Goal: Task Accomplishment & Management: Complete application form

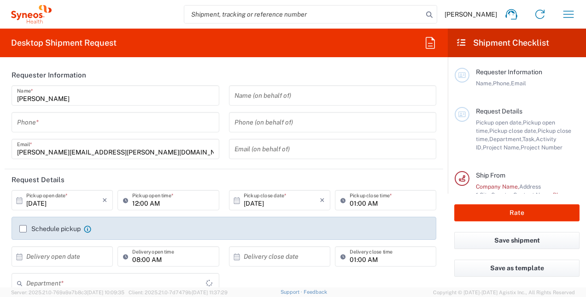
type input "3212"
type input "[GEOGRAPHIC_DATA]"
type input "Syneos Health [GEOGRAPHIC_DATA] SRO"
click at [70, 98] on input "[PERSON_NAME]" at bounding box center [115, 96] width 197 height 16
click at [134, 70] on header "Requester Information" at bounding box center [224, 75] width 439 height 21
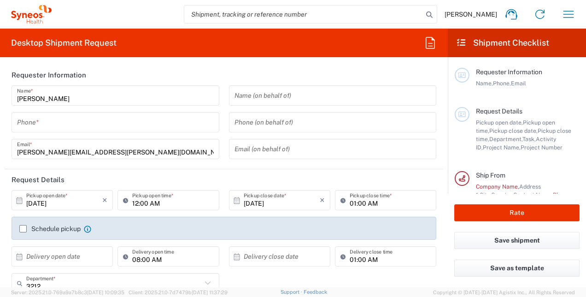
click at [35, 124] on input "tel" at bounding box center [115, 122] width 197 height 16
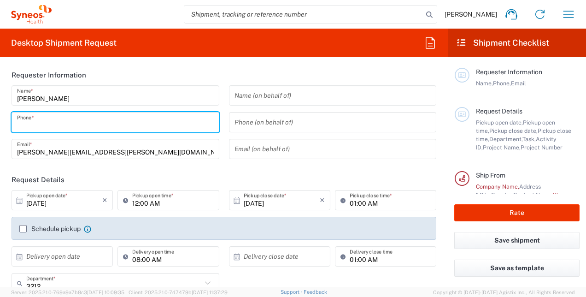
type input "0907041159"
click at [7, 155] on div "[PERSON_NAME] Name * [PHONE_NUMBER] Phone * [PERSON_NAME][EMAIL_ADDRESS][PERSON…" at bounding box center [116, 125] width 218 height 80
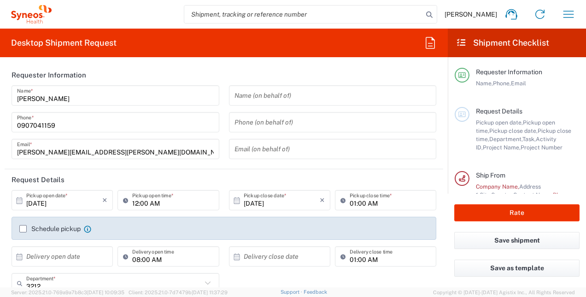
click at [5, 133] on main "[PERSON_NAME] Name * [PHONE_NUMBER] Phone * [PERSON_NAME][EMAIL_ADDRESS][PERSON…" at bounding box center [224, 125] width 439 height 80
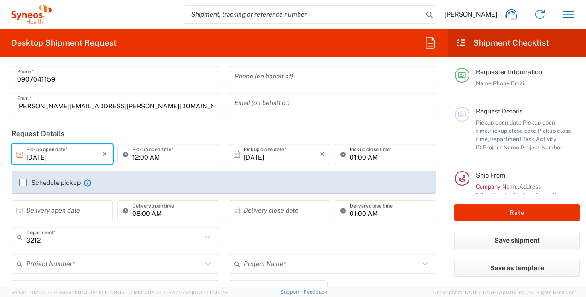
click at [68, 158] on input "[DATE]" at bounding box center [64, 154] width 76 height 16
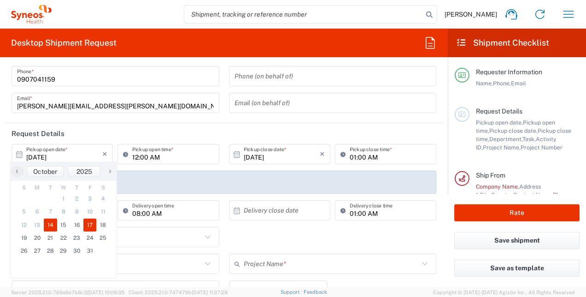
click at [87, 225] on span "17" at bounding box center [89, 225] width 13 height 13
type input "[DATE]"
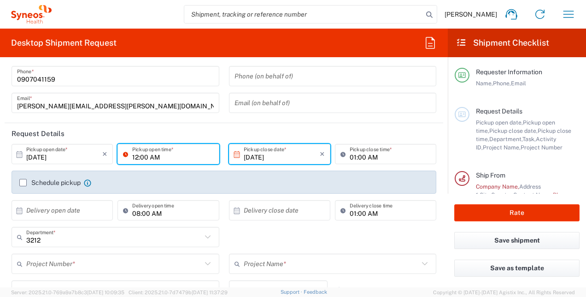
click at [160, 157] on input "12:00 AM" at bounding box center [172, 154] width 81 height 16
click at [156, 158] on input "12:00 AM" at bounding box center [172, 154] width 81 height 16
click at [162, 157] on input "12:00 AM" at bounding box center [172, 154] width 81 height 16
click at [123, 154] on icon at bounding box center [127, 154] width 9 height 15
click at [124, 154] on icon at bounding box center [127, 154] width 9 height 15
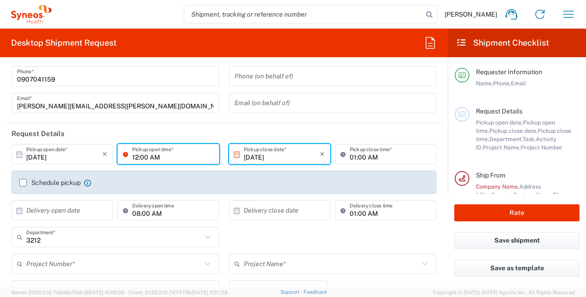
click at [146, 157] on input "12:00 AM" at bounding box center [172, 154] width 81 height 16
click at [174, 151] on input "12:00 AM" at bounding box center [172, 154] width 81 height 16
click at [132, 156] on input "12:00 AM" at bounding box center [172, 154] width 81 height 16
type input "09:00 AM"
click at [275, 159] on input "[DATE]" at bounding box center [282, 154] width 76 height 16
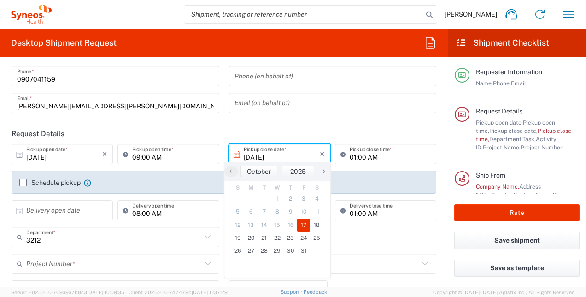
click at [367, 158] on input "01:00 AM" at bounding box center [390, 154] width 81 height 16
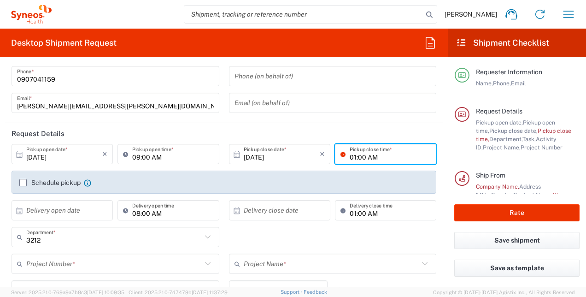
click at [357, 158] on input "01:00 AM" at bounding box center [390, 154] width 81 height 16
click at [350, 158] on input "01:00 AM" at bounding box center [390, 154] width 81 height 16
type input "05:00 PM"
click at [299, 186] on div "Schedule pickup When scheduling a pickup please be sure to meet the following c…" at bounding box center [224, 185] width 419 height 15
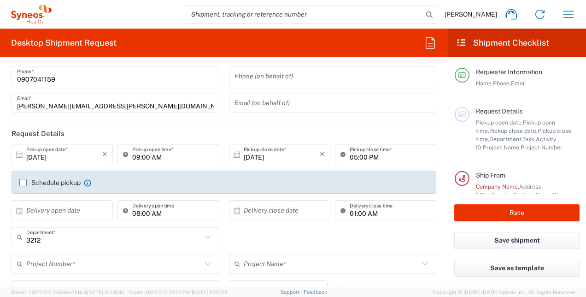
click at [22, 184] on label "Schedule pickup" at bounding box center [49, 182] width 61 height 7
click at [23, 183] on input "Schedule pickup" at bounding box center [23, 183] width 0 height 0
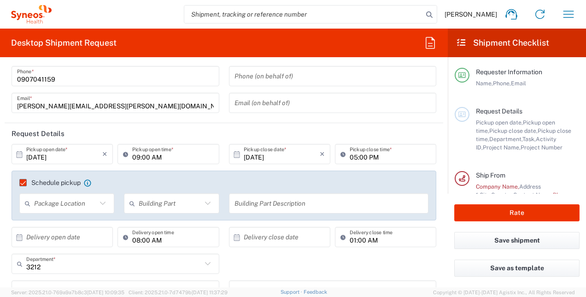
click at [100, 204] on icon at bounding box center [103, 203] width 12 height 12
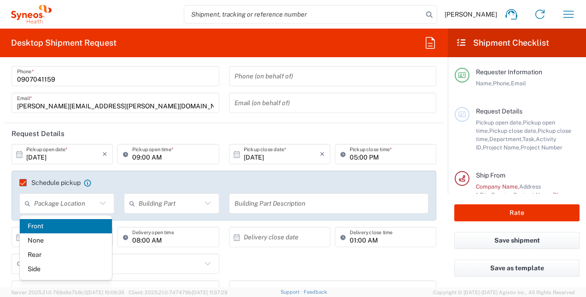
click at [100, 204] on icon at bounding box center [103, 203] width 12 height 12
click at [15, 206] on div "Package Location Front None Rear Side" at bounding box center [67, 206] width 105 height 27
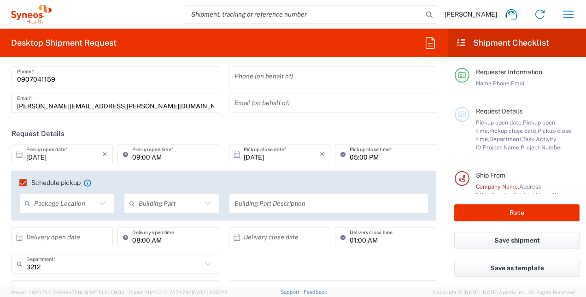
click at [24, 182] on label "Schedule pickup" at bounding box center [49, 182] width 61 height 7
click at [19, 183] on input "Schedule pickup" at bounding box center [19, 183] width 0 height 0
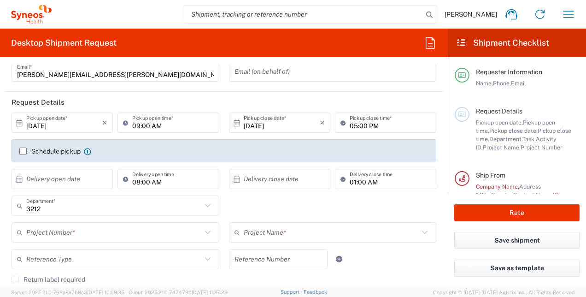
scroll to position [92, 0]
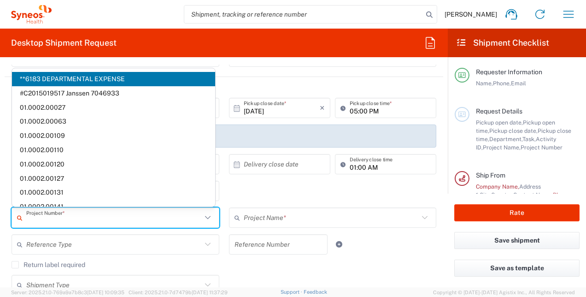
click at [48, 221] on input "text" at bounding box center [114, 218] width 176 height 16
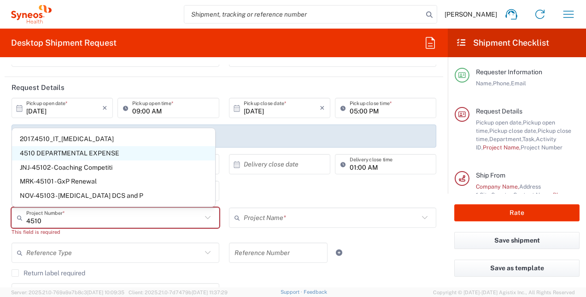
click at [34, 153] on span "4510 DEPARTMENTAL EXPENSE" at bounding box center [113, 153] width 203 height 14
type input "4510 DEPARTMENTAL EXPENSE"
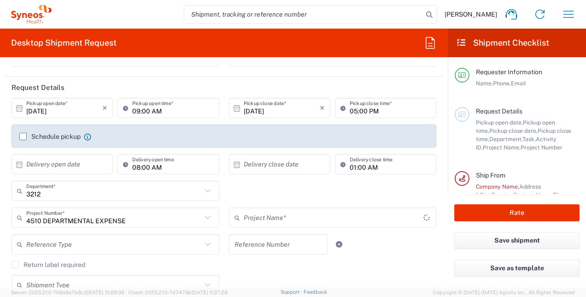
type input "4510 DEPARTMENTAL EXPENSE"
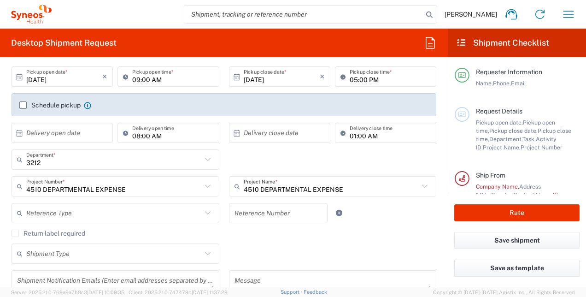
scroll to position [138, 0]
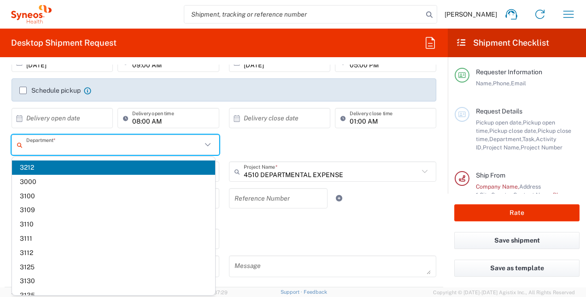
click at [41, 146] on input "text" at bounding box center [114, 145] width 176 height 16
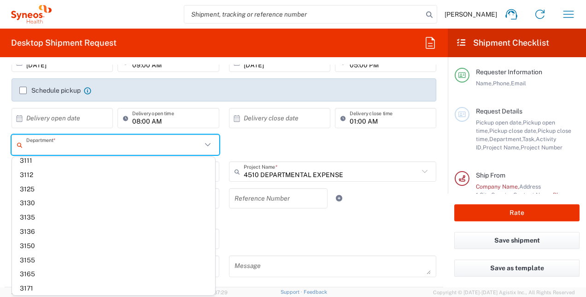
scroll to position [0, 0]
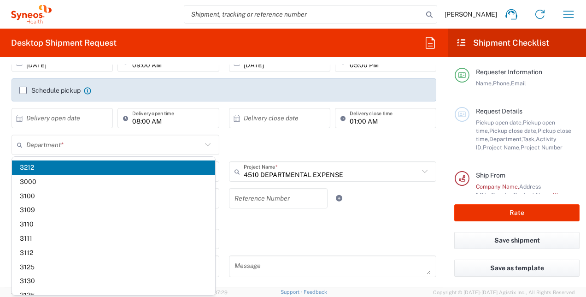
click at [3, 174] on form "Requester Information [PERSON_NAME] Name * [PHONE_NUMBER] Phone * [PERSON_NAME]…" at bounding box center [224, 176] width 448 height 223
type input "3212"
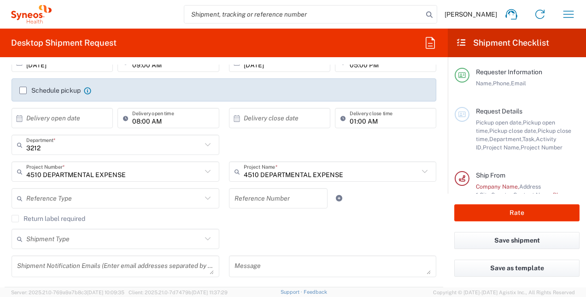
click at [205, 199] on icon at bounding box center [208, 197] width 6 height 3
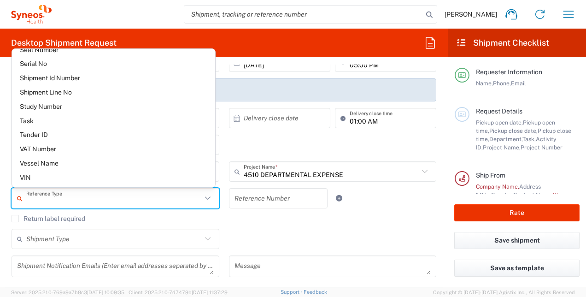
scroll to position [778, 0]
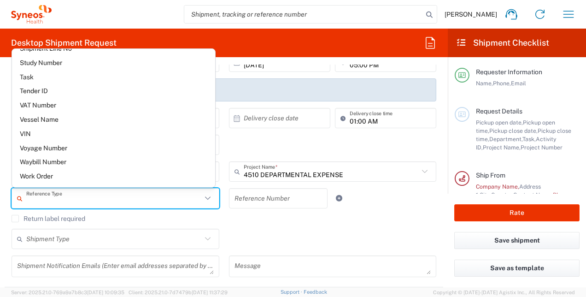
click at [3, 165] on form "Requester Information [PERSON_NAME] Name * [PHONE_NUMBER] Phone * [PERSON_NAME]…" at bounding box center [224, 176] width 448 height 223
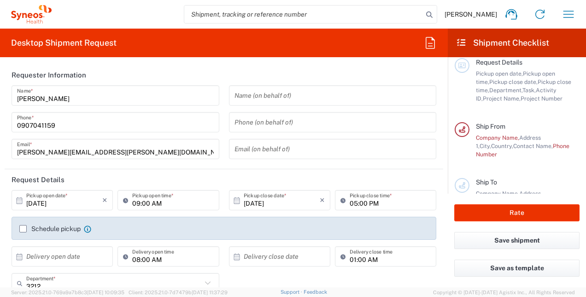
scroll to position [0, 0]
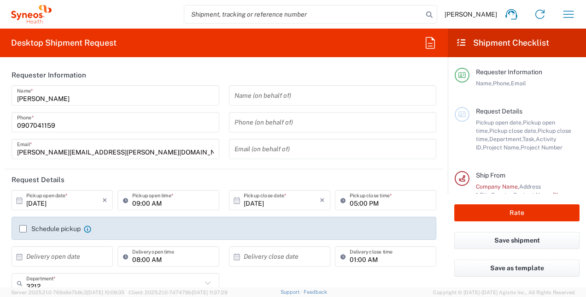
click at [463, 72] on icon at bounding box center [462, 75] width 8 height 6
click at [463, 115] on icon at bounding box center [462, 114] width 8 height 6
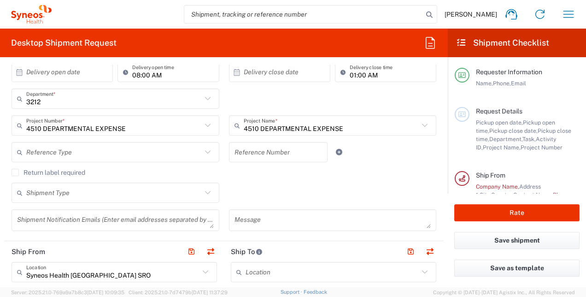
scroll to position [138, 0]
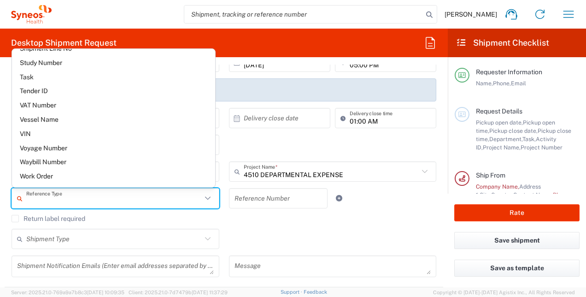
click at [74, 201] on input "text" at bounding box center [114, 198] width 176 height 16
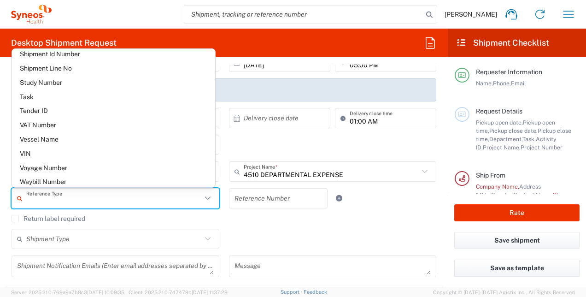
scroll to position [778, 0]
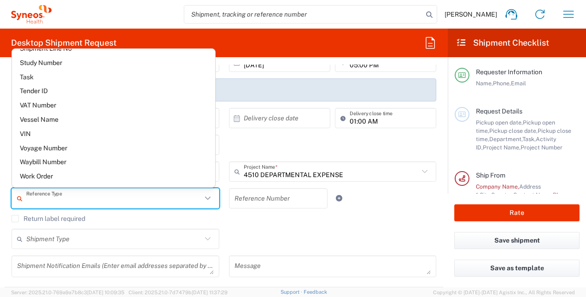
click at [2, 137] on form "Requester Information [PERSON_NAME] Name * [PHONE_NUMBER] Phone * [PERSON_NAME]…" at bounding box center [224, 176] width 448 height 223
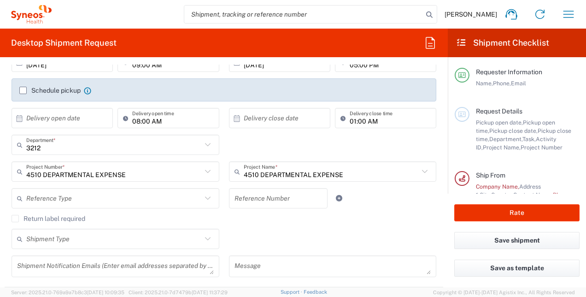
click at [211, 196] on div "Reference Type" at bounding box center [116, 198] width 208 height 20
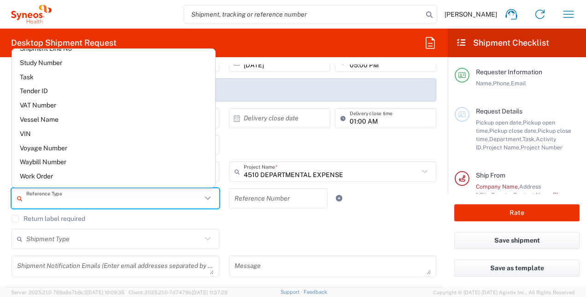
scroll to position [4, 0]
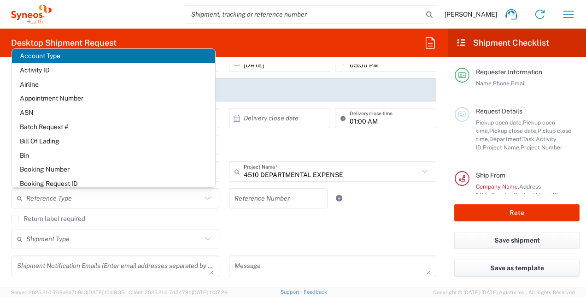
click at [205, 199] on icon at bounding box center [208, 197] width 6 height 3
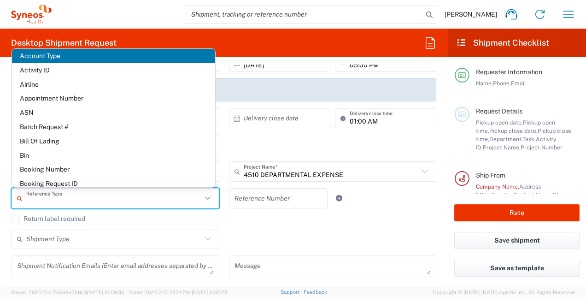
click at [205, 199] on icon at bounding box center [208, 197] width 6 height 3
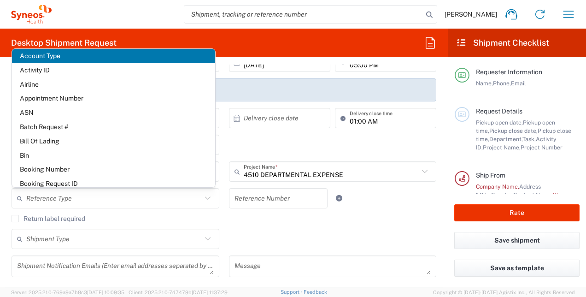
click at [260, 220] on agx-checkbox-control "Return label required" at bounding box center [224, 218] width 425 height 7
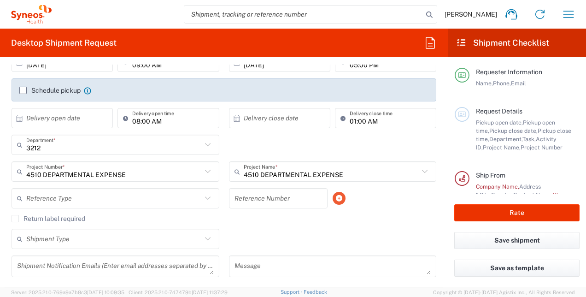
click at [335, 198] on icon at bounding box center [339, 198] width 8 height 6
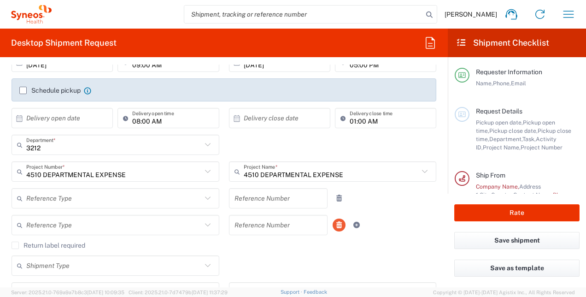
click at [335, 227] on icon at bounding box center [339, 225] width 8 height 6
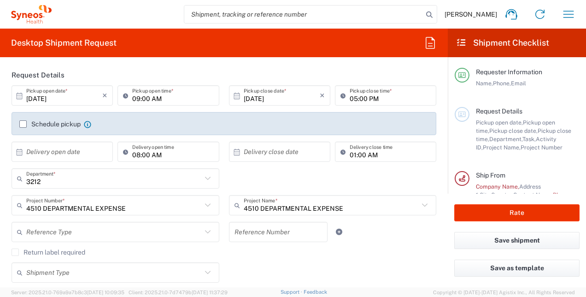
scroll to position [92, 0]
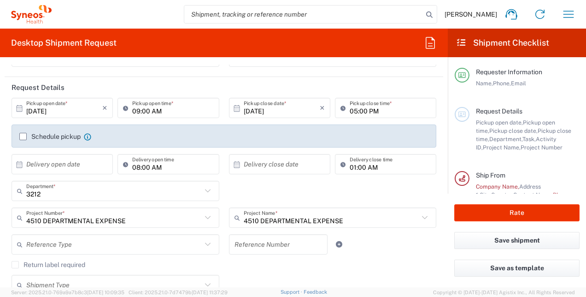
click at [24, 136] on label "Schedule pickup" at bounding box center [49, 136] width 61 height 7
click at [23, 136] on input "Schedule pickup" at bounding box center [23, 136] width 0 height 0
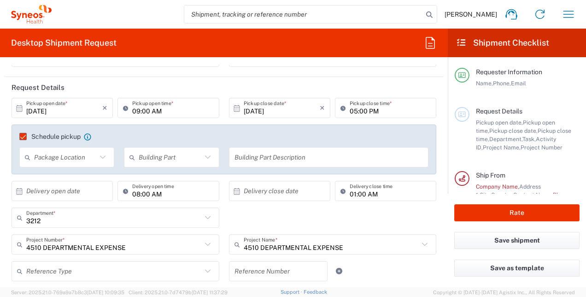
click at [101, 158] on icon at bounding box center [103, 156] width 6 height 3
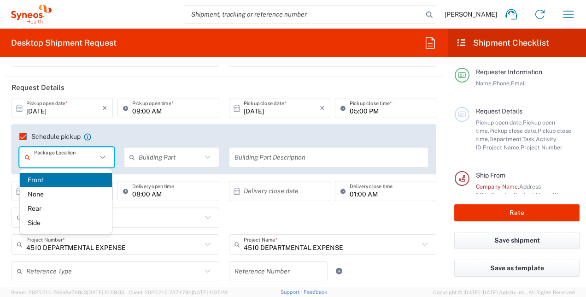
click at [152, 157] on input "text" at bounding box center [170, 157] width 63 height 16
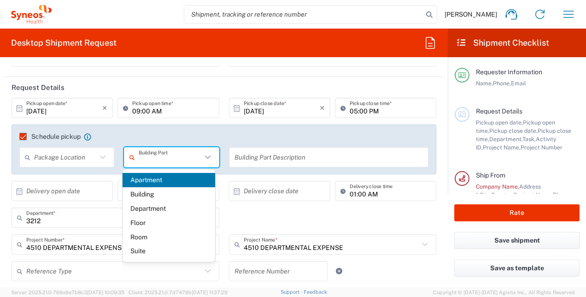
click at [99, 157] on icon at bounding box center [103, 157] width 12 height 12
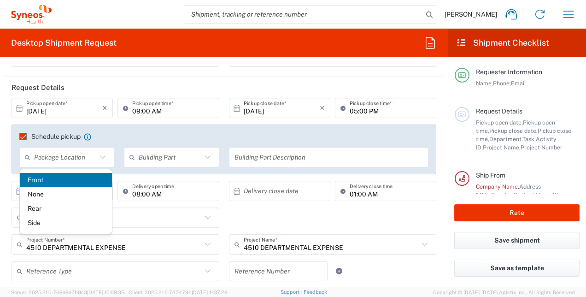
click at [37, 183] on span "Front" at bounding box center [66, 180] width 93 height 14
type input "Front"
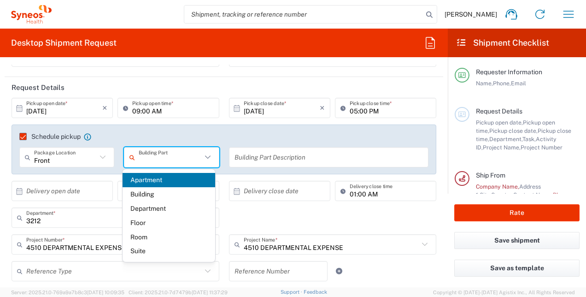
click at [142, 160] on input "text" at bounding box center [170, 157] width 63 height 16
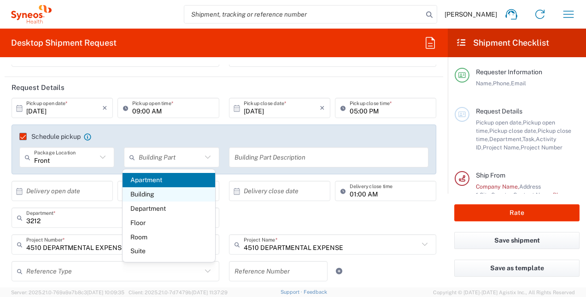
click at [145, 196] on span "Building" at bounding box center [169, 194] width 93 height 14
type input "Building"
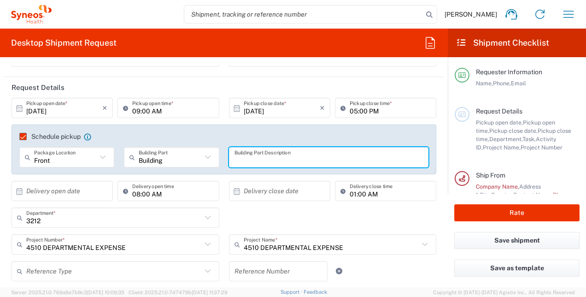
click at [259, 157] on input "text" at bounding box center [329, 157] width 189 height 16
drag, startPoint x: 253, startPoint y: 162, endPoint x: 261, endPoint y: 163, distance: 7.9
click at [245, 164] on input "Front doors" at bounding box center [329, 157] width 189 height 16
click at [269, 163] on input "Front doors" at bounding box center [329, 157] width 189 height 16
type input "Front door"
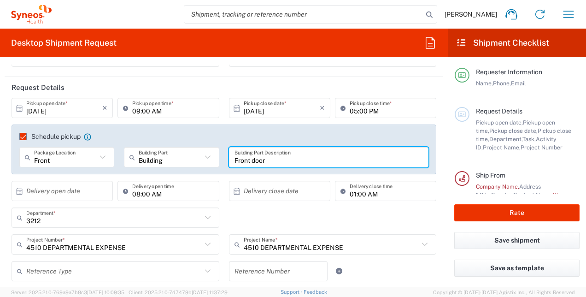
click at [243, 175] on div "Schedule pickup When scheduling a pickup please be sure to meet the following c…" at bounding box center [224, 152] width 435 height 56
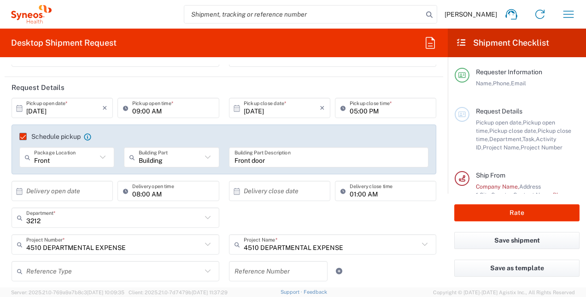
click at [101, 155] on icon at bounding box center [103, 157] width 12 height 12
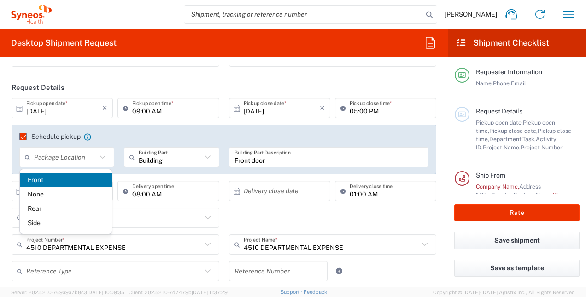
click at [101, 155] on icon at bounding box center [103, 157] width 12 height 12
click at [36, 182] on span "Front" at bounding box center [66, 180] width 93 height 14
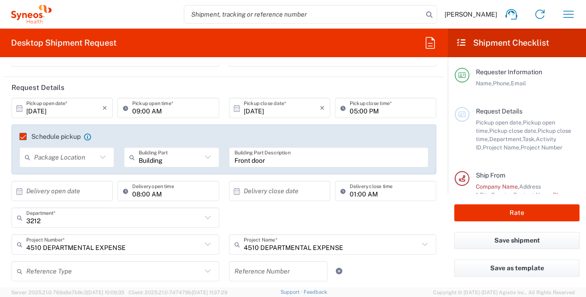
click at [46, 160] on input "text" at bounding box center [65, 157] width 63 height 16
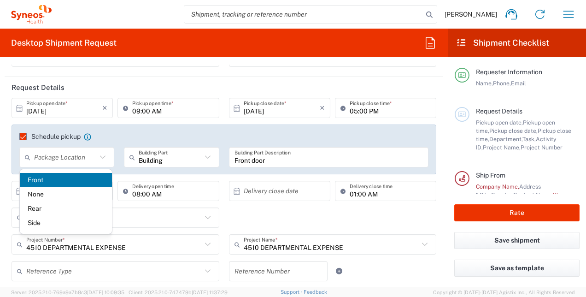
click at [35, 180] on span "Front" at bounding box center [66, 180] width 93 height 14
type input "Front"
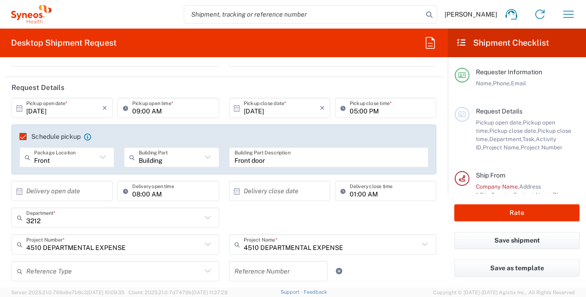
click at [47, 194] on input "text" at bounding box center [64, 191] width 76 height 16
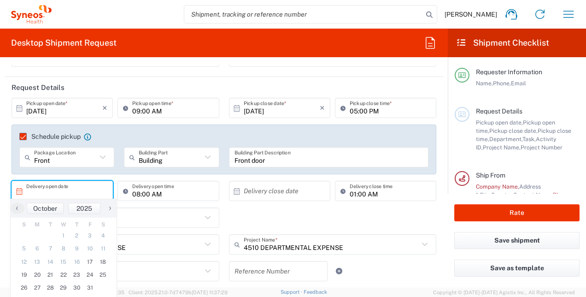
click at [169, 194] on input "08:00 AM" at bounding box center [172, 191] width 81 height 16
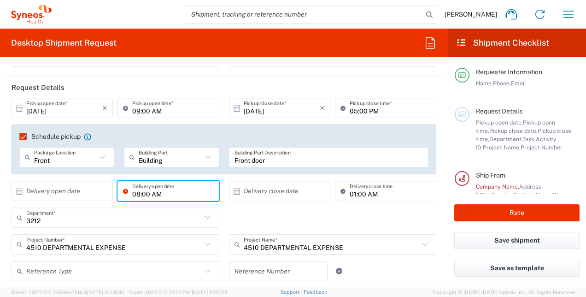
click at [169, 194] on input "08:00 AM" at bounding box center [172, 191] width 81 height 16
type input "M"
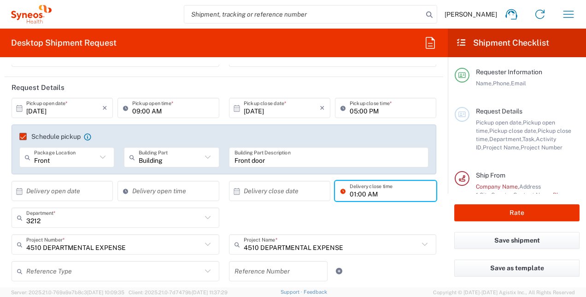
click at [350, 195] on input "01:00 AM" at bounding box center [390, 191] width 81 height 16
type input "M"
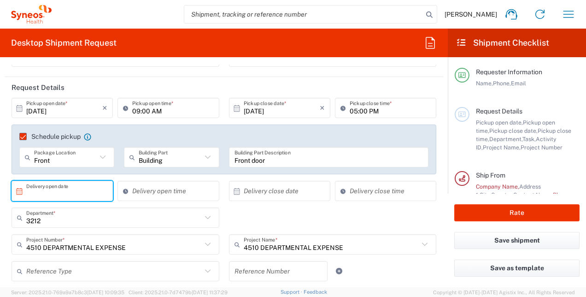
click at [64, 195] on input "text" at bounding box center [64, 191] width 76 height 16
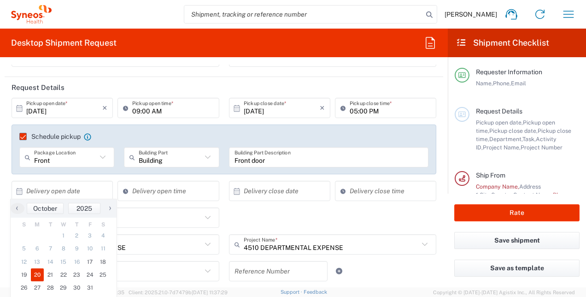
click at [40, 275] on span "20" at bounding box center [37, 274] width 13 height 13
type input "[DATE]"
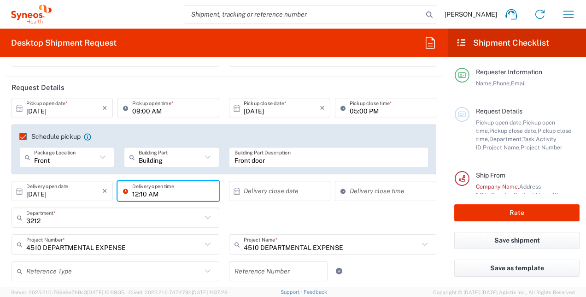
click at [164, 194] on input "12:10 AM" at bounding box center [172, 191] width 81 height 16
type input "09:00 AM"
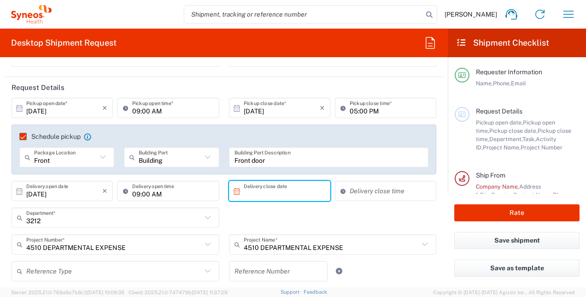
click at [262, 191] on input "text" at bounding box center [282, 191] width 76 height 16
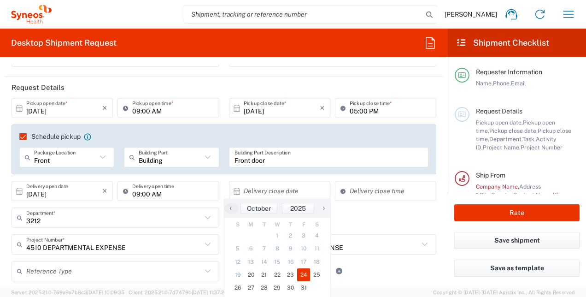
click at [300, 275] on span "24" at bounding box center [303, 274] width 13 height 13
type input "[DATE]"
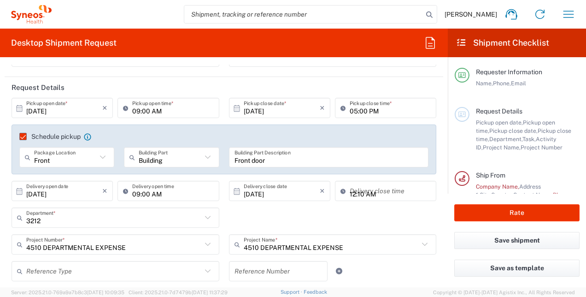
click at [350, 193] on input "12:10 AM" at bounding box center [390, 191] width 81 height 16
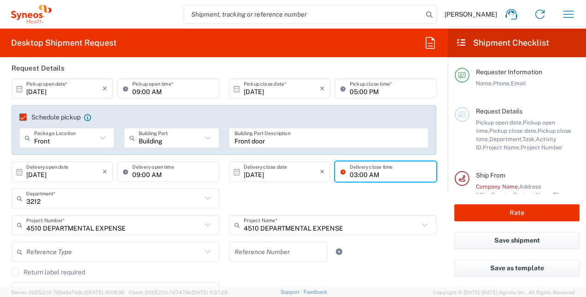
scroll to position [102, 0]
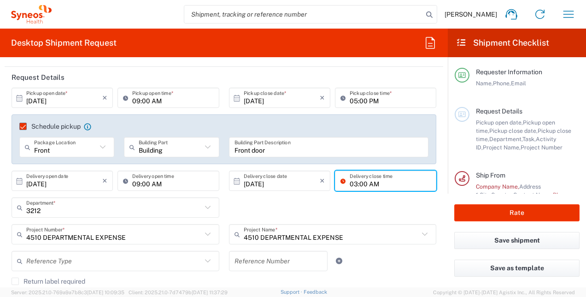
click at [365, 183] on input "03:00 AM" at bounding box center [390, 181] width 81 height 16
type input "03:00 PM"
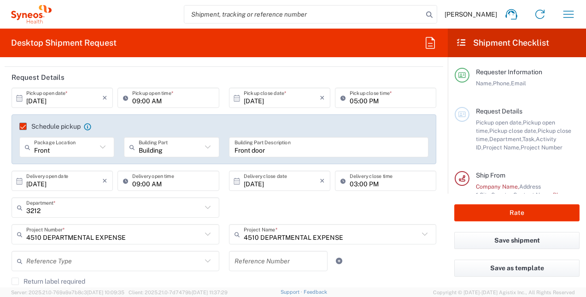
click at [375, 209] on div "3212 Department * 3212 3000 3100 3109 3110 3111 3112 3125 3130 3135 3136 3150 3…" at bounding box center [224, 210] width 435 height 27
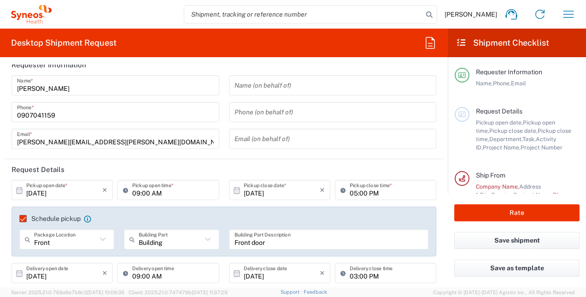
scroll to position [0, 0]
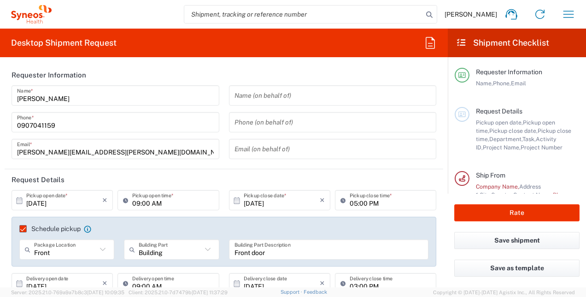
click at [16, 126] on div "[PHONE_NUMBER] Phone *" at bounding box center [116, 122] width 208 height 20
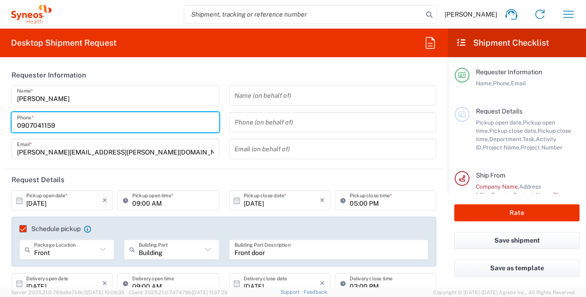
click at [18, 124] on input "0907041159" at bounding box center [115, 122] width 197 height 16
type input "[PHONE_NUMBER]"
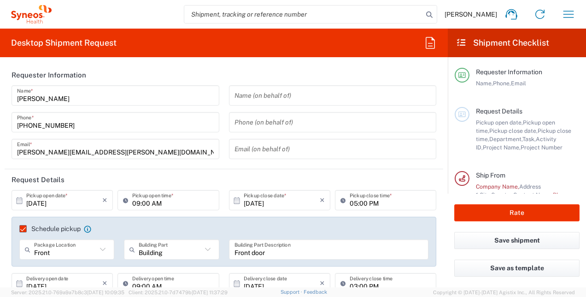
click at [1, 130] on form "Requester Information [PERSON_NAME] Name * [PHONE_NUMBER] Phone * [PERSON_NAME]…" at bounding box center [224, 176] width 448 height 223
click at [21, 125] on input "[PHONE_NUMBER]" at bounding box center [115, 122] width 197 height 16
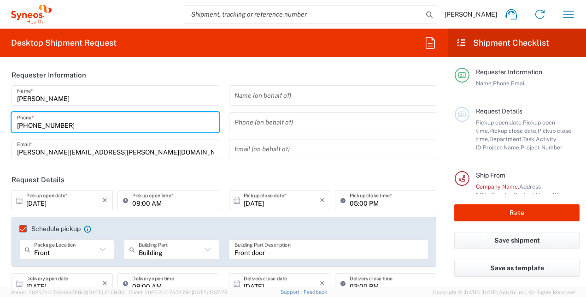
click at [28, 124] on input "[PHONE_NUMBER]" at bounding box center [115, 122] width 197 height 16
click at [32, 126] on input "[PHONE_NUMBER]" at bounding box center [115, 122] width 197 height 16
click at [42, 125] on input "[PHONE_NUMBER]" at bounding box center [115, 122] width 197 height 16
click at [64, 125] on input "[PHONE_NUMBER]" at bounding box center [115, 122] width 197 height 16
click at [7, 148] on div "[PERSON_NAME] Name * [PHONE_NUMBER] Phone * [PERSON_NAME][EMAIL_ADDRESS][PERSON…" at bounding box center [116, 125] width 218 height 80
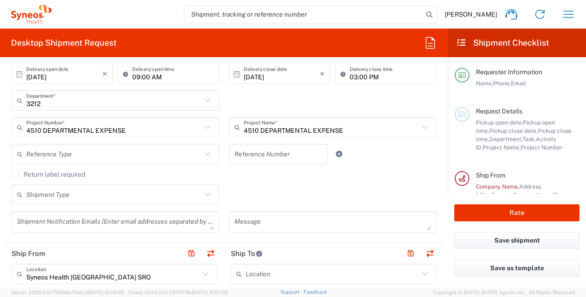
scroll to position [231, 0]
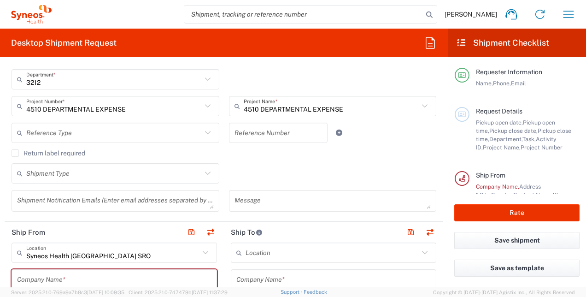
click at [17, 154] on label "Return label required" at bounding box center [49, 152] width 74 height 7
click at [15, 153] on input "Return label required" at bounding box center [15, 153] width 0 height 0
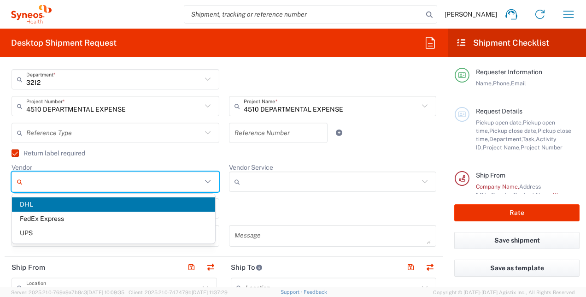
click at [55, 186] on input "Vendor" at bounding box center [114, 181] width 176 height 15
click at [34, 220] on span "FedEx Express" at bounding box center [113, 219] width 203 height 14
type input "FedEx Express"
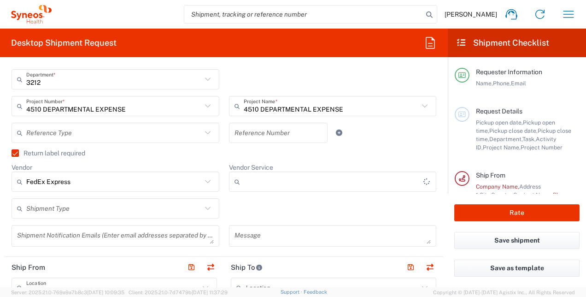
click at [248, 182] on input "Vendor Service" at bounding box center [334, 181] width 180 height 15
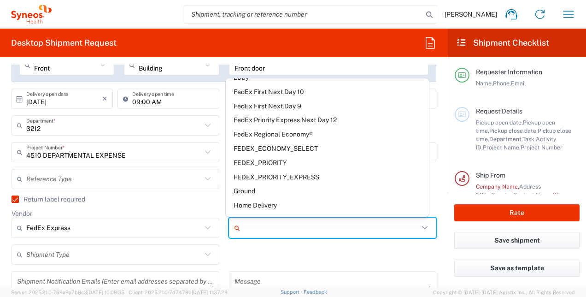
scroll to position [0, 0]
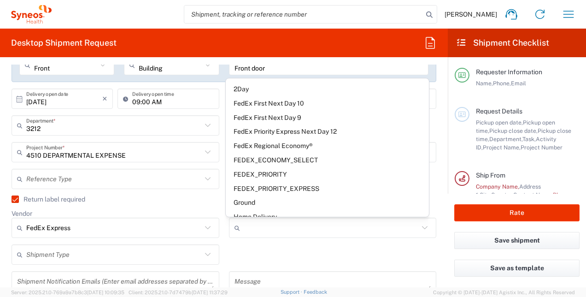
click at [14, 200] on label "Return label required" at bounding box center [49, 198] width 74 height 7
click at [11, 199] on input "Return label required" at bounding box center [11, 199] width 0 height 0
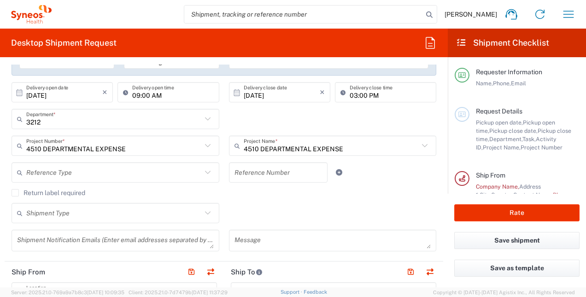
scroll to position [231, 0]
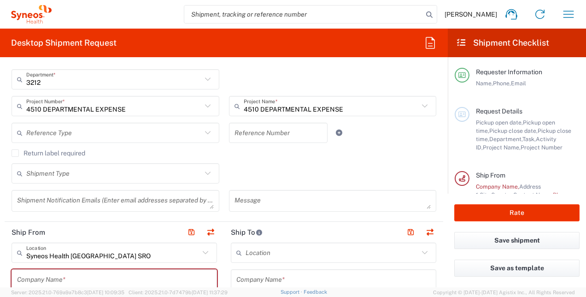
click at [16, 154] on label "Return label required" at bounding box center [49, 152] width 74 height 7
click at [15, 153] on input "Return label required" at bounding box center [15, 153] width 0 height 0
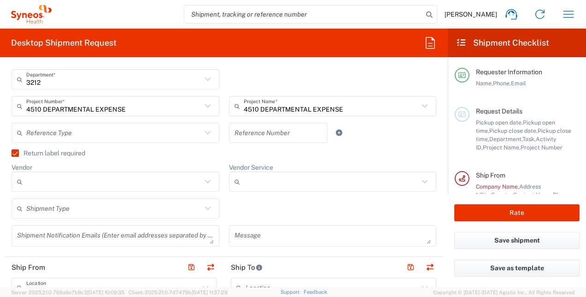
click at [45, 213] on input "text" at bounding box center [114, 209] width 176 height 16
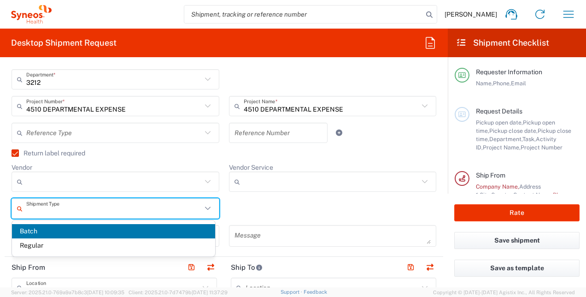
click at [29, 180] on input "Vendor" at bounding box center [114, 181] width 176 height 15
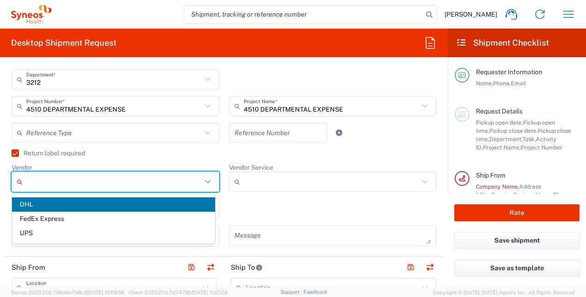
click at [26, 207] on span "DHL" at bounding box center [113, 204] width 203 height 14
type input "DHL"
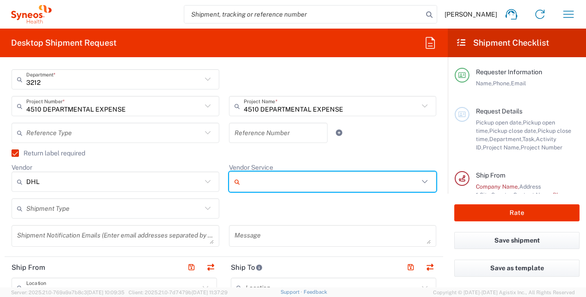
click at [258, 182] on input "Vendor Service" at bounding box center [332, 181] width 176 height 15
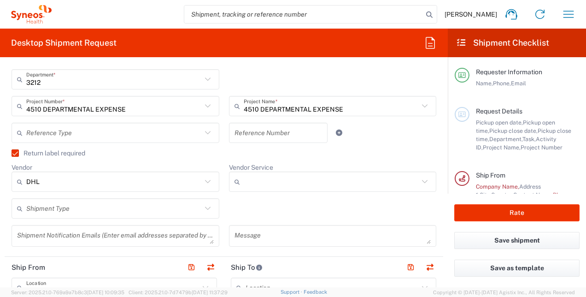
click at [420, 182] on icon at bounding box center [425, 182] width 12 height 12
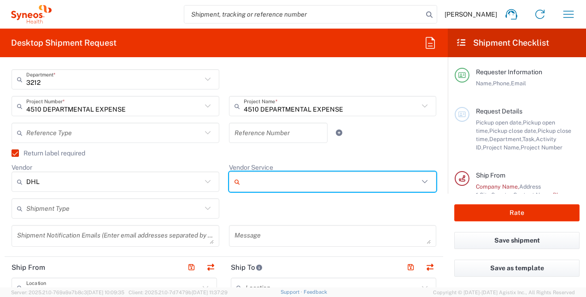
click at [235, 179] on icon at bounding box center [239, 181] width 9 height 15
click at [235, 180] on icon at bounding box center [239, 181] width 9 height 15
click at [29, 183] on input "Vendor" at bounding box center [114, 181] width 176 height 15
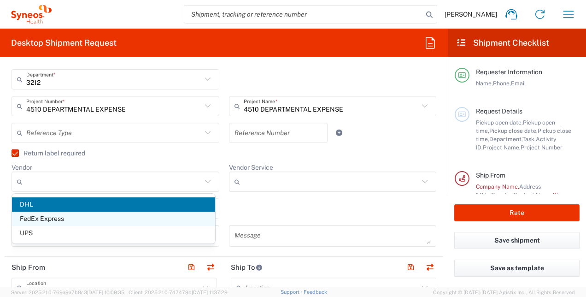
click at [26, 218] on span "FedEx Express" at bounding box center [113, 219] width 203 height 14
type input "FedEx Express"
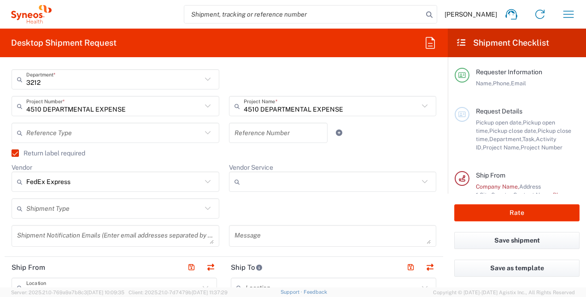
click at [235, 182] on icon at bounding box center [239, 181] width 9 height 15
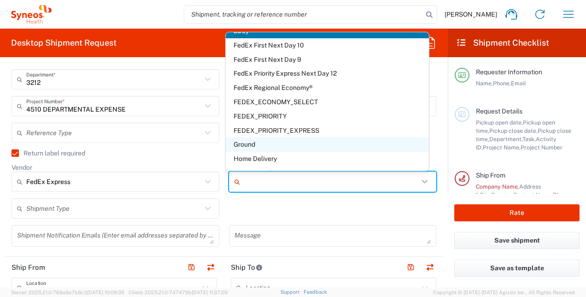
scroll to position [0, 0]
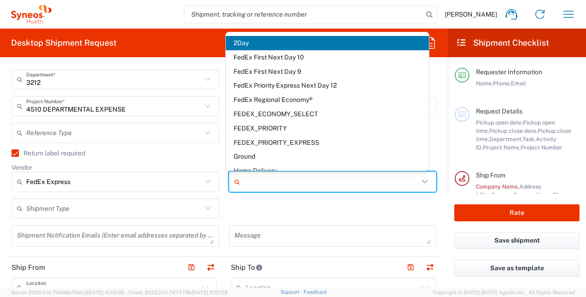
click at [243, 41] on span "2Day" at bounding box center [327, 43] width 203 height 14
type input "2Day"
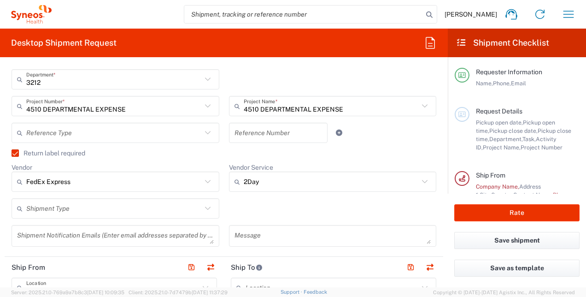
click at [253, 211] on div "Shipment Type Batch Regular" at bounding box center [224, 211] width 435 height 27
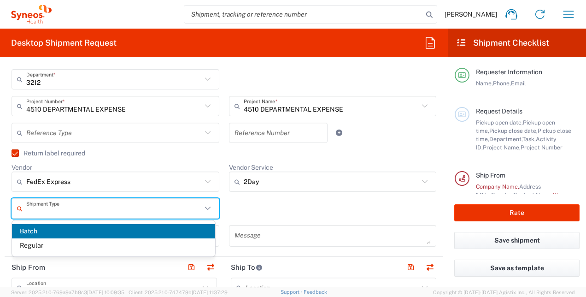
click at [55, 210] on input "text" at bounding box center [114, 209] width 176 height 16
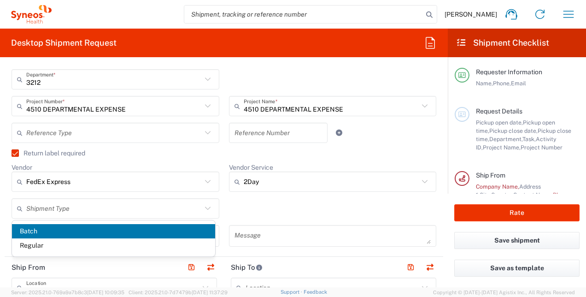
click at [248, 211] on div "Shipment Type Batch Regular" at bounding box center [224, 211] width 435 height 27
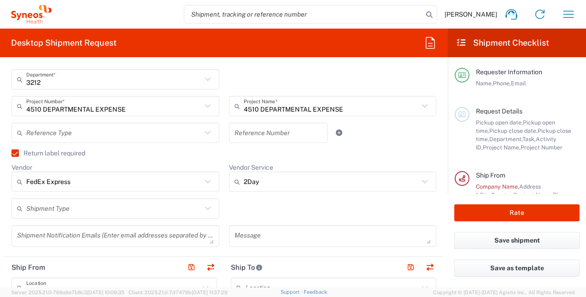
click at [56, 209] on input "text" at bounding box center [114, 209] width 176 height 16
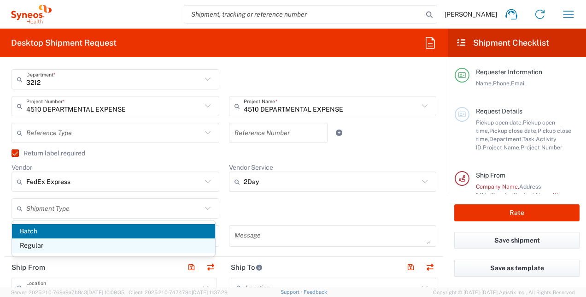
click at [34, 244] on span "Regular" at bounding box center [113, 245] width 203 height 14
type input "Regular"
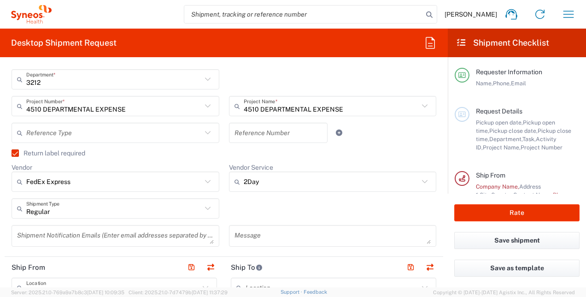
click at [242, 211] on div "Regular Shipment Type Batch Regular" at bounding box center [224, 211] width 435 height 27
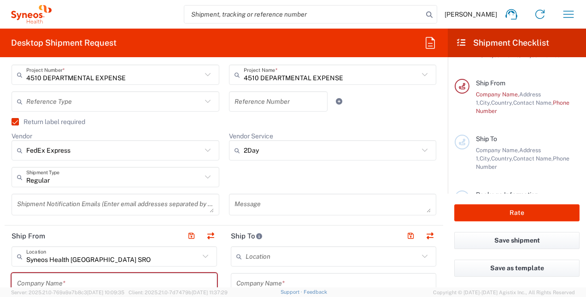
scroll to position [277, 0]
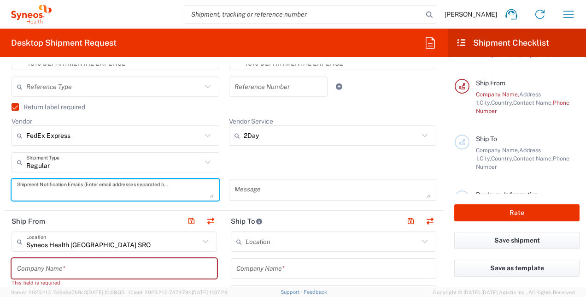
click at [105, 190] on textarea at bounding box center [115, 190] width 197 height 16
click at [240, 192] on textarea at bounding box center [333, 190] width 197 height 16
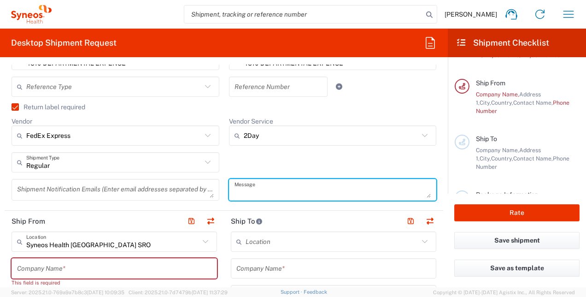
click at [4, 195] on form "Requester Information [PERSON_NAME] Name * [PHONE_NUMBER] Phone * [PERSON_NAME]…" at bounding box center [224, 176] width 448 height 223
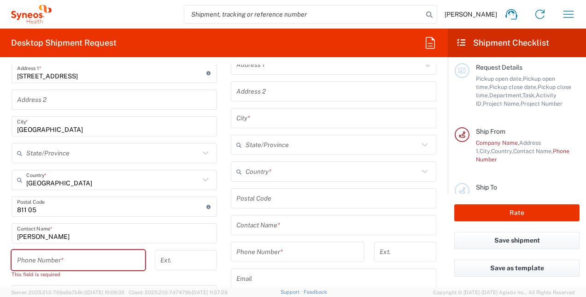
scroll to position [0, 0]
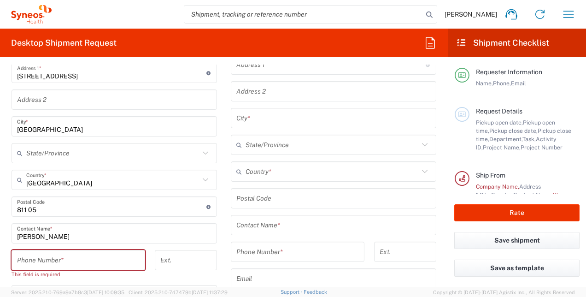
click at [476, 116] on div "Request Details Pickup open date, Pickup open time, Pickup close date, Pickup c…" at bounding box center [525, 129] width 110 height 45
click at [457, 117] on div at bounding box center [462, 114] width 15 height 15
click at [461, 75] on icon at bounding box center [462, 75] width 8 height 6
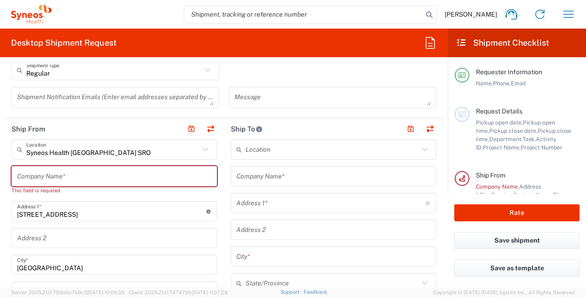
scroll to position [415, 0]
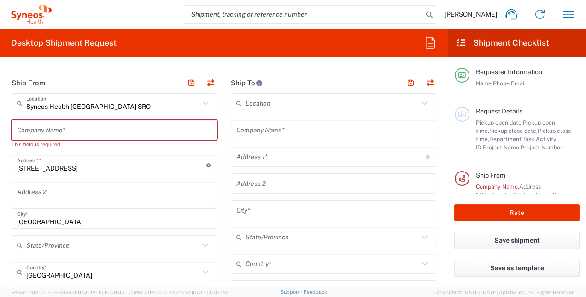
click at [56, 130] on input "text" at bounding box center [114, 130] width 195 height 16
click at [42, 192] on input "text" at bounding box center [114, 192] width 195 height 16
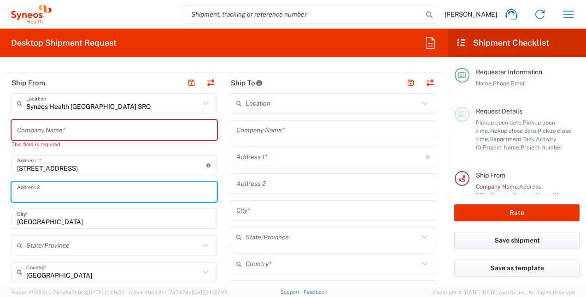
click at [0, 209] on html "[PERSON_NAME] Home Shipment estimator Shipment tracking Desktop shipment reques…" at bounding box center [293, 148] width 586 height 297
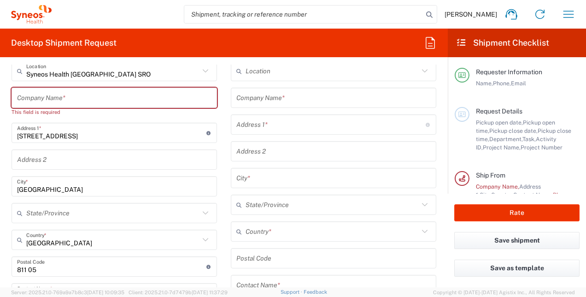
scroll to position [461, 0]
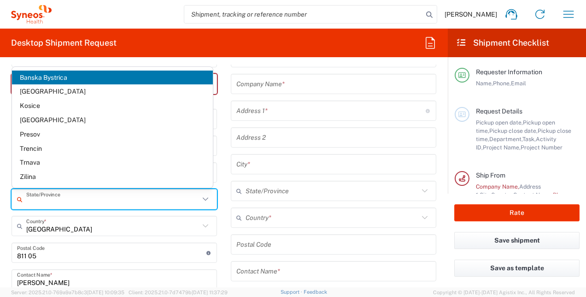
click at [40, 199] on input "text" at bounding box center [112, 199] width 173 height 16
drag, startPoint x: 39, startPoint y: 92, endPoint x: 34, endPoint y: 113, distance: 21.8
click at [39, 92] on span "[GEOGRAPHIC_DATA]" at bounding box center [112, 91] width 201 height 14
type input "[GEOGRAPHIC_DATA]"
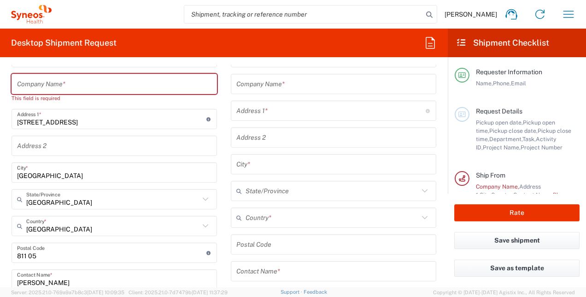
click at [2, 220] on form "Requester Information [PERSON_NAME] Name * [PHONE_NUMBER] Phone * [PERSON_NAME]…" at bounding box center [224, 176] width 448 height 223
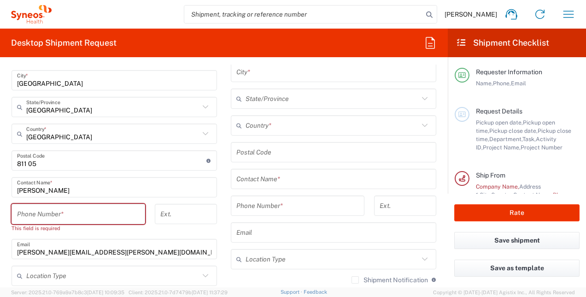
scroll to position [599, 0]
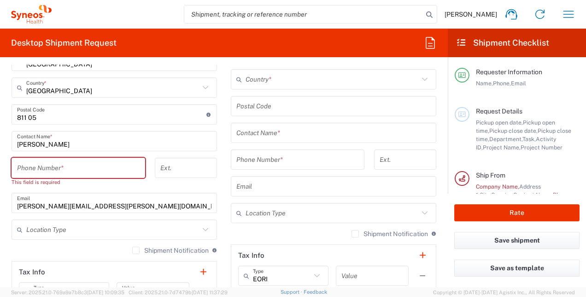
click at [35, 230] on input "text" at bounding box center [112, 230] width 173 height 16
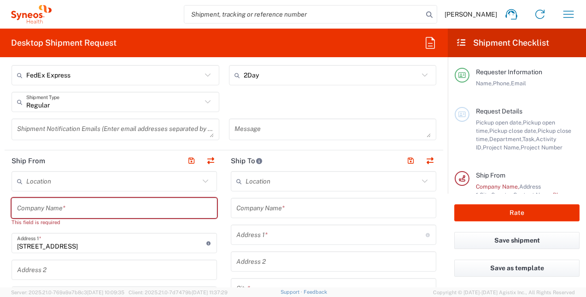
scroll to position [323, 0]
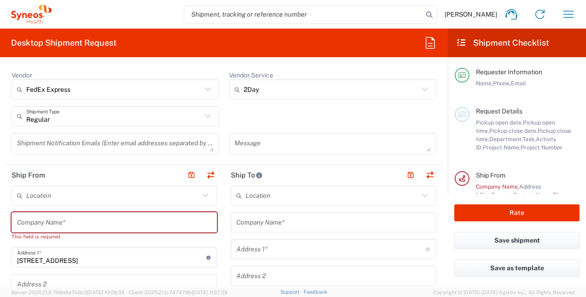
click at [50, 195] on input "text" at bounding box center [112, 196] width 173 height 16
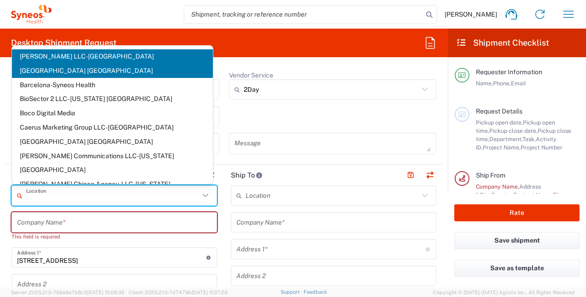
click at [4, 235] on form "Requester Information [PERSON_NAME] Name * [PHONE_NUMBER] Phone * [PERSON_NAME]…" at bounding box center [224, 176] width 448 height 223
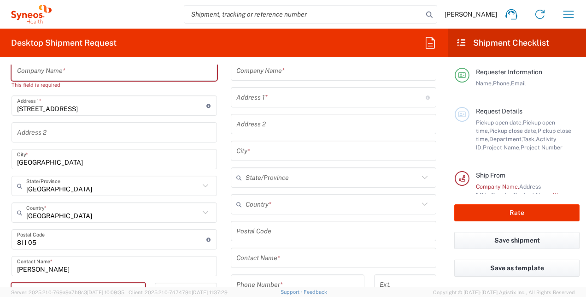
scroll to position [461, 0]
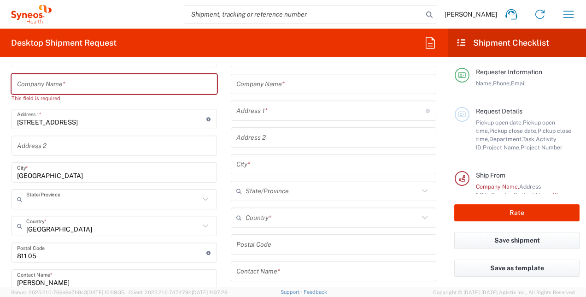
click at [46, 201] on input "text" at bounding box center [112, 199] width 173 height 16
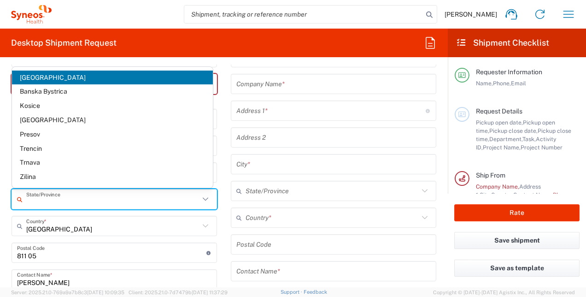
click at [0, 202] on form "Requester Information [PERSON_NAME] Name * [PHONE_NUMBER] Phone * [PERSON_NAME]…" at bounding box center [224, 176] width 448 height 223
type input "[GEOGRAPHIC_DATA]"
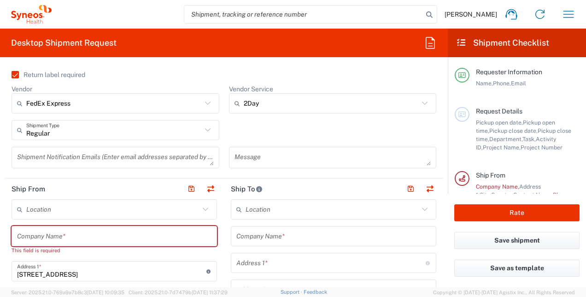
scroll to position [323, 0]
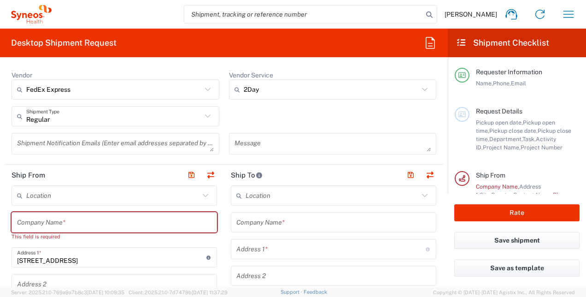
click at [30, 195] on input "text" at bounding box center [112, 196] width 173 height 16
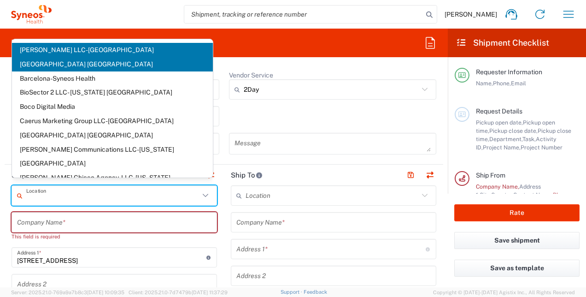
scroll to position [369, 0]
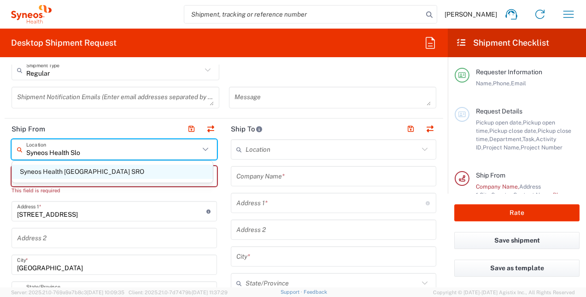
click at [41, 177] on span "Syneos Health [GEOGRAPHIC_DATA] SRO" at bounding box center [112, 172] width 201 height 14
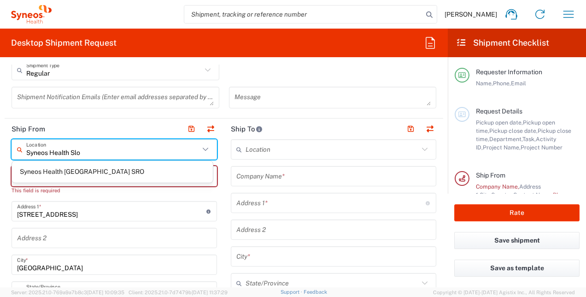
type input "Syneos Health [GEOGRAPHIC_DATA] SRO"
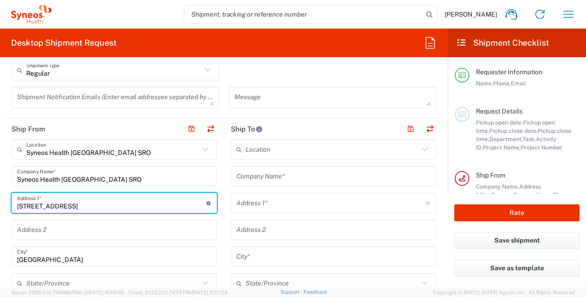
drag, startPoint x: 58, startPoint y: 207, endPoint x: 8, endPoint y: 208, distance: 49.3
type input "B"
click at [35, 207] on input "B" at bounding box center [111, 203] width 189 height 16
click at [35, 208] on input "B" at bounding box center [111, 203] width 189 height 16
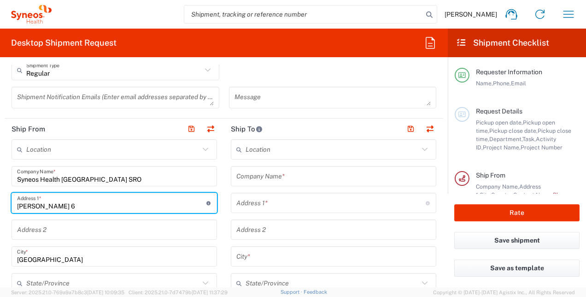
type input "[PERSON_NAME] 6"
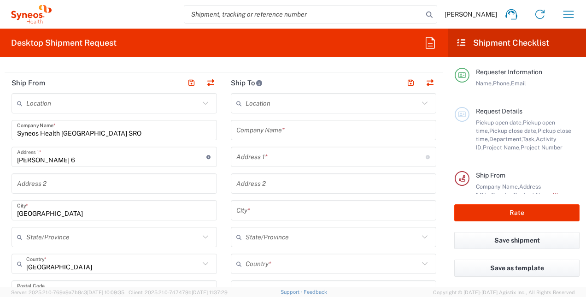
scroll to position [461, 0]
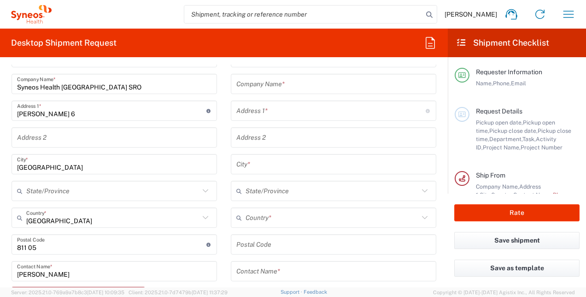
click at [45, 192] on input "text" at bounding box center [112, 191] width 173 height 16
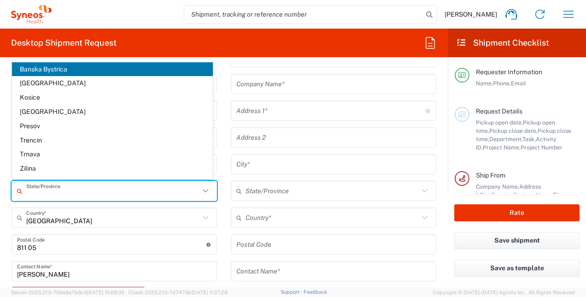
drag, startPoint x: 35, startPoint y: 89, endPoint x: 30, endPoint y: 118, distance: 29.9
click at [35, 89] on span "[GEOGRAPHIC_DATA]" at bounding box center [112, 83] width 201 height 14
type input "[GEOGRAPHIC_DATA]"
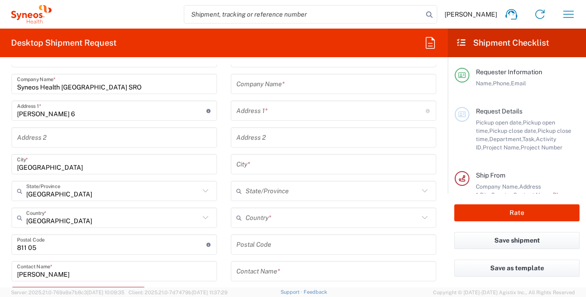
click at [0, 212] on html "[PERSON_NAME] Home Shipment estimator Shipment tracking Desktop shipment reques…" at bounding box center [293, 148] width 586 height 297
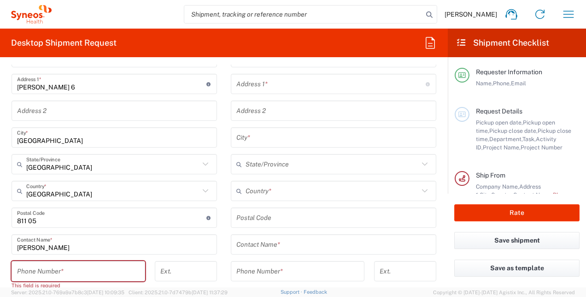
scroll to position [507, 0]
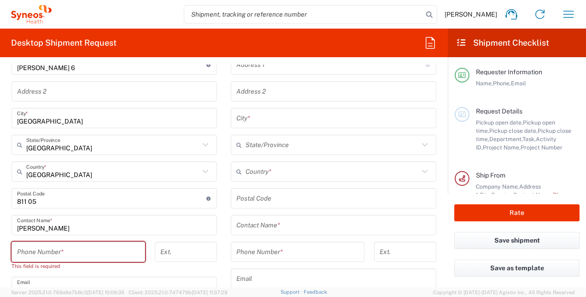
click at [44, 203] on input "undefined" at bounding box center [111, 198] width 189 height 16
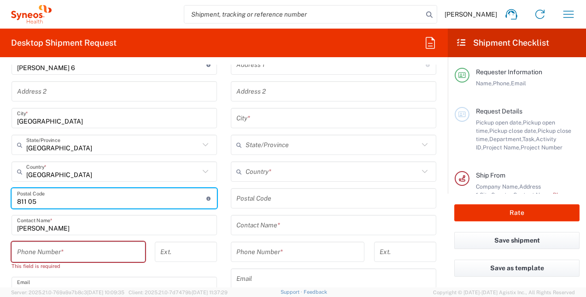
click at [44, 203] on input "undefined" at bounding box center [111, 198] width 189 height 16
type input "811 07"
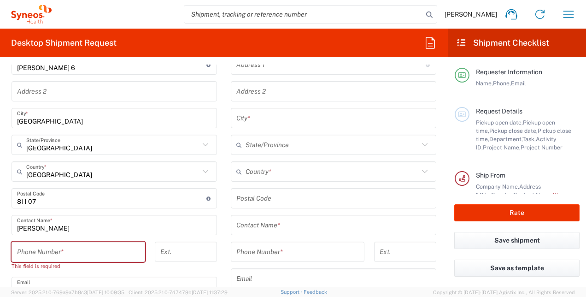
click at [0, 226] on form "Requester Information [PERSON_NAME] Name * [PHONE_NUMBER] Phone * [PERSON_NAME]…" at bounding box center [224, 176] width 448 height 223
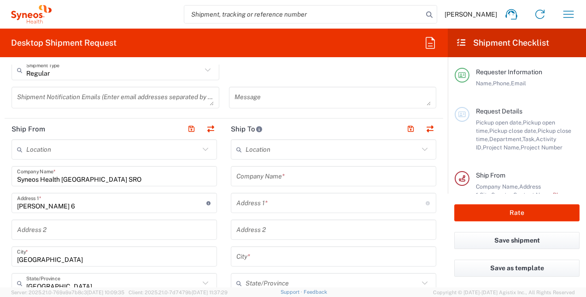
scroll to position [415, 0]
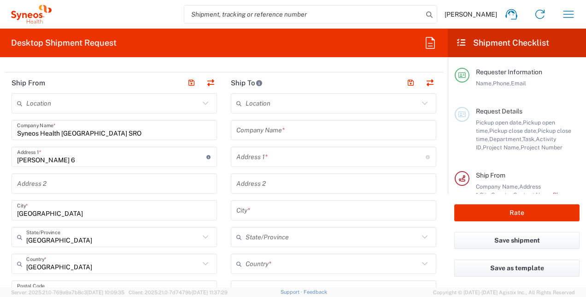
click at [4, 163] on form "Requester Information [PERSON_NAME] Name * [PHONE_NUMBER] Phone * [PERSON_NAME]…" at bounding box center [224, 176] width 448 height 223
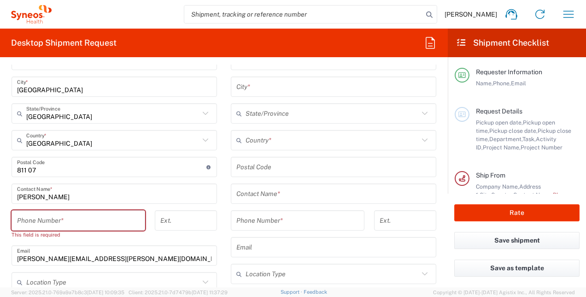
scroll to position [553, 0]
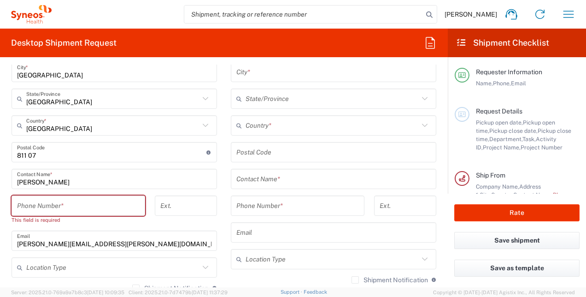
click at [22, 209] on input "tel" at bounding box center [78, 206] width 123 height 16
type input "0907041159"
type input "[PERSON_NAME][EMAIL_ADDRESS][PERSON_NAME][DOMAIN_NAME]"
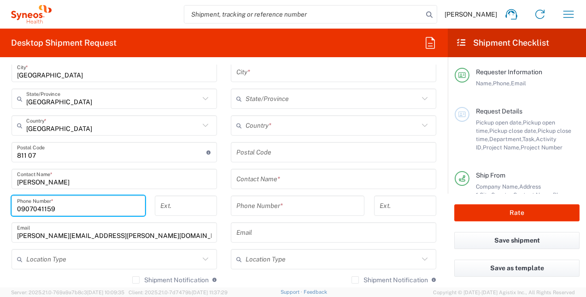
click at [16, 206] on div "[PHONE_NUMBER] Phone Number *" at bounding box center [79, 205] width 134 height 20
click at [17, 207] on div "[PHONE_NUMBER] Phone Number *" at bounding box center [79, 205] width 134 height 20
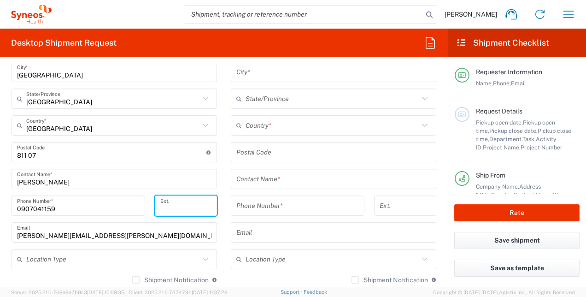
click at [183, 201] on input "tel" at bounding box center [185, 206] width 51 height 16
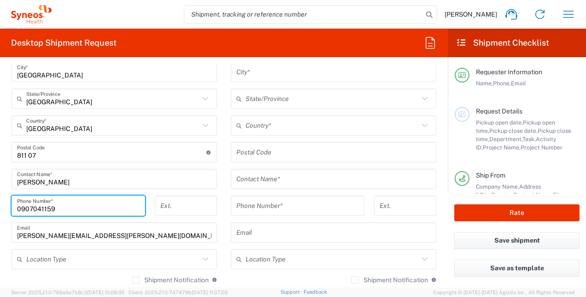
drag, startPoint x: 18, startPoint y: 209, endPoint x: 41, endPoint y: 209, distance: 24.0
click at [18, 209] on input "0907041159" at bounding box center [78, 206] width 123 height 16
type input "[PHONE_NUMBER]"
click at [4, 210] on form "Requester Information [PERSON_NAME] Name * [PHONE_NUMBER] Phone * [PERSON_NAME]…" at bounding box center [224, 176] width 448 height 223
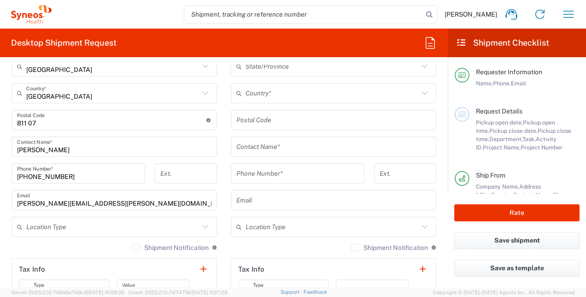
scroll to position [599, 0]
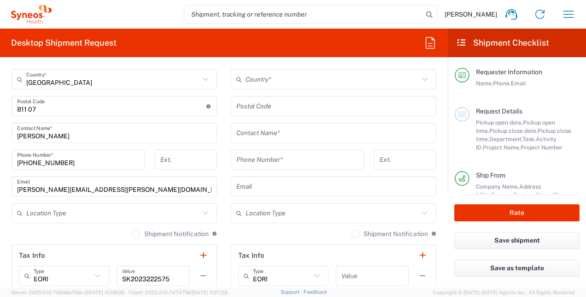
click at [102, 220] on div "Location Type" at bounding box center [115, 213] width 206 height 20
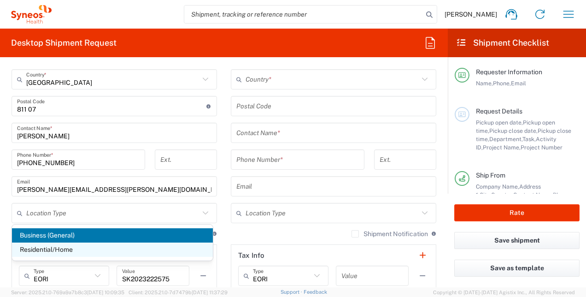
click at [45, 249] on span "Residential/Home" at bounding box center [112, 250] width 201 height 14
type input "Residential/Home"
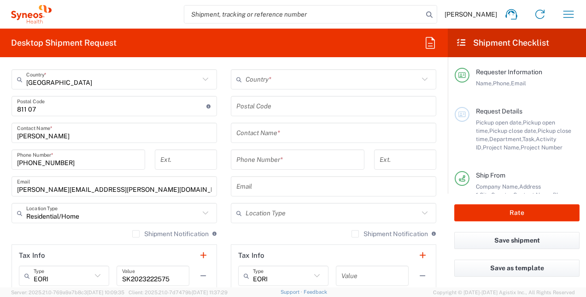
click at [25, 234] on div "Shipment Notification If checked, a shipment notification email will be sent to…" at bounding box center [115, 237] width 206 height 15
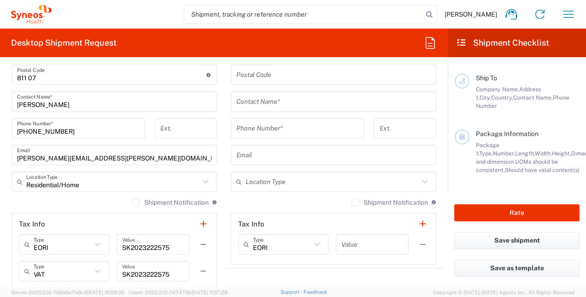
scroll to position [645, 0]
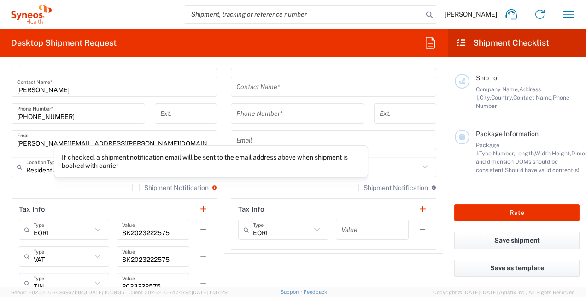
click at [212, 187] on icon at bounding box center [214, 187] width 5 height 4
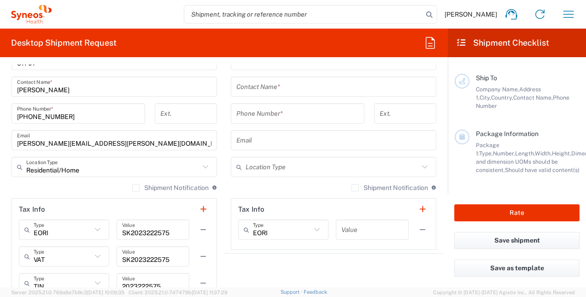
click at [132, 186] on label "Shipment Notification" at bounding box center [170, 187] width 77 height 7
click at [136, 188] on input "Shipment Notification" at bounding box center [136, 188] width 0 height 0
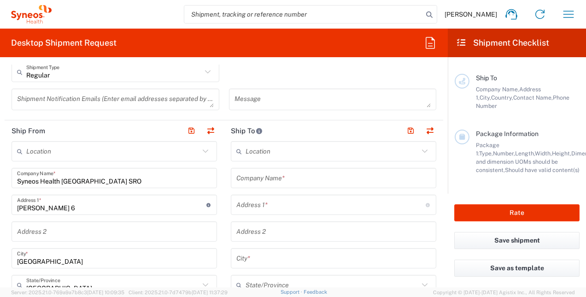
scroll to position [355, 0]
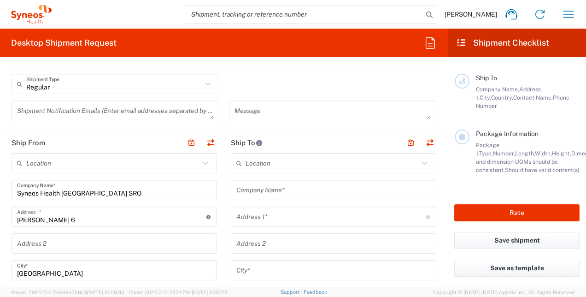
click at [255, 163] on input "text" at bounding box center [332, 163] width 173 height 16
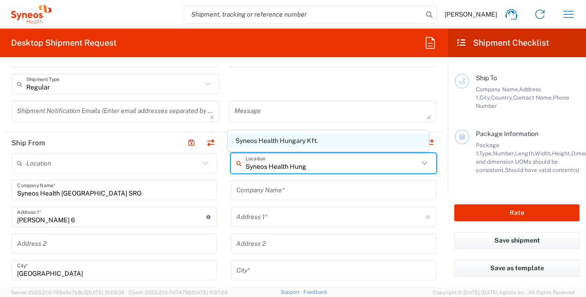
click at [296, 140] on span "Syneos Health Hungary Kft." at bounding box center [328, 141] width 201 height 14
type input "Syneos Health Hungary Kft."
type input "Science Park, [PERSON_NAME] 4-20"
type input "B building, 2nd floor"
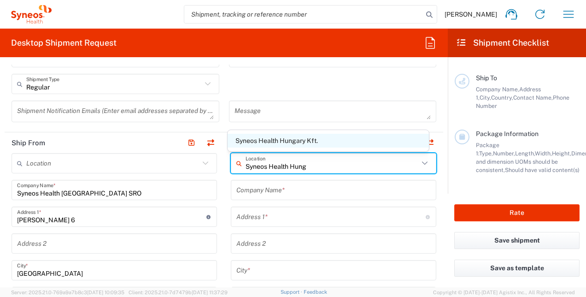
type input "[GEOGRAPHIC_DATA]"
type input "1117"
type input "Sender/Shipper"
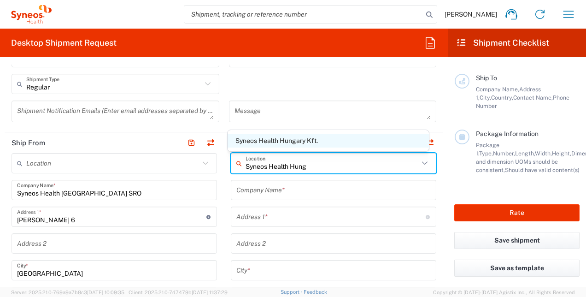
type input "Delivery Duty Paid"
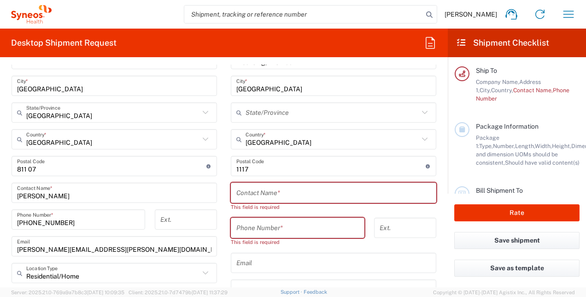
scroll to position [586, 0]
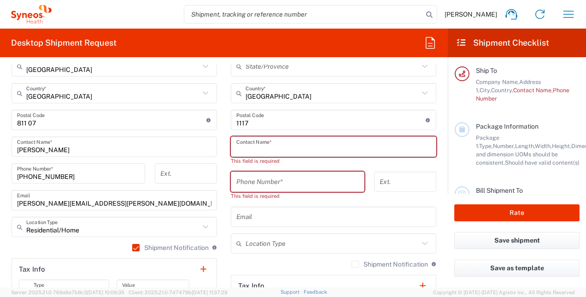
click at [264, 153] on input "text" at bounding box center [334, 147] width 195 height 16
type input "Y"
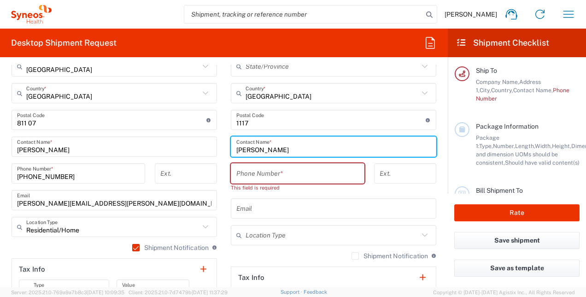
type input "[PERSON_NAME]"
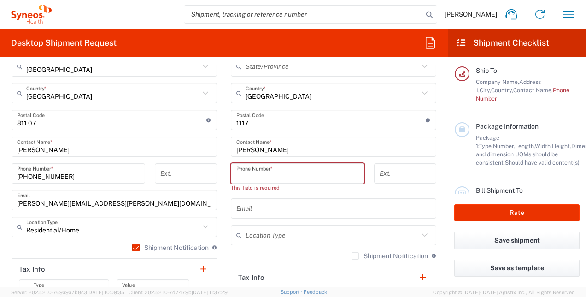
click at [253, 178] on input "tel" at bounding box center [298, 174] width 123 height 16
paste input "[PHONE_NUMBER]"
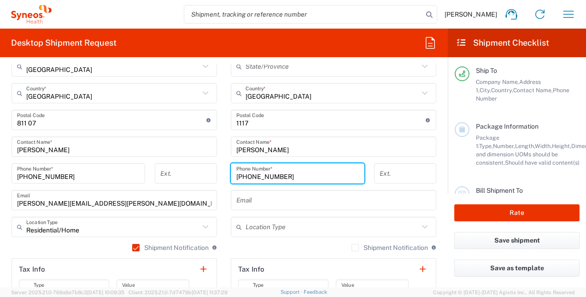
click at [224, 188] on main "Syneos Health Hungary Kft. Location Syneos Health Hungary Kft. [PERSON_NAME] LL…" at bounding box center [333, 143] width 219 height 441
click at [243, 176] on input "[PHONE_NUMBER]" at bounding box center [298, 174] width 123 height 16
type input "[PHONE_NUMBER]"
click at [224, 197] on main "Syneos Health Hungary Kft. Location Syneos Health Hungary Kft. [PERSON_NAME] LL…" at bounding box center [333, 143] width 219 height 441
click at [243, 198] on input "text" at bounding box center [334, 200] width 195 height 16
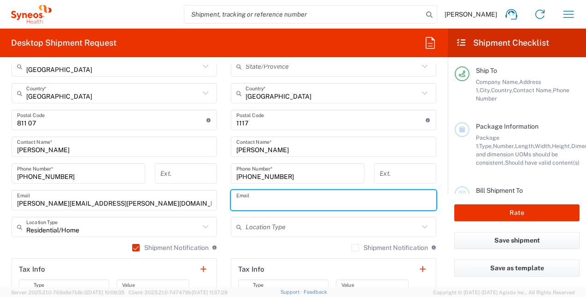
paste input "[EMAIL_ADDRESS][PERSON_NAME][DOMAIN_NAME]"
type input "[EMAIL_ADDRESS][PERSON_NAME][DOMAIN_NAME]"
click at [217, 208] on main "Location [PERSON_NAME] LLC-[GEOGRAPHIC_DATA] [GEOGRAPHIC_DATA] [GEOGRAPHIC_DATA…" at bounding box center [114, 143] width 219 height 441
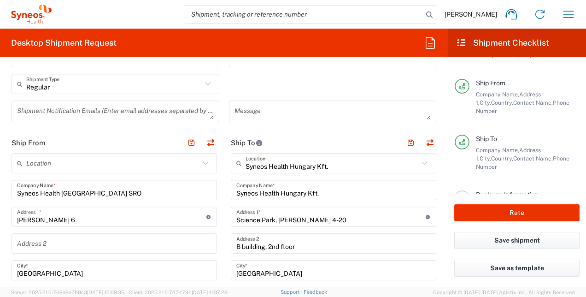
scroll to position [401, 0]
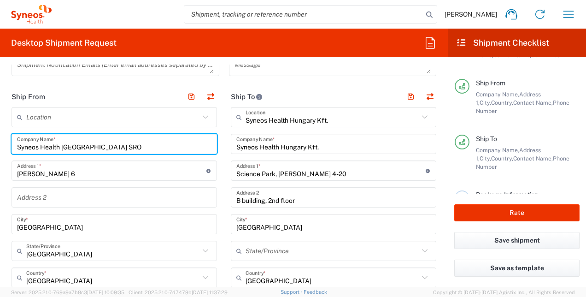
click at [51, 146] on input "Syneos Health [GEOGRAPHIC_DATA] SRO" at bounding box center [114, 144] width 195 height 16
click at [106, 148] on input "Syneos Health [GEOGRAPHIC_DATA] SRO" at bounding box center [114, 144] width 195 height 16
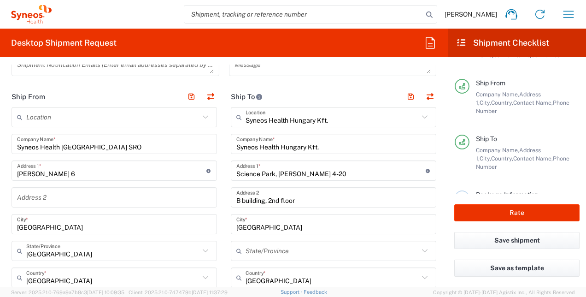
click at [66, 172] on input "[PERSON_NAME] 6" at bounding box center [111, 171] width 189 height 16
click at [4, 200] on form "Requester Information [PERSON_NAME] Name * [PHONE_NUMBER] Phone * [PERSON_NAME]…" at bounding box center [224, 176] width 448 height 223
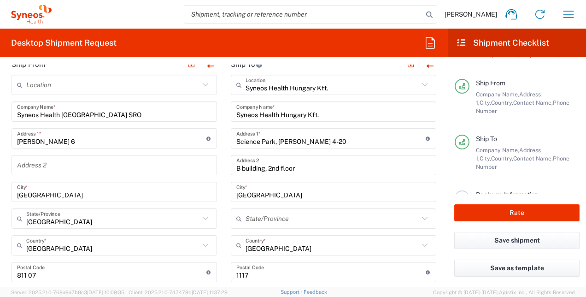
scroll to position [447, 0]
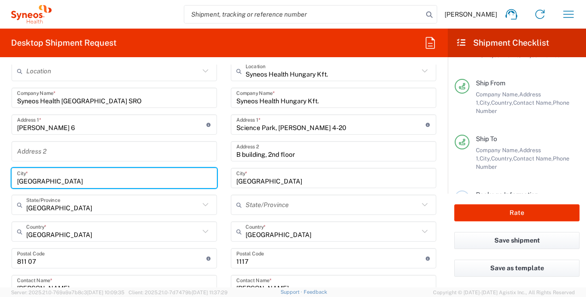
click at [48, 180] on input "[GEOGRAPHIC_DATA]" at bounding box center [114, 178] width 195 height 16
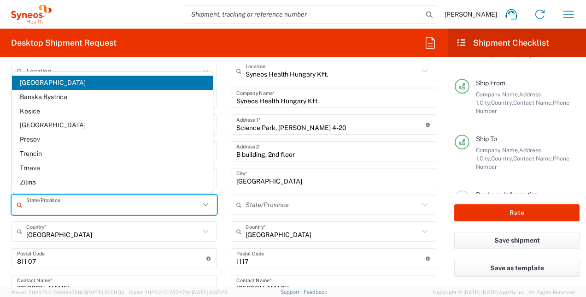
click at [58, 207] on input "text" at bounding box center [112, 205] width 173 height 16
drag, startPoint x: 0, startPoint y: 214, endPoint x: 6, endPoint y: 216, distance: 5.7
click at [0, 214] on html "[PERSON_NAME] Home Shipment estimator Shipment tracking Desktop shipment reques…" at bounding box center [293, 148] width 586 height 297
type input "[GEOGRAPHIC_DATA]"
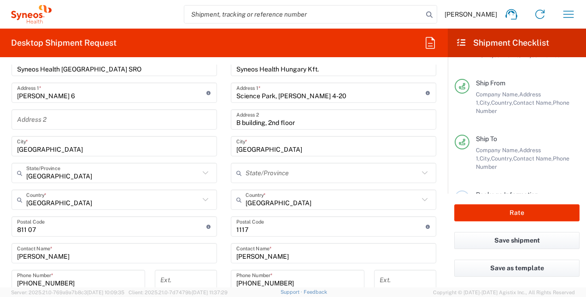
scroll to position [493, 0]
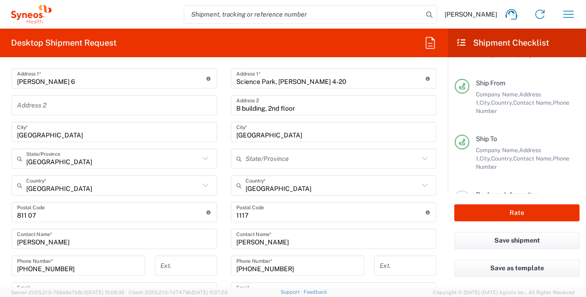
click at [8, 231] on main "Location [PERSON_NAME] LLC-[GEOGRAPHIC_DATA] [GEOGRAPHIC_DATA] [GEOGRAPHIC_DATA…" at bounding box center [114, 235] width 219 height 441
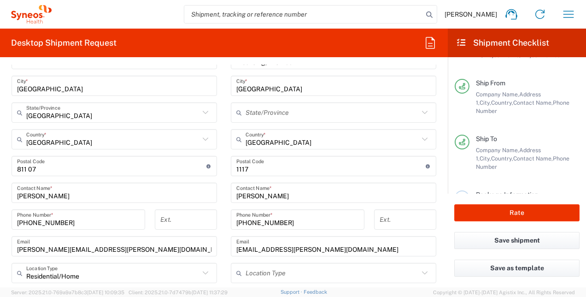
scroll to position [586, 0]
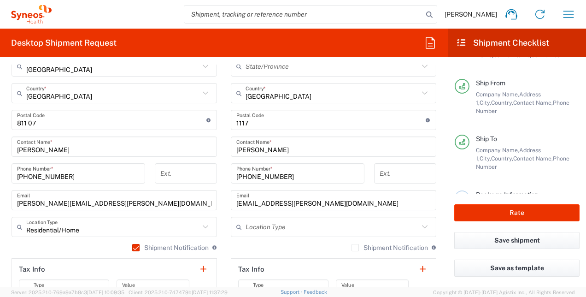
click at [5, 214] on main "Location [PERSON_NAME] LLC-[GEOGRAPHIC_DATA] [GEOGRAPHIC_DATA] [GEOGRAPHIC_DATA…" at bounding box center [114, 143] width 219 height 441
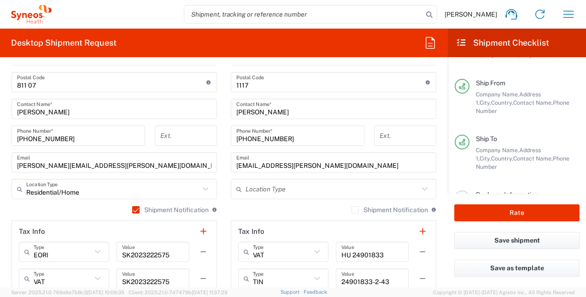
scroll to position [632, 0]
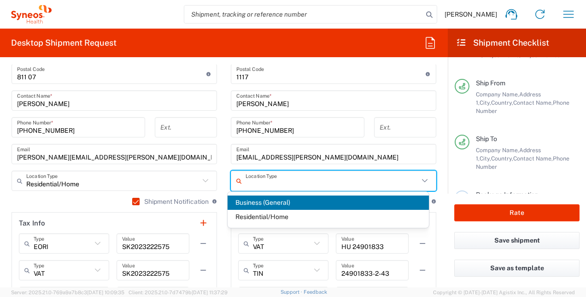
click at [270, 182] on input "text" at bounding box center [332, 181] width 173 height 16
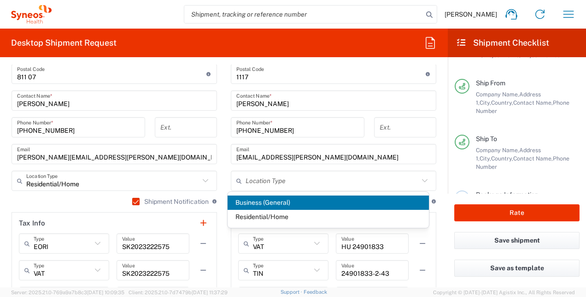
click at [256, 204] on span "Business (General)" at bounding box center [328, 202] width 201 height 14
type input "Business (General)"
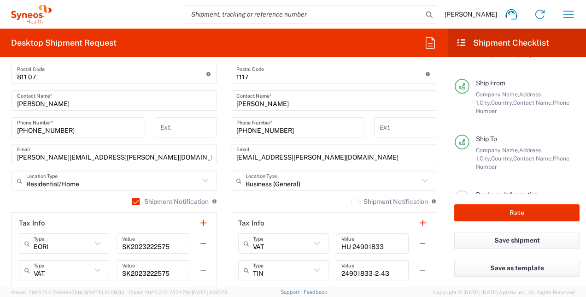
click at [352, 202] on label "Shipment Notification" at bounding box center [390, 201] width 77 height 7
click at [355, 201] on input "Shipment Notification" at bounding box center [355, 201] width 0 height 0
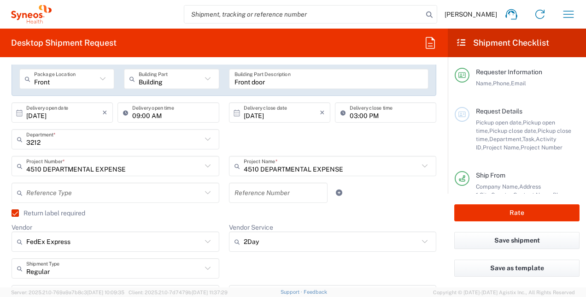
scroll to position [0, 0]
click at [502, 125] on span "Pickup open date," at bounding box center [499, 122] width 47 height 7
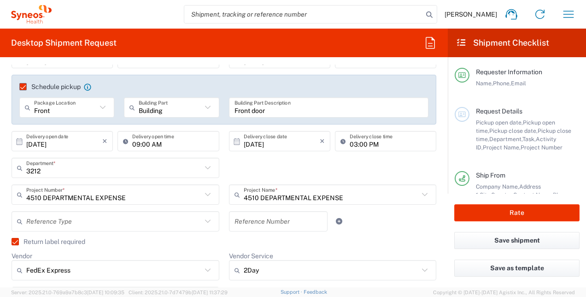
scroll to position [184, 0]
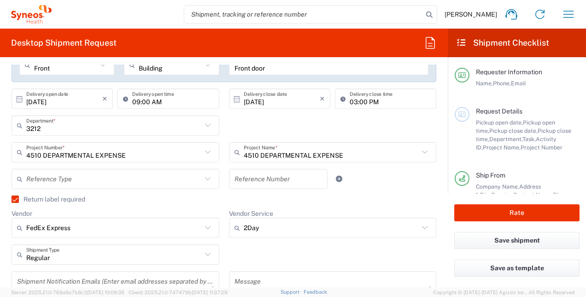
click at [205, 179] on icon at bounding box center [208, 178] width 6 height 3
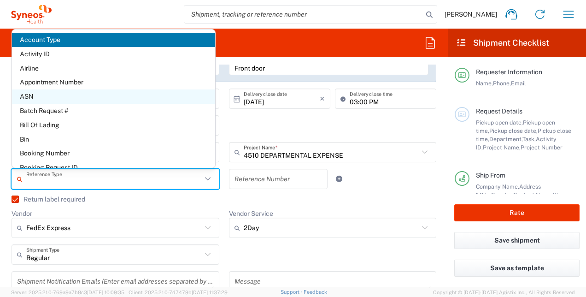
scroll to position [0, 0]
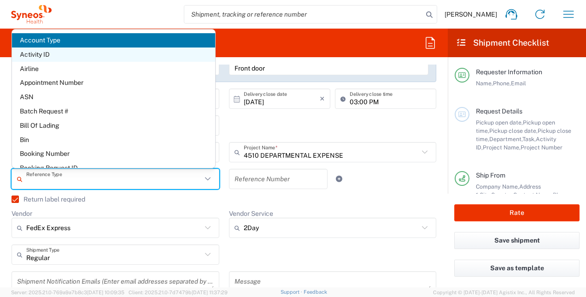
click at [34, 53] on span "Activity ID" at bounding box center [113, 54] width 203 height 14
type input "Activity ID"
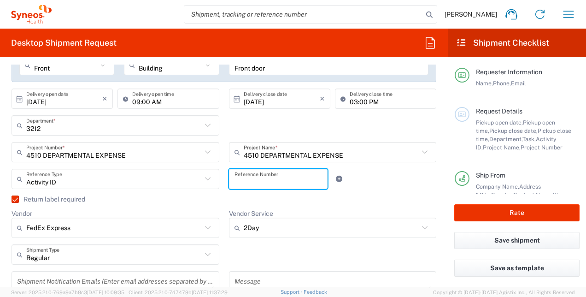
click at [251, 179] on input "text" at bounding box center [279, 179] width 88 height 16
click at [63, 181] on input "text" at bounding box center [114, 179] width 176 height 16
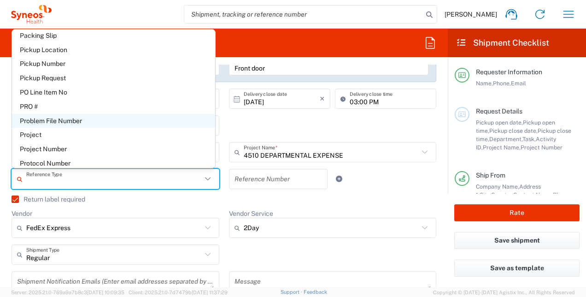
scroll to position [501, 0]
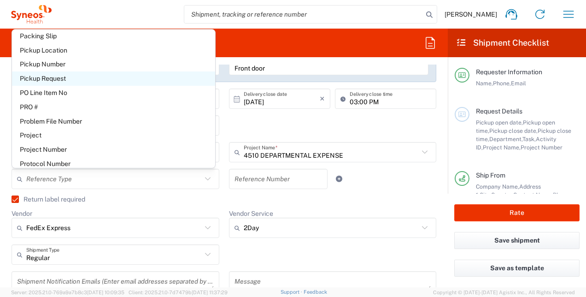
click at [32, 79] on span "Pickup Request" at bounding box center [113, 78] width 203 height 14
type input "Pickup Request"
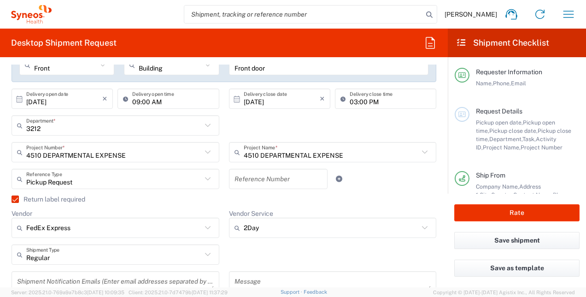
click at [274, 181] on input "text" at bounding box center [279, 179] width 88 height 16
click at [368, 186] on div "Pickup Request Reference Type Activity ID Account Type Airline Appointment Numb…" at bounding box center [224, 182] width 435 height 27
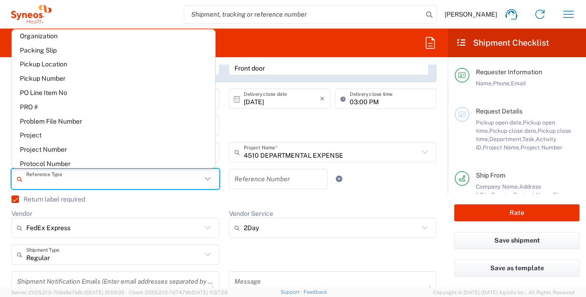
scroll to position [4, 0]
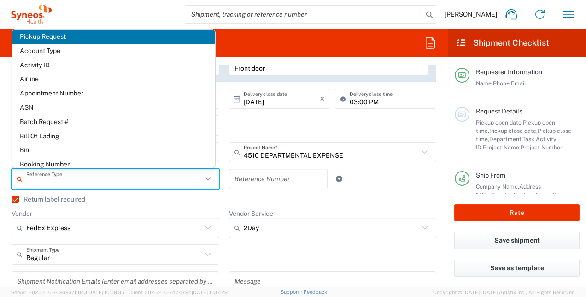
click at [49, 184] on input "text" at bounding box center [114, 179] width 176 height 16
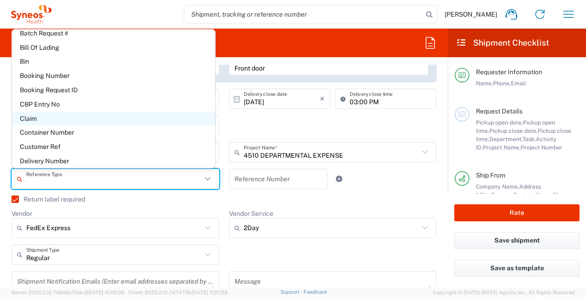
scroll to position [138, 0]
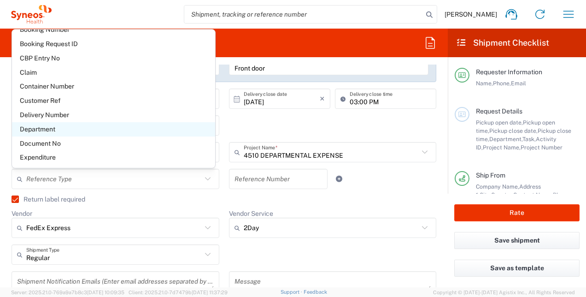
click at [47, 133] on span "Department" at bounding box center [113, 129] width 203 height 14
type input "Department"
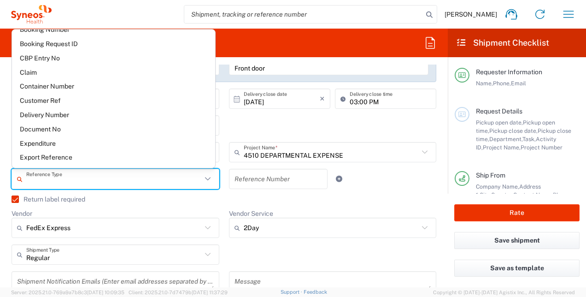
scroll to position [4, 0]
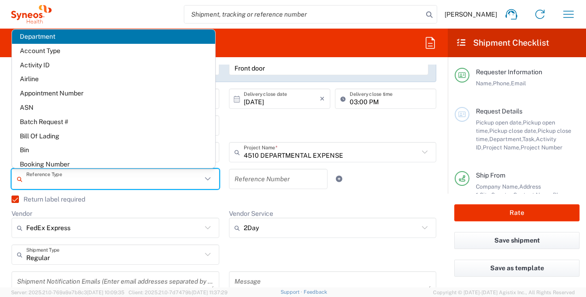
click at [38, 181] on input "text" at bounding box center [114, 179] width 176 height 16
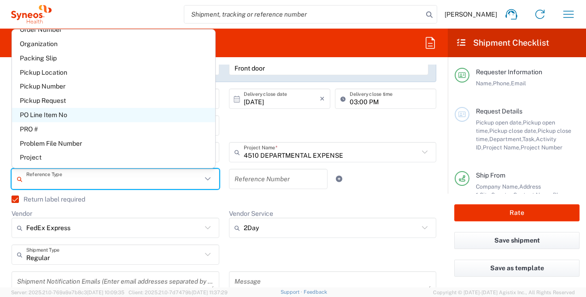
scroll to position [507, 0]
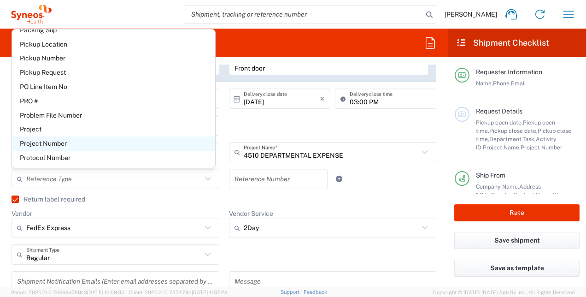
click at [53, 146] on span "Project Number" at bounding box center [113, 143] width 203 height 14
type input "Project Number"
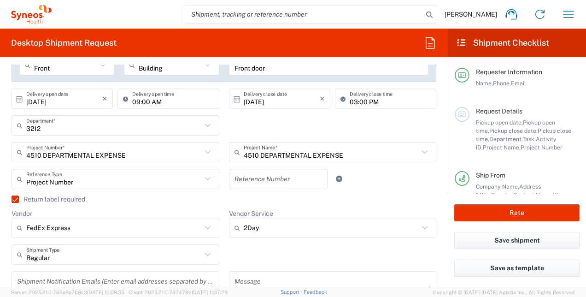
click at [236, 180] on input "text" at bounding box center [279, 179] width 88 height 16
type input "4510"
click at [289, 200] on agx-checkbox-control "Return label required" at bounding box center [224, 198] width 425 height 7
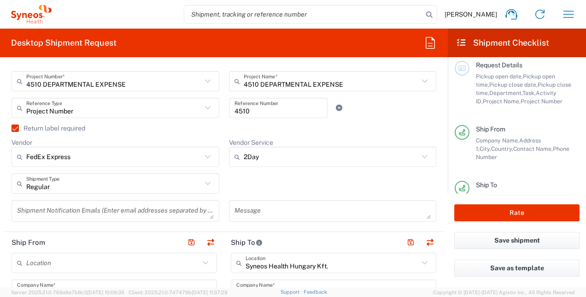
scroll to position [277, 0]
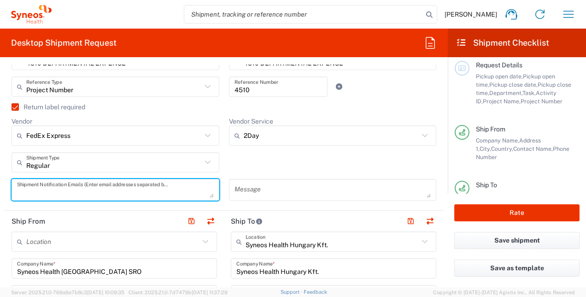
click at [60, 188] on textarea at bounding box center [115, 190] width 197 height 16
type textarea "[PERSON_NAME][EMAIL_ADDRESS][PERSON_NAME][DOMAIN_NAME]"
click at [8, 196] on div "[PERSON_NAME][EMAIL_ADDRESS][PERSON_NAME][DOMAIN_NAME] Shipment Notification Em…" at bounding box center [116, 193] width 218 height 28
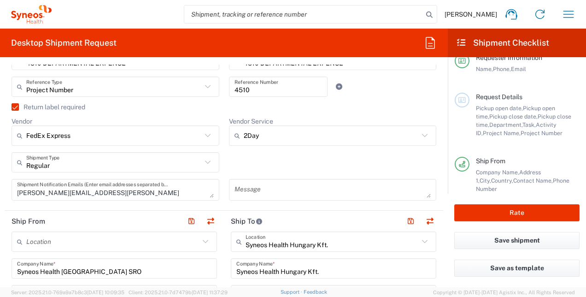
scroll to position [0, 0]
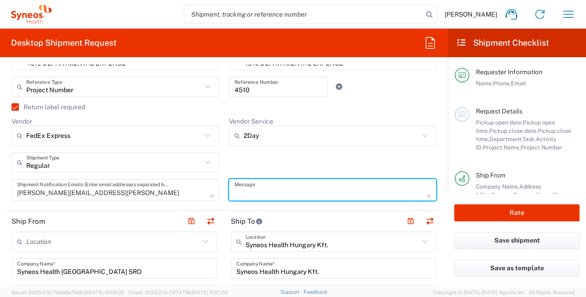
click at [260, 192] on textarea at bounding box center [333, 190] width 197 height 16
type textarea "N/A"
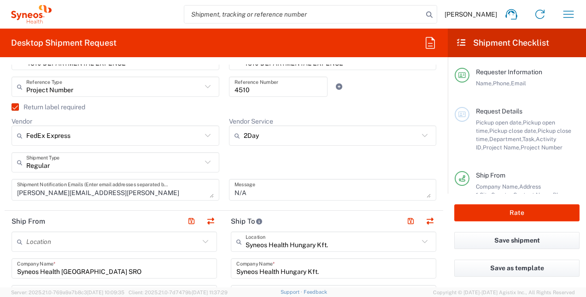
click at [265, 165] on div "Regular Shipment Type Batch Regular" at bounding box center [224, 165] width 435 height 27
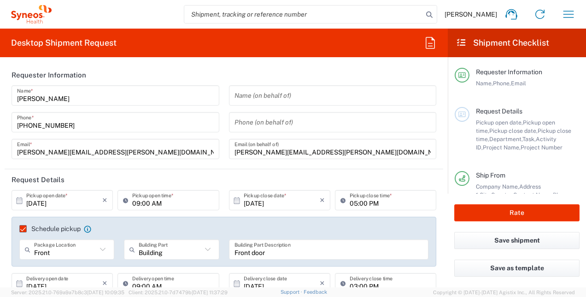
click at [237, 171] on header "Request Details" at bounding box center [224, 179] width 439 height 21
click at [122, 154] on input "[PERSON_NAME][EMAIL_ADDRESS][PERSON_NAME][DOMAIN_NAME]" at bounding box center [115, 149] width 197 height 16
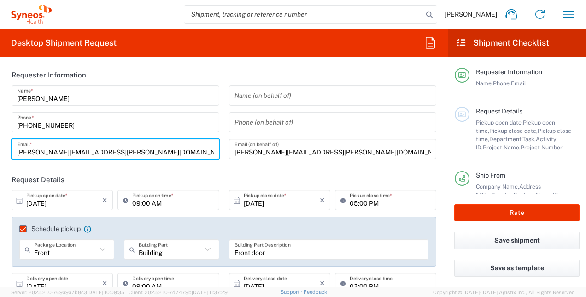
click at [2, 155] on form "Requester Information [PERSON_NAME] Name * [PHONE_NUMBER] Phone * [PERSON_NAME]…" at bounding box center [224, 176] width 448 height 223
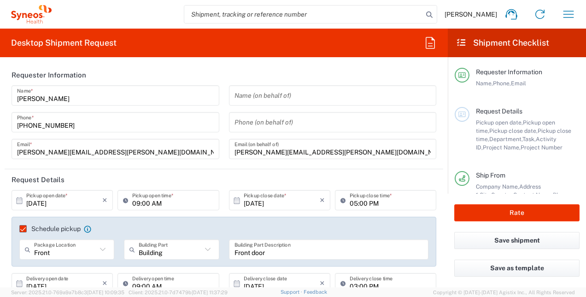
click at [344, 155] on input "[PERSON_NAME][EMAIL_ADDRESS][PERSON_NAME][DOMAIN_NAME]" at bounding box center [333, 149] width 197 height 16
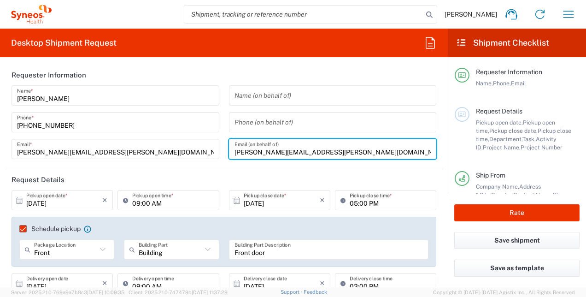
drag, startPoint x: 344, startPoint y: 150, endPoint x: 230, endPoint y: 150, distance: 114.8
click at [230, 150] on div "[PERSON_NAME][EMAIL_ADDRESS][PERSON_NAME][DOMAIN_NAME] Email (on behalf of)" at bounding box center [333, 149] width 208 height 20
click at [218, 165] on div "[PERSON_NAME] Name * [PHONE_NUMBER] Phone * [PERSON_NAME][EMAIL_ADDRESS][PERSON…" at bounding box center [116, 125] width 218 height 80
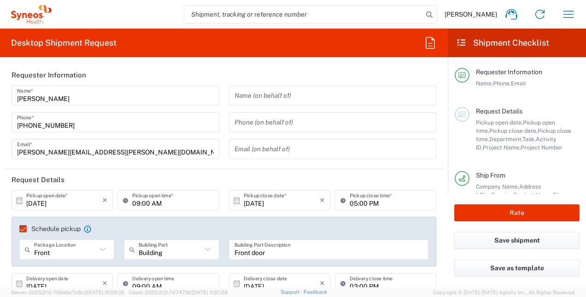
click at [89, 183] on header "Request Details" at bounding box center [224, 179] width 439 height 21
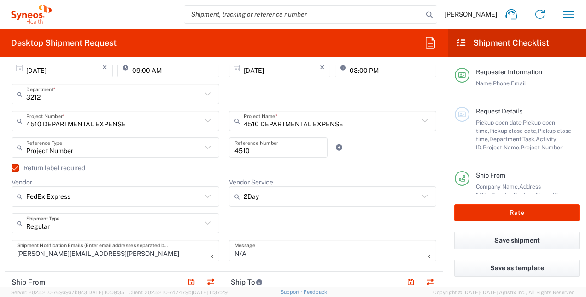
scroll to position [231, 0]
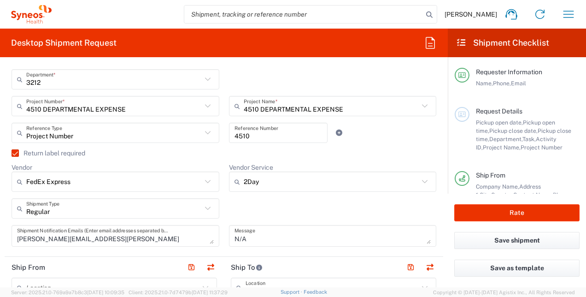
click at [241, 211] on div "Regular Shipment Type Batch Regular" at bounding box center [224, 211] width 435 height 27
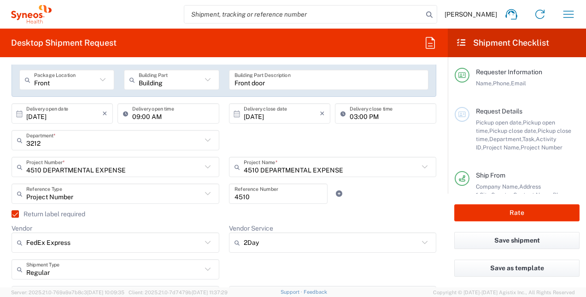
scroll to position [184, 0]
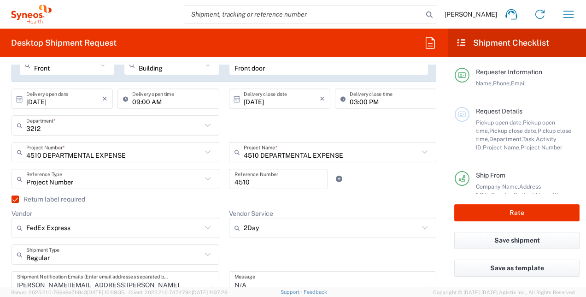
click at [244, 202] on agx-checkbox-control "Return label required" at bounding box center [224, 198] width 425 height 7
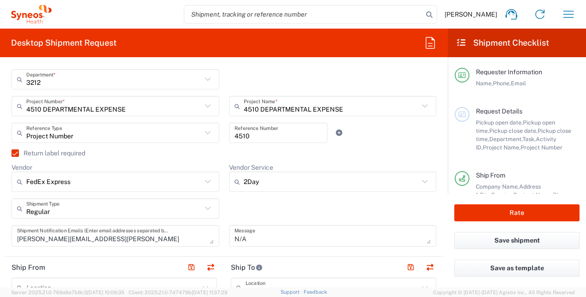
click at [240, 207] on div "Regular Shipment Type Batch Regular" at bounding box center [224, 211] width 435 height 27
click at [130, 239] on textarea "[PERSON_NAME][EMAIL_ADDRESS][PERSON_NAME][DOMAIN_NAME]" at bounding box center [115, 236] width 197 height 16
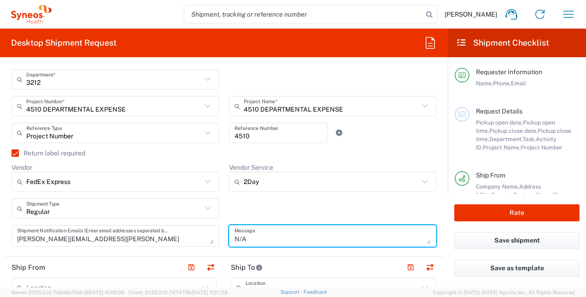
click at [248, 239] on textarea "N/A" at bounding box center [333, 236] width 197 height 16
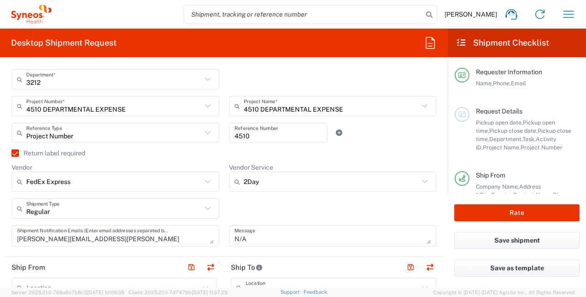
click at [290, 204] on div "Regular Shipment Type Batch Regular" at bounding box center [224, 211] width 435 height 27
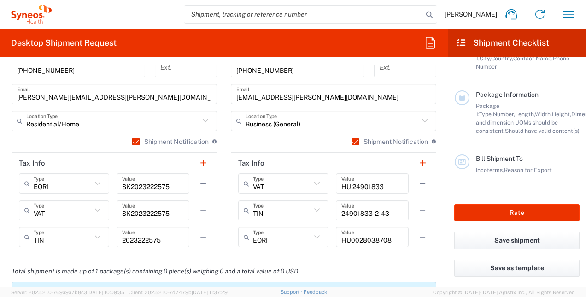
scroll to position [738, 0]
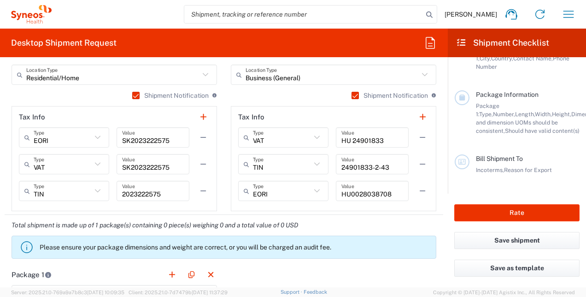
click at [501, 91] on span "Package Information" at bounding box center [507, 94] width 63 height 7
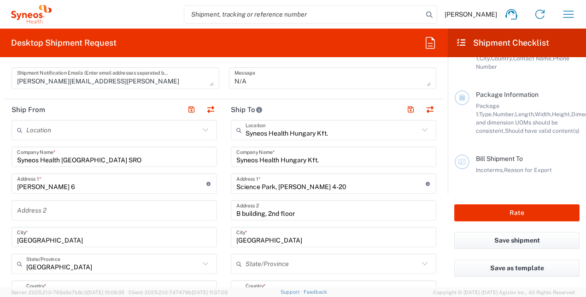
scroll to position [369, 0]
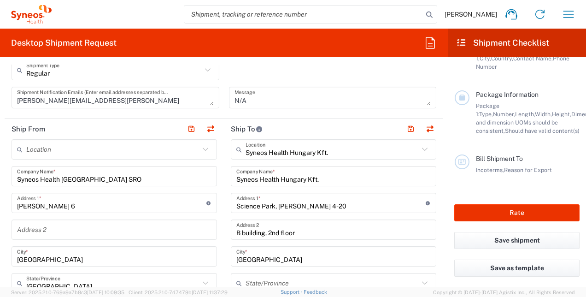
click at [113, 176] on input "Syneos Health [GEOGRAPHIC_DATA] SRO" at bounding box center [114, 176] width 195 height 16
click at [4, 172] on form "Requester Information [PERSON_NAME] Name * [PHONE_NUMBER] Phone * [PERSON_NAME]…" at bounding box center [224, 176] width 448 height 223
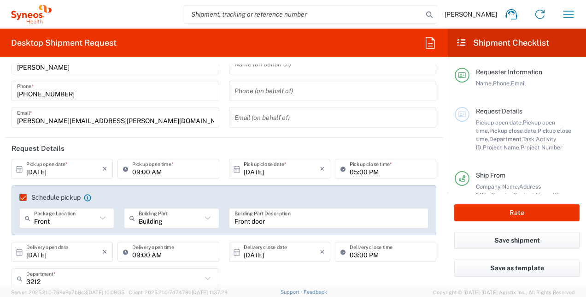
scroll to position [46, 0]
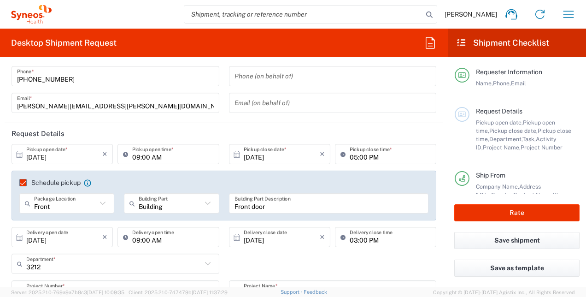
click at [24, 183] on label "Schedule pickup" at bounding box center [49, 182] width 61 height 7
click at [19, 183] on input "Schedule pickup" at bounding box center [19, 183] width 0 height 0
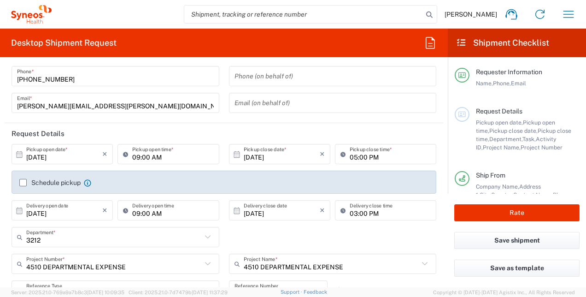
click at [17, 155] on icon at bounding box center [19, 154] width 8 height 8
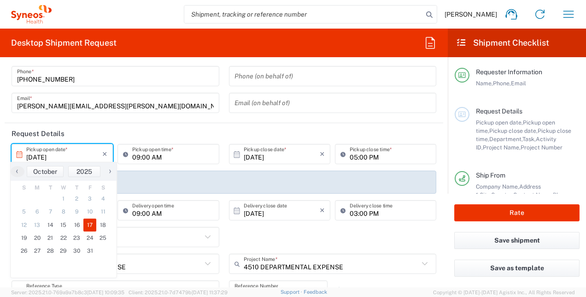
click at [90, 226] on span "17" at bounding box center [89, 225] width 13 height 13
click at [89, 225] on span "17" at bounding box center [89, 225] width 13 height 13
click at [129, 135] on header "Request Details" at bounding box center [224, 133] width 439 height 21
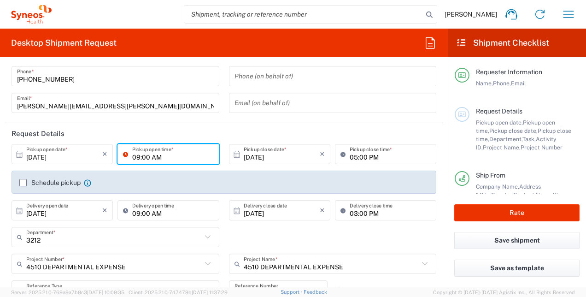
click at [163, 156] on input "09:00 AM" at bounding box center [172, 154] width 81 height 16
click at [202, 132] on header "Request Details" at bounding box center [224, 133] width 439 height 21
click at [379, 157] on input "05:00 PM" at bounding box center [390, 154] width 81 height 16
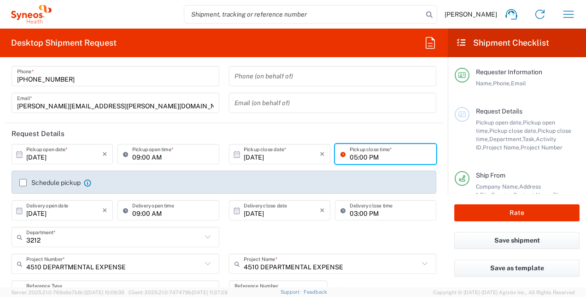
click at [309, 136] on header "Request Details" at bounding box center [224, 133] width 439 height 21
drag, startPoint x: 372, startPoint y: 158, endPoint x: 341, endPoint y: 158, distance: 30.4
click at [372, 158] on input "05:00 PM" at bounding box center [390, 154] width 81 height 16
click at [341, 153] on icon at bounding box center [345, 154] width 9 height 15
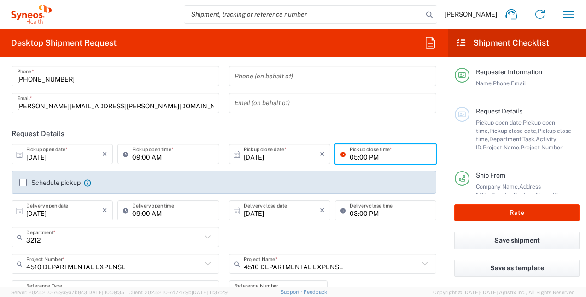
click at [24, 183] on label "Schedule pickup" at bounding box center [49, 182] width 61 height 7
click at [23, 183] on input "Schedule pickup" at bounding box center [23, 183] width 0 height 0
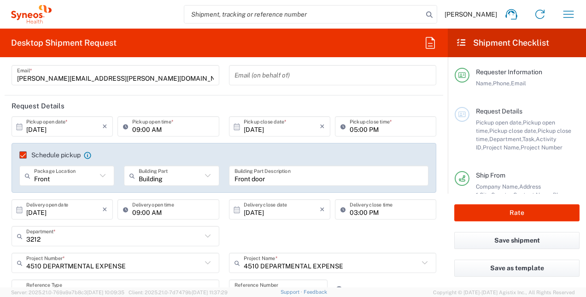
scroll to position [138, 0]
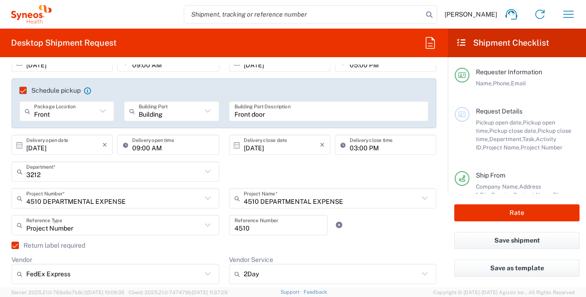
click at [284, 166] on div "3212 Department * 3212 3000 3100 3109 3110 3111 3112 3125 3130 3135 3136 3150 3…" at bounding box center [224, 174] width 435 height 27
click at [202, 171] on icon at bounding box center [208, 172] width 12 height 12
type input "3212"
click at [21, 172] on icon at bounding box center [21, 171] width 9 height 15
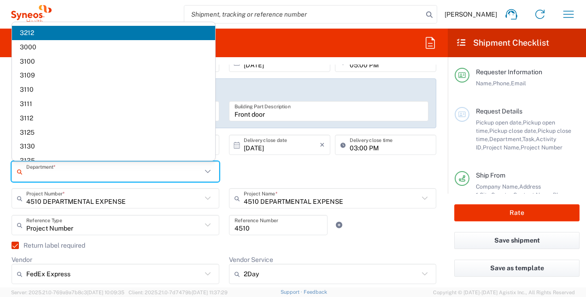
click at [18, 170] on icon at bounding box center [21, 171] width 9 height 15
click at [26, 35] on span "3212" at bounding box center [113, 33] width 203 height 14
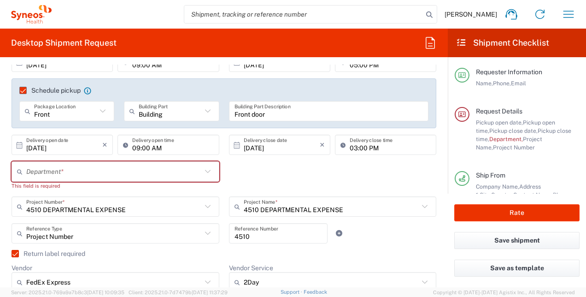
click at [37, 173] on input "text" at bounding box center [114, 172] width 176 height 16
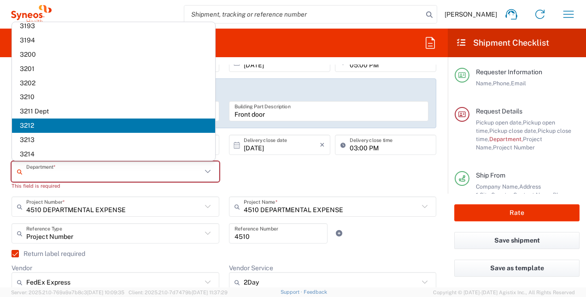
scroll to position [277, 0]
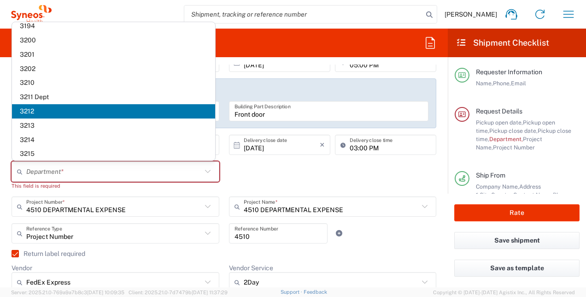
click at [24, 112] on span "3212" at bounding box center [113, 111] width 203 height 14
type input "3212"
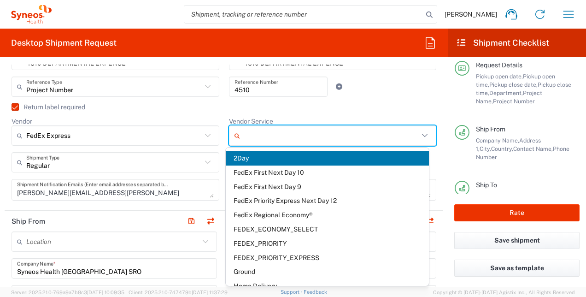
click at [244, 137] on input "Vendor Service" at bounding box center [332, 135] width 176 height 15
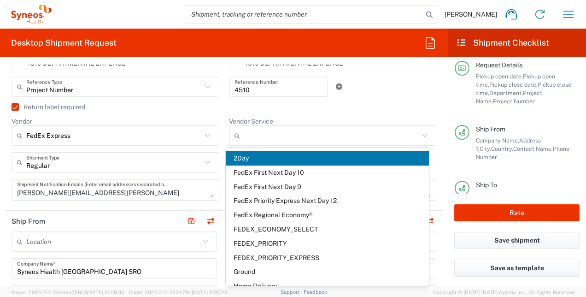
click at [297, 113] on div "Return label required" at bounding box center [224, 110] width 425 height 14
type input "2Day"
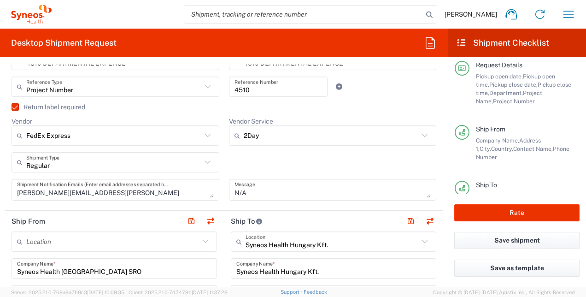
scroll to position [323, 0]
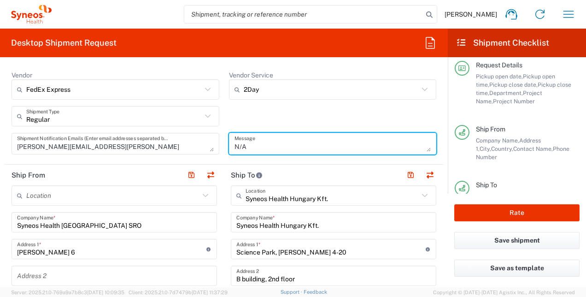
click at [246, 148] on textarea "N/A" at bounding box center [333, 144] width 197 height 16
type textarea "N"
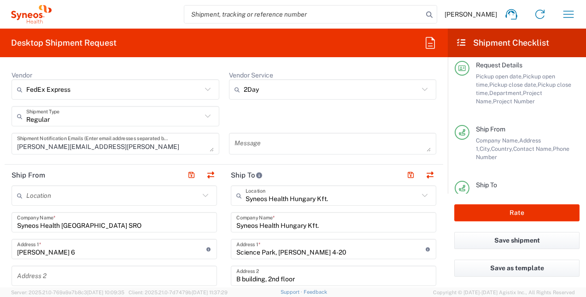
click at [249, 123] on div "Regular Shipment Type Batch Regular" at bounding box center [224, 119] width 435 height 27
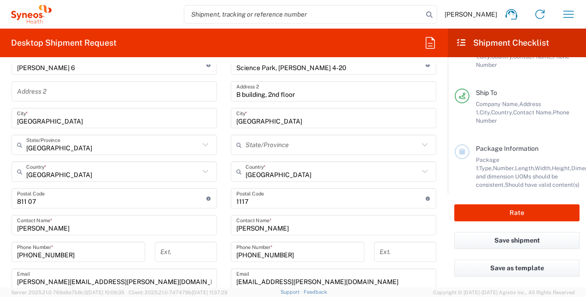
scroll to position [553, 0]
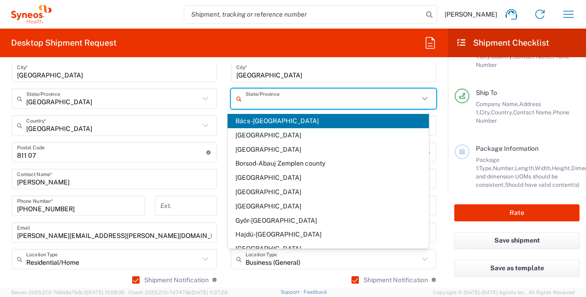
click at [289, 99] on input "text" at bounding box center [332, 99] width 173 height 16
click at [218, 95] on main "Location [PERSON_NAME] LLC-[GEOGRAPHIC_DATA] [GEOGRAPHIC_DATA] [GEOGRAPHIC_DATA…" at bounding box center [114, 175] width 219 height 441
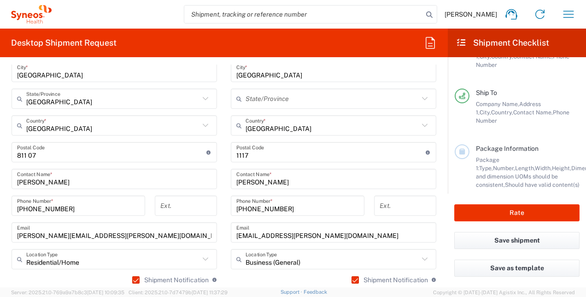
click at [256, 95] on input "text" at bounding box center [332, 99] width 173 height 16
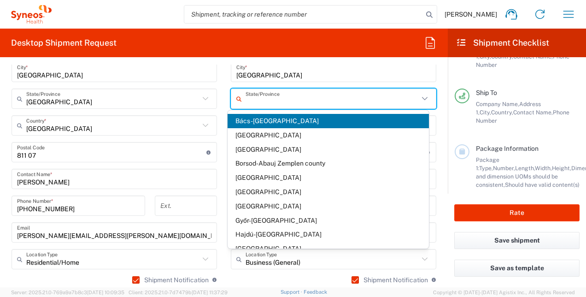
click at [245, 177] on span "[GEOGRAPHIC_DATA]" at bounding box center [328, 178] width 201 height 14
type input "[GEOGRAPHIC_DATA]"
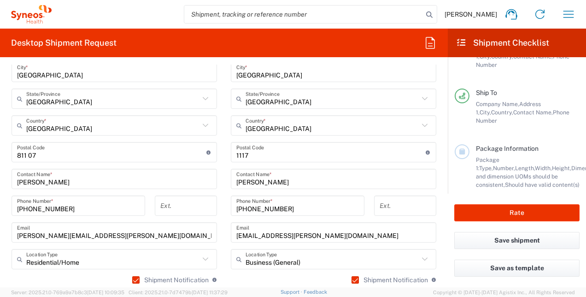
click at [219, 125] on main "Location [PERSON_NAME] LLC-[GEOGRAPHIC_DATA] [GEOGRAPHIC_DATA] [GEOGRAPHIC_DATA…" at bounding box center [114, 175] width 219 height 441
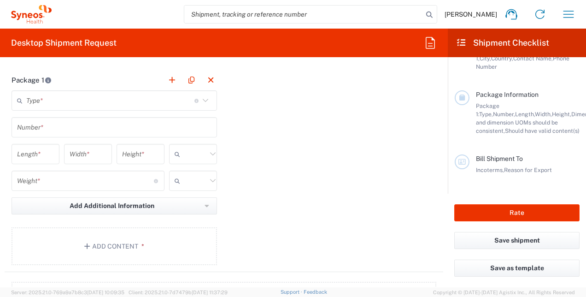
scroll to position [886, 0]
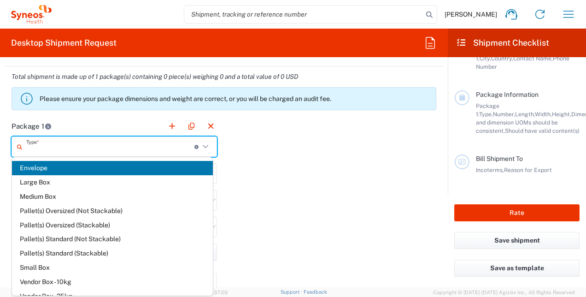
click at [40, 149] on input "text" at bounding box center [110, 147] width 168 height 16
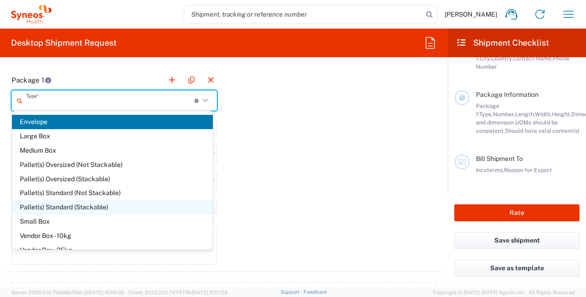
scroll to position [25, 0]
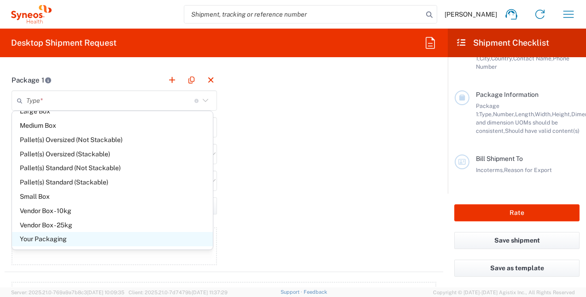
click at [53, 240] on span "Your Packaging" at bounding box center [112, 239] width 201 height 14
type input "Your Packaging"
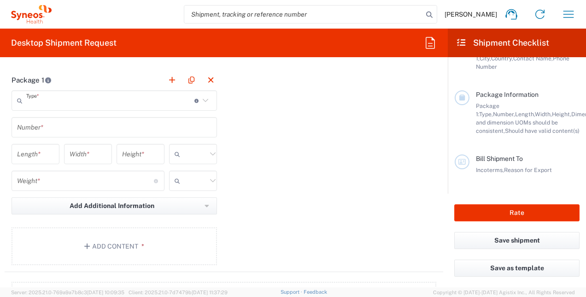
click at [58, 103] on input "text" at bounding box center [110, 101] width 168 height 16
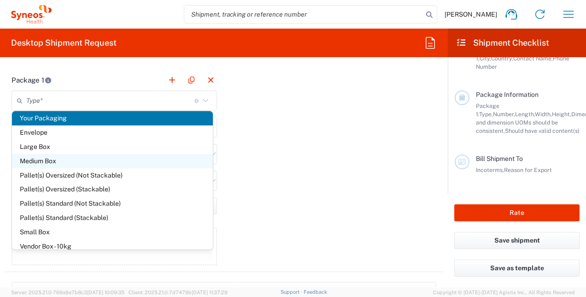
click at [32, 158] on span "Medium Box" at bounding box center [112, 161] width 201 height 14
type input "Medium Box"
type input "13"
type input "11.5"
type input "2.5"
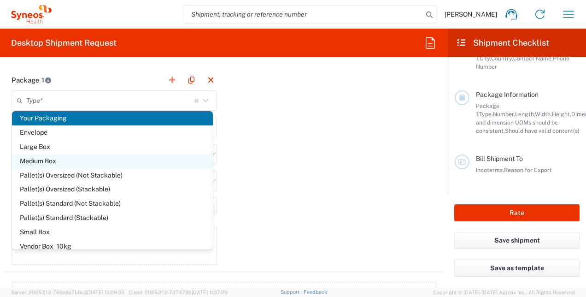
type input "in"
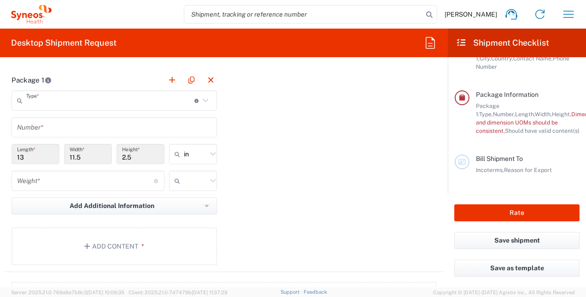
click at [47, 104] on input "text" at bounding box center [110, 101] width 168 height 16
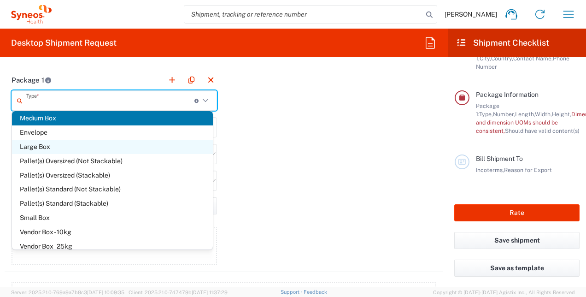
click at [38, 148] on span "Large Box" at bounding box center [112, 147] width 201 height 14
type input "Large Box"
type input "17.5"
type input "12.5"
type input "3"
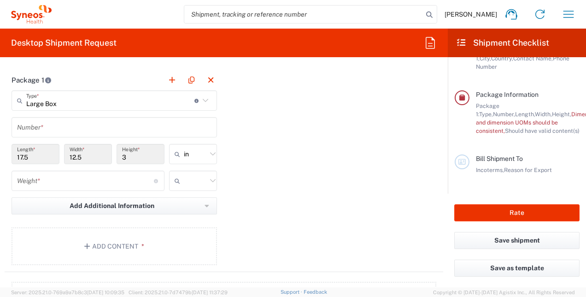
click at [211, 153] on icon at bounding box center [213, 153] width 6 height 3
click at [182, 189] on span "cm" at bounding box center [190, 190] width 46 height 14
type input "44.45"
type input "31.75"
type input "7.62"
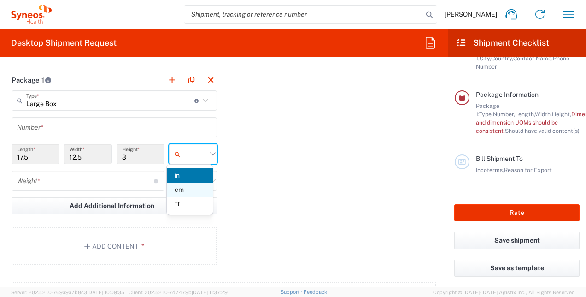
type input "cm"
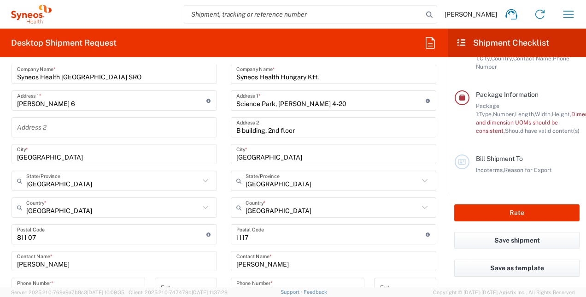
scroll to position [425, 0]
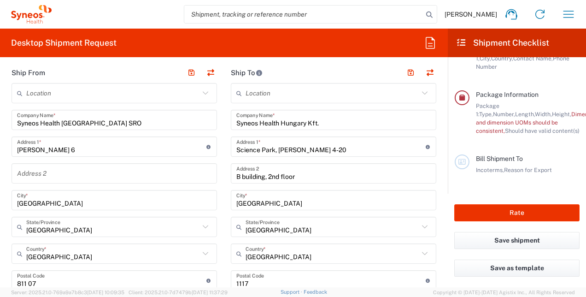
click at [55, 148] on input "[PERSON_NAME] 6" at bounding box center [111, 147] width 189 height 16
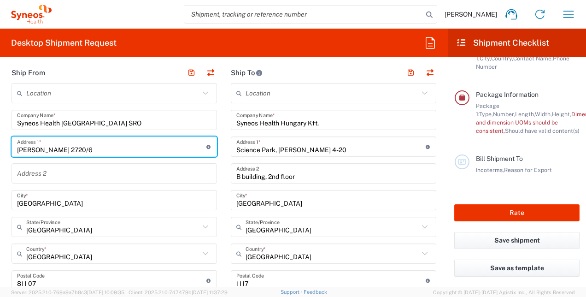
type input "[PERSON_NAME] 2720/6"
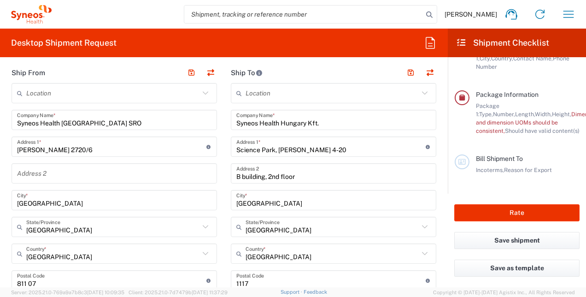
click at [2, 191] on form "Requester Information [PERSON_NAME] Name * [PHONE_NUMBER] Phone * [PERSON_NAME]…" at bounding box center [224, 176] width 448 height 223
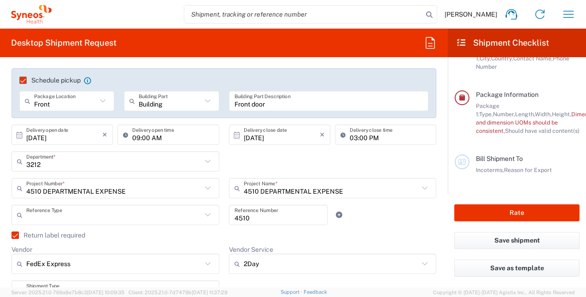
scroll to position [4, 0]
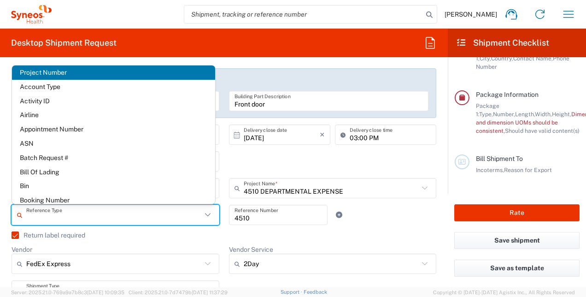
click at [43, 218] on input "text" at bounding box center [114, 215] width 176 height 16
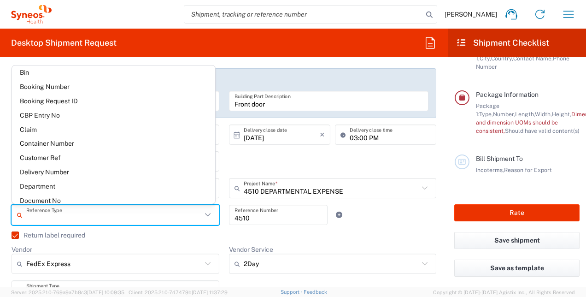
scroll to position [138, 0]
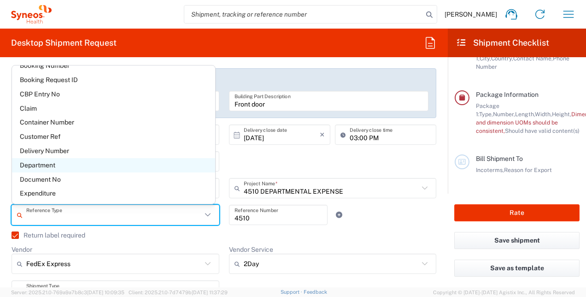
click at [37, 166] on span "Department" at bounding box center [113, 165] width 203 height 14
type input "Department"
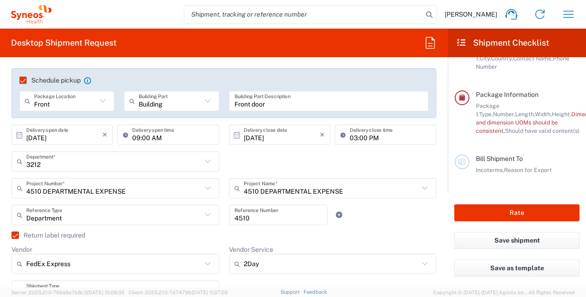
click at [4, 205] on form "Requester Information [PERSON_NAME] Name * [PHONE_NUMBER] Phone * [PERSON_NAME]…" at bounding box center [224, 176] width 448 height 223
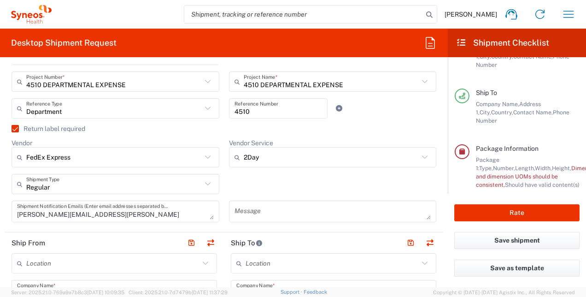
scroll to position [241, 0]
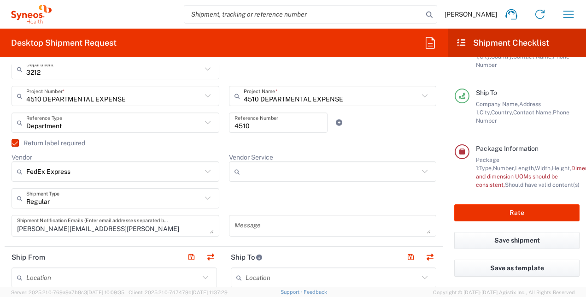
click at [252, 173] on input "Vendor Service" at bounding box center [332, 171] width 176 height 15
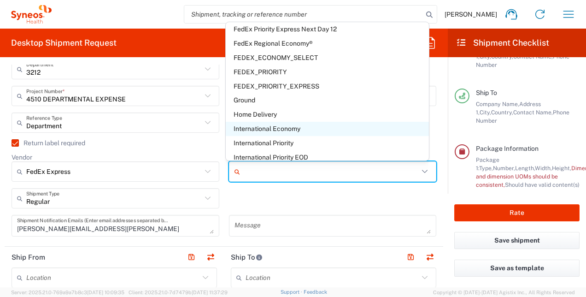
scroll to position [82, 0]
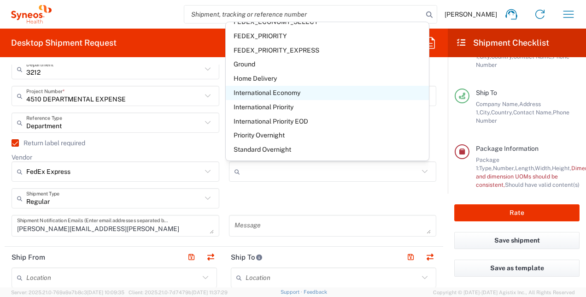
click at [264, 94] on span "International Economy" at bounding box center [327, 93] width 203 height 14
type input "International Economy"
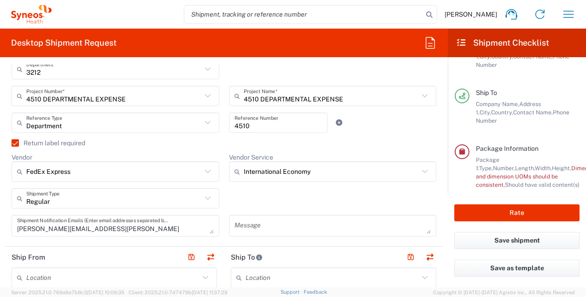
click at [292, 201] on div "Regular Shipment Type Batch Regular" at bounding box center [224, 201] width 435 height 27
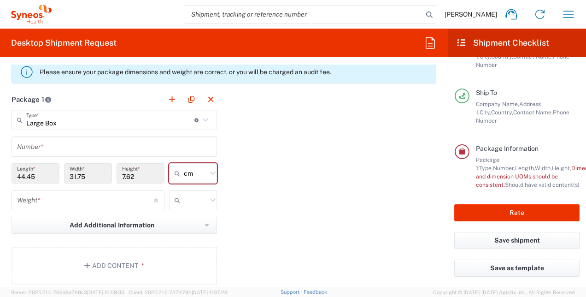
scroll to position [932, 0]
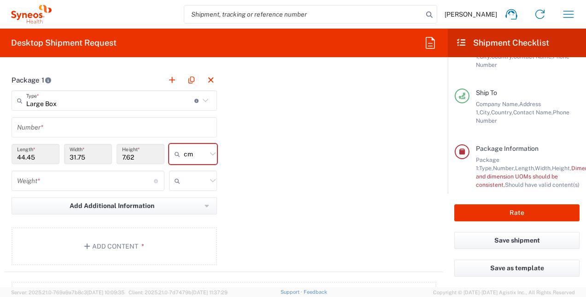
click at [60, 130] on input "text" at bounding box center [114, 127] width 195 height 16
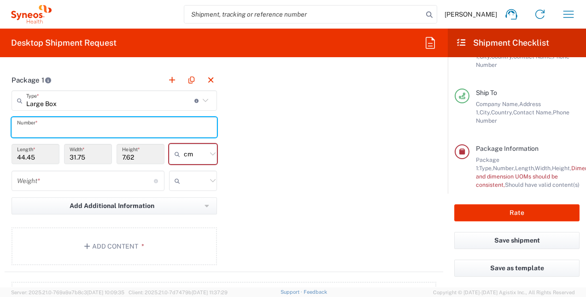
click at [54, 126] on input "text" at bounding box center [114, 127] width 195 height 16
type input "1"
click at [201, 98] on icon at bounding box center [206, 101] width 12 height 12
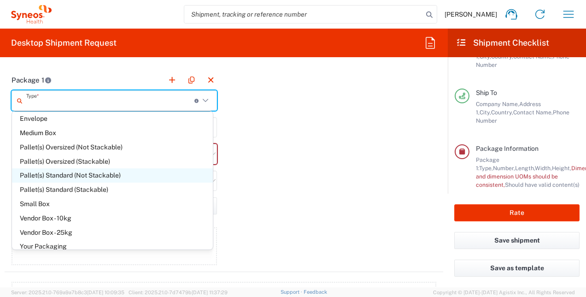
scroll to position [25, 0]
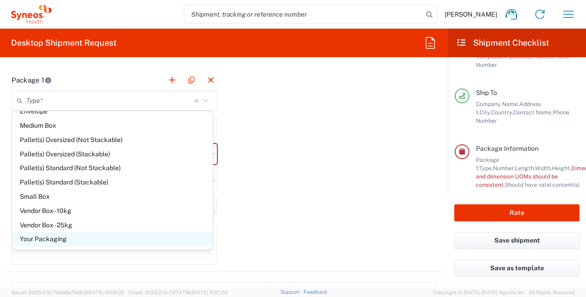
click at [51, 240] on span "Your Packaging" at bounding box center [112, 239] width 201 height 14
type input "Your Packaging"
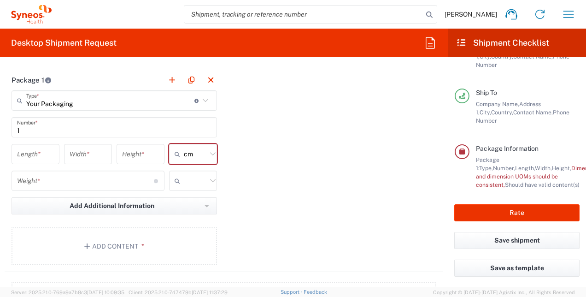
click at [31, 154] on input "number" at bounding box center [35, 154] width 37 height 16
type input "45"
click at [71, 159] on input "number" at bounding box center [88, 154] width 37 height 16
type input "30"
click at [136, 157] on input "number" at bounding box center [140, 154] width 37 height 16
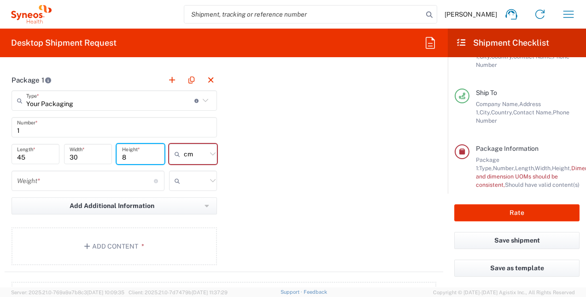
type input "8"
click at [253, 177] on div "Package 1 Your Packaging Type * Material used to package goods Large Box Envelo…" at bounding box center [224, 171] width 439 height 202
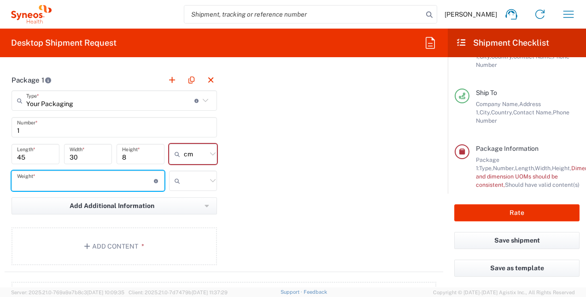
click at [113, 185] on input "number" at bounding box center [85, 181] width 137 height 16
type input "4"
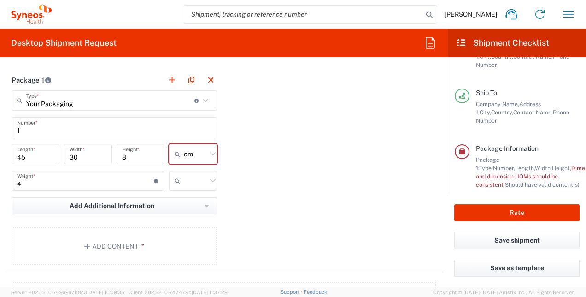
click at [209, 183] on icon at bounding box center [213, 181] width 12 height 12
click at [180, 204] on span "kgs" at bounding box center [190, 202] width 46 height 14
type input "kgs"
click at [241, 192] on div "Package 1 Your Packaging Type * Material used to package goods Large Box Envelo…" at bounding box center [224, 171] width 439 height 202
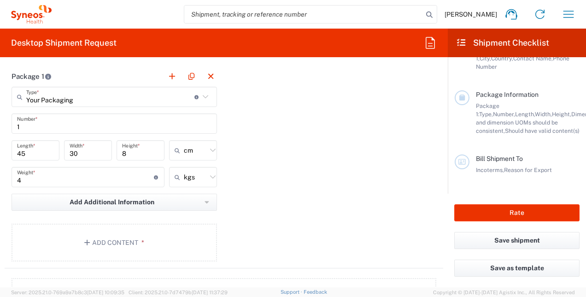
scroll to position [932, 0]
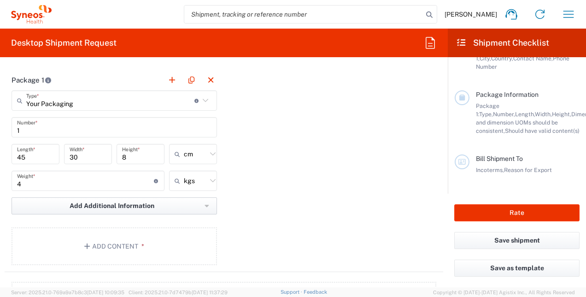
click at [205, 205] on icon "button" at bounding box center [207, 206] width 5 height 6
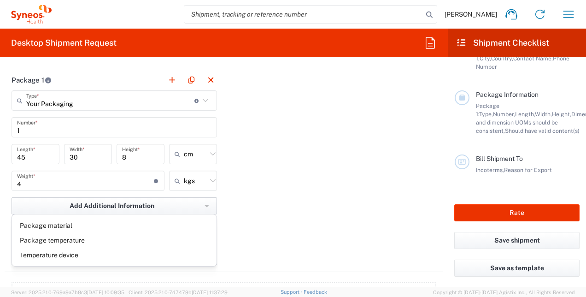
click at [205, 205] on icon "button" at bounding box center [207, 206] width 5 height 6
click at [231, 209] on div "Package 1 Your Packaging Type * Material used to package goods Large Box Envelo…" at bounding box center [224, 171] width 439 height 202
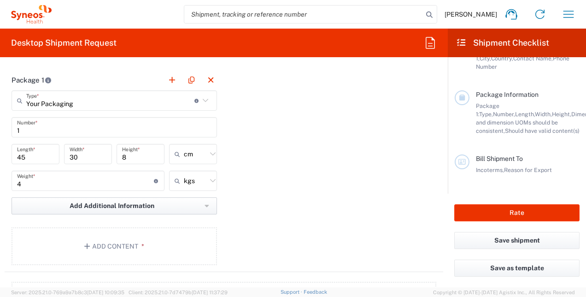
click at [207, 203] on button "Add Additional Information" at bounding box center [115, 205] width 206 height 17
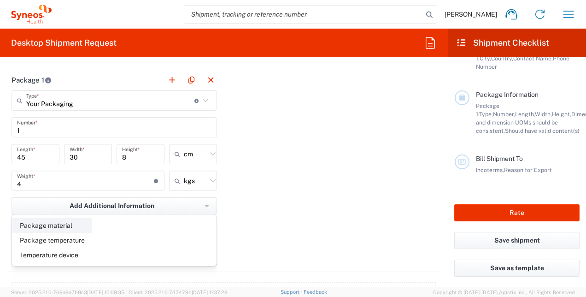
click at [63, 223] on li "Package material" at bounding box center [52, 225] width 80 height 15
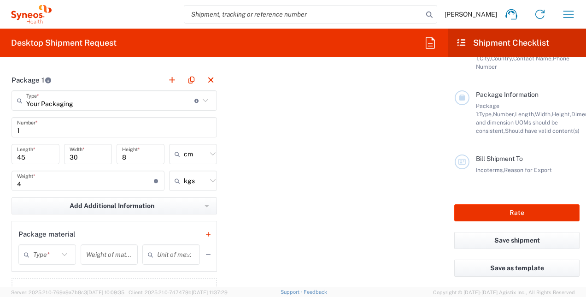
scroll to position [978, 0]
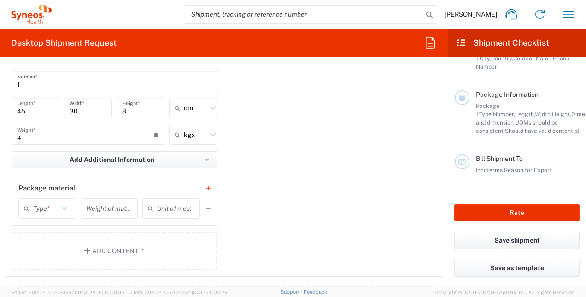
click at [61, 207] on icon at bounding box center [65, 208] width 12 height 12
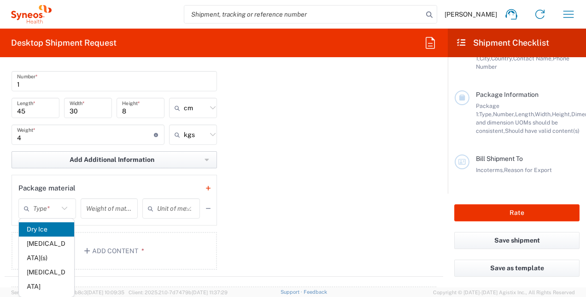
click at [199, 155] on button "Add Additional Information" at bounding box center [115, 159] width 206 height 17
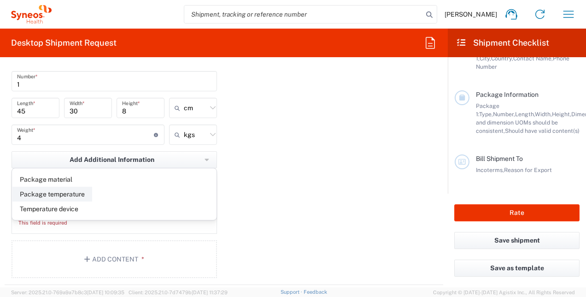
click at [58, 194] on li "Package temperature" at bounding box center [52, 194] width 80 height 15
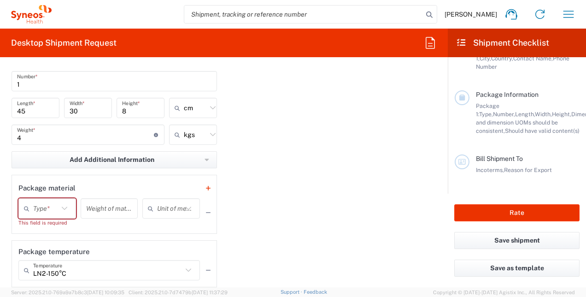
click at [64, 207] on icon at bounding box center [65, 208] width 6 height 3
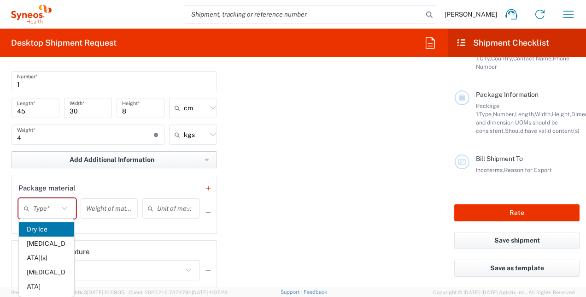
click at [199, 160] on button "Add Additional Information" at bounding box center [115, 159] width 206 height 17
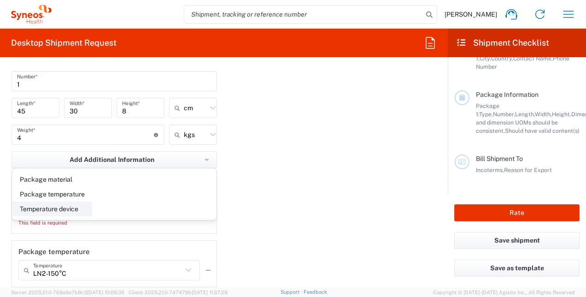
click at [45, 206] on li "Temperature device" at bounding box center [52, 208] width 80 height 15
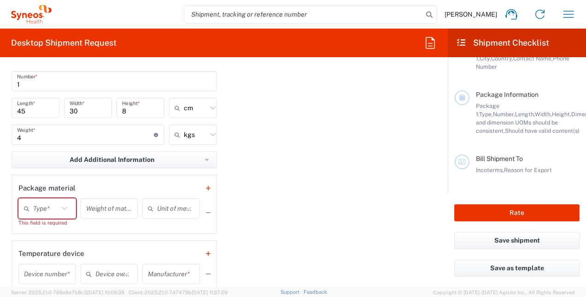
click at [64, 206] on icon at bounding box center [65, 208] width 12 height 12
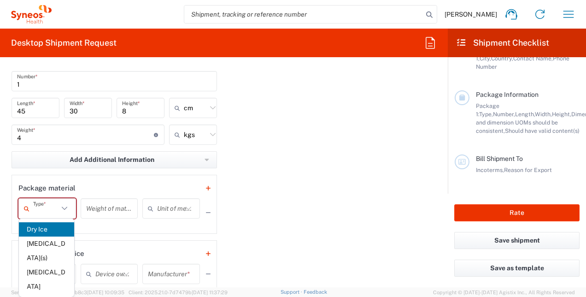
click at [64, 206] on icon at bounding box center [65, 208] width 12 height 12
click at [205, 159] on icon "button" at bounding box center [207, 160] width 5 height 6
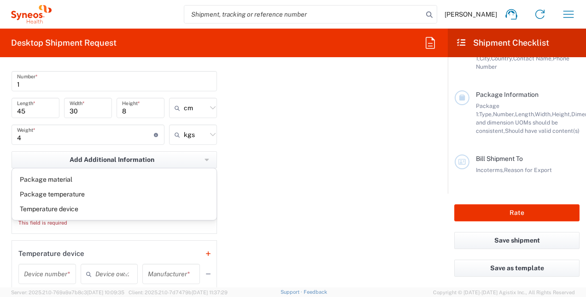
click at [247, 167] on div "Package 1 Your Packaging Type * Material used to package goods Large Box Envelo…" at bounding box center [224, 210] width 439 height 372
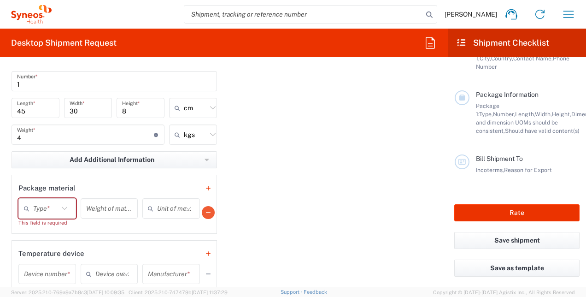
click at [202, 214] on button "button" at bounding box center [208, 212] width 13 height 13
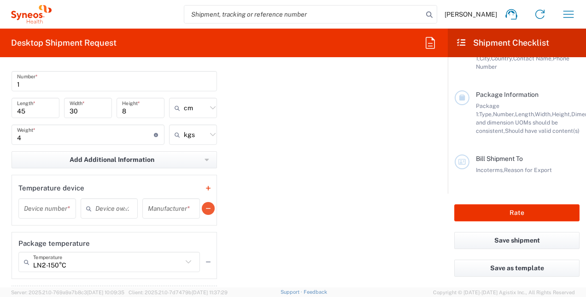
click at [206, 207] on icon "button" at bounding box center [208, 208] width 5 height 6
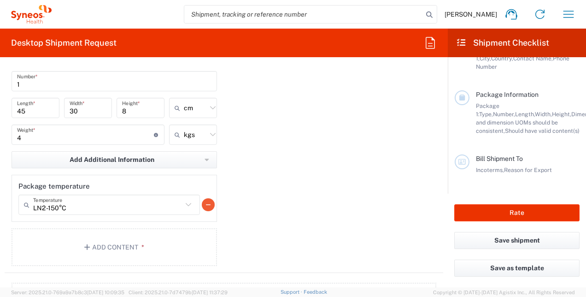
click at [206, 203] on icon "button" at bounding box center [208, 204] width 5 height 6
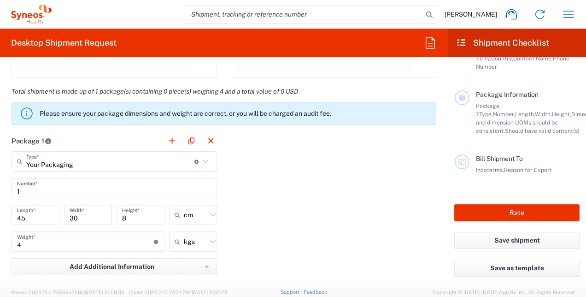
scroll to position [886, 0]
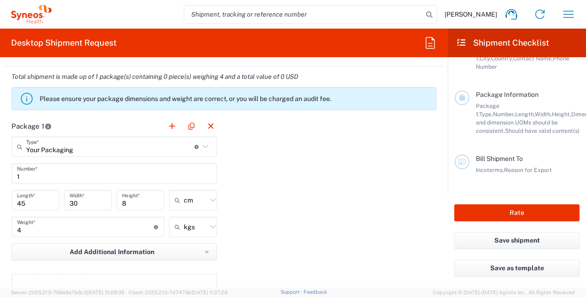
click at [31, 202] on input "45" at bounding box center [35, 200] width 37 height 16
click at [78, 202] on input "30" at bounding box center [88, 200] width 37 height 16
click at [126, 203] on input "8" at bounding box center [140, 200] width 37 height 16
click at [207, 200] on icon at bounding box center [213, 200] width 12 height 12
click at [180, 224] on span "cm" at bounding box center [190, 221] width 46 height 14
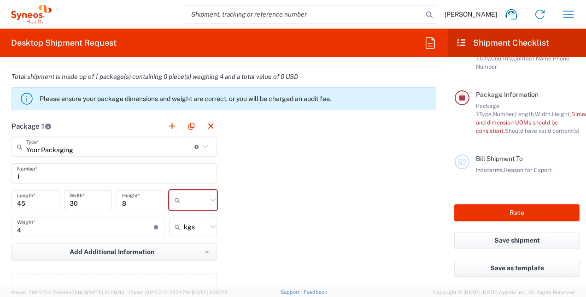
click at [228, 207] on div "Package 1 Your Packaging Type * Material used to package goods Large Box Envelo…" at bounding box center [224, 217] width 439 height 202
click at [213, 199] on icon at bounding box center [213, 200] width 12 height 12
click at [179, 225] on span "cm" at bounding box center [190, 221] width 46 height 14
type input "cm"
click at [236, 205] on div "Package 1 Your Packaging Type * Material used to package goods Large Box Envelo…" at bounding box center [224, 217] width 439 height 202
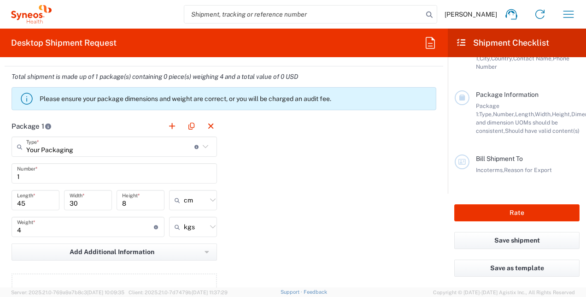
click at [207, 199] on icon at bounding box center [213, 200] width 12 height 12
click at [179, 250] on span "in" at bounding box center [190, 250] width 46 height 14
type input "17.72"
type input "11.81"
type input "3.15"
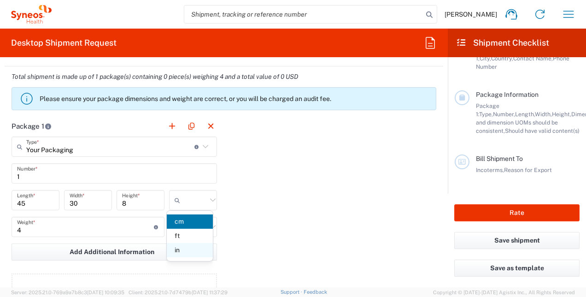
type input "in"
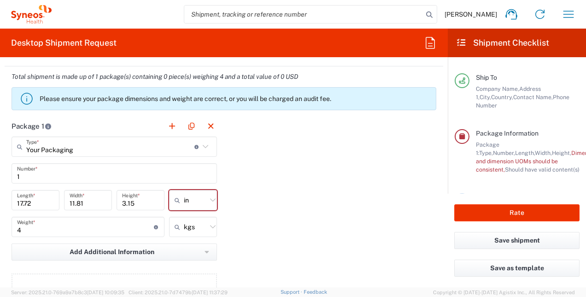
scroll to position [200, 0]
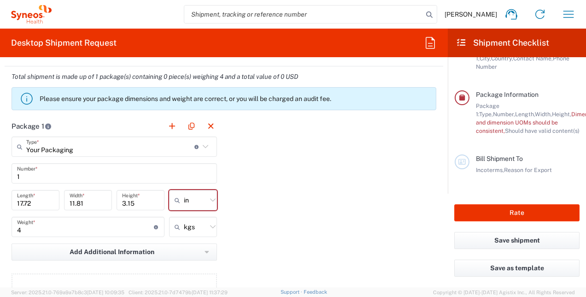
click at [208, 200] on icon at bounding box center [213, 200] width 12 height 12
click at [180, 237] on span "cm" at bounding box center [190, 236] width 46 height 14
type input "45.01"
type input "30"
type input "8"
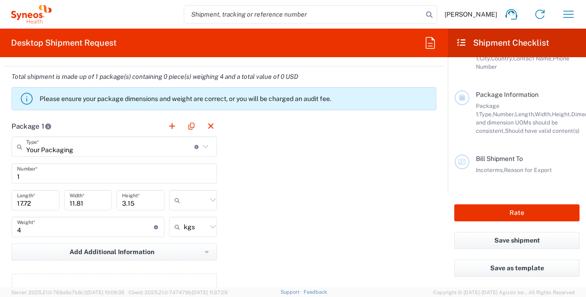
type input "cm"
click at [262, 202] on div "Package 1 Your Packaging Type * Material used to package goods Large Box Envelo…" at bounding box center [224, 217] width 439 height 202
click at [208, 227] on icon at bounding box center [213, 227] width 12 height 12
click at [181, 249] on span "kgs" at bounding box center [190, 248] width 46 height 14
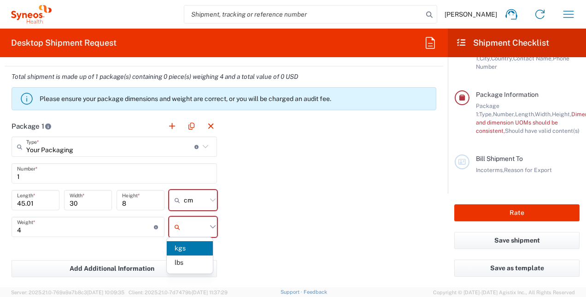
click at [190, 227] on input "text" at bounding box center [195, 226] width 23 height 15
click at [210, 227] on icon at bounding box center [213, 227] width 12 height 12
click at [179, 249] on span "kgs" at bounding box center [190, 248] width 46 height 14
type input "kgs"
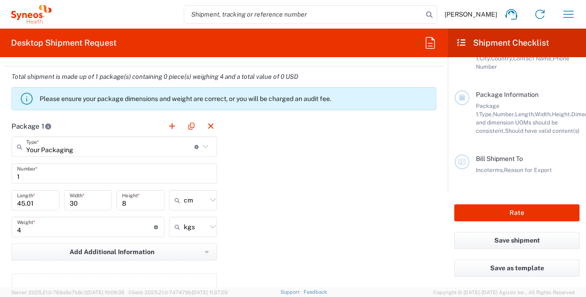
click at [239, 227] on div "Package 1 Your Packaging Type * Material used to package goods Large Box Envelo…" at bounding box center [224, 217] width 439 height 202
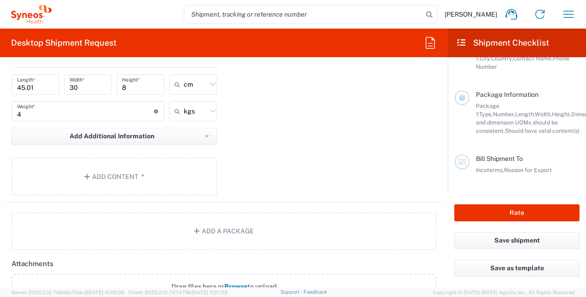
scroll to position [1024, 0]
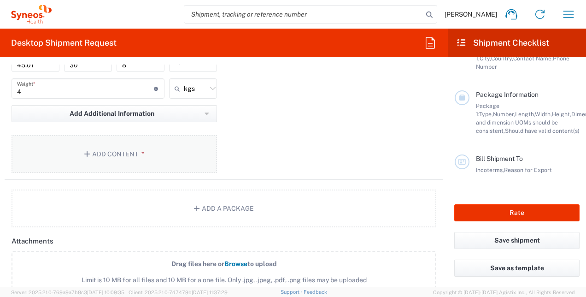
click at [94, 154] on button "Add Content *" at bounding box center [115, 154] width 206 height 38
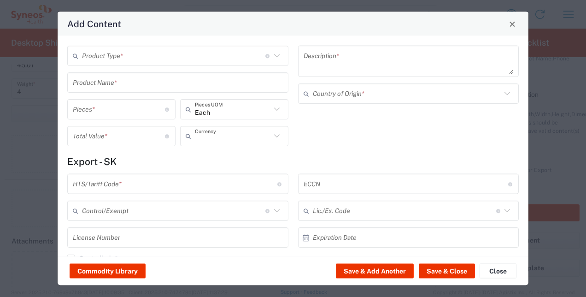
type input "US Dollar"
click at [98, 64] on div "Product Type * Document: Paper document generated internally by Syneos, a clien…" at bounding box center [177, 56] width 221 height 20
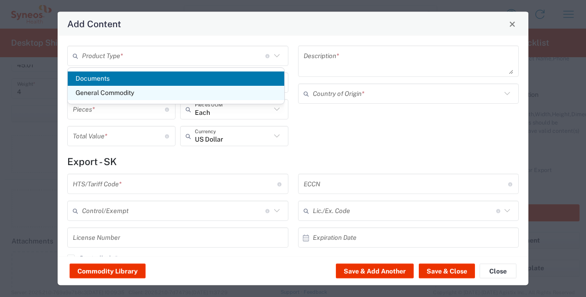
click at [98, 93] on span "General Commodity" at bounding box center [176, 93] width 217 height 14
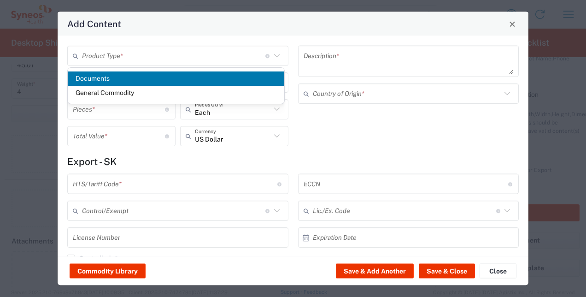
type input "General Commodity"
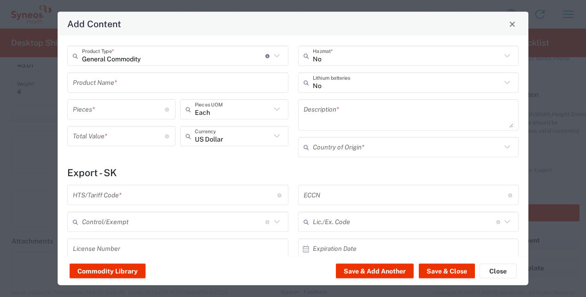
click at [111, 85] on input "text" at bounding box center [178, 82] width 210 height 16
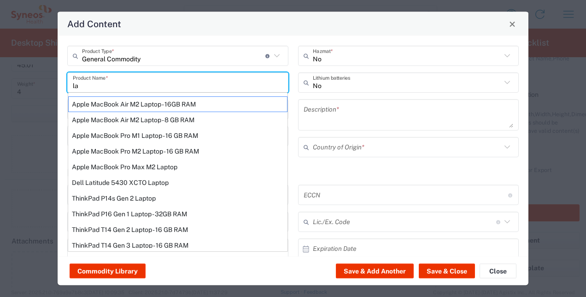
type input "l"
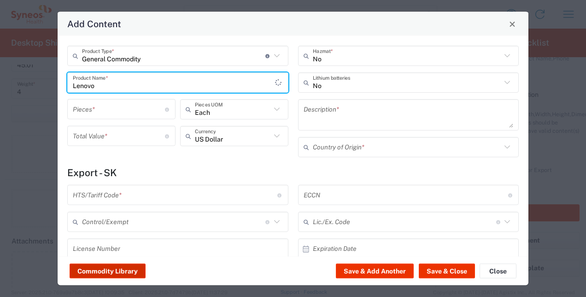
type input "Lenovo"
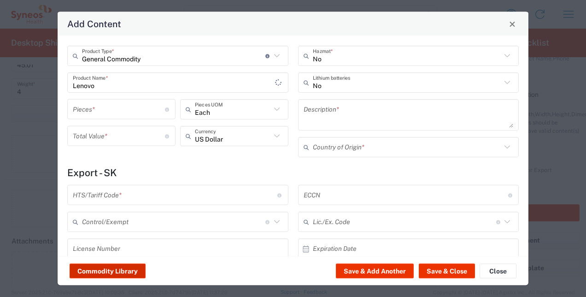
click at [112, 271] on button "Commodity Library" at bounding box center [108, 271] width 76 height 15
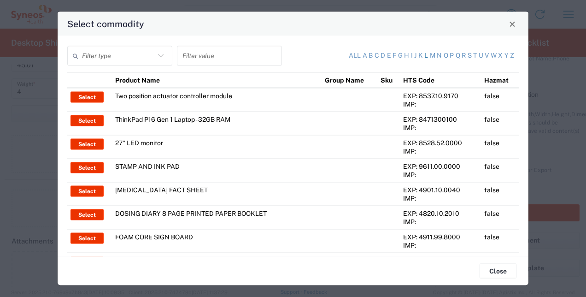
click at [425, 56] on link "l" at bounding box center [427, 55] width 4 height 9
type input "Product Name"
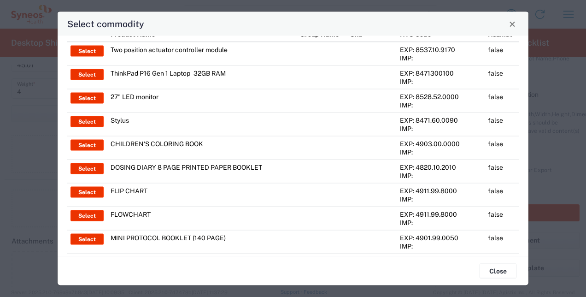
scroll to position [0, 0]
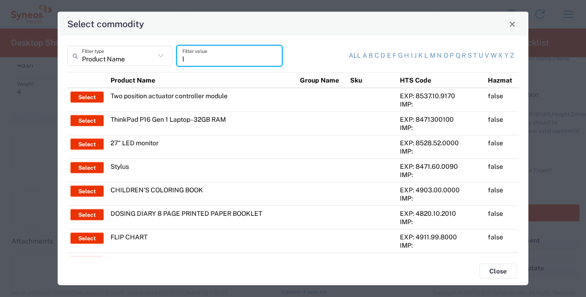
click at [191, 59] on input "l" at bounding box center [230, 55] width 94 height 16
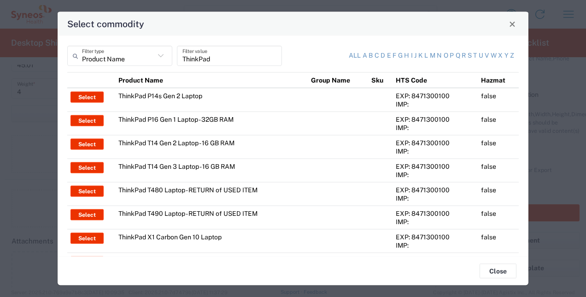
click at [218, 59] on input "ThinkPad" at bounding box center [230, 55] width 94 height 16
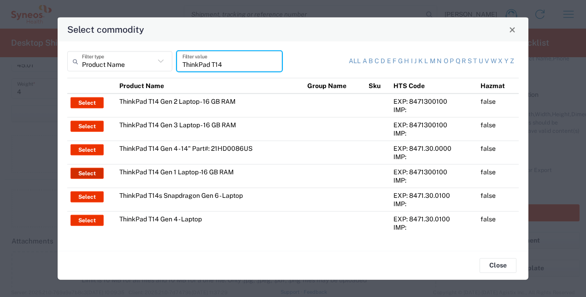
type input "ThinkPad T14"
click at [87, 176] on button "Select" at bounding box center [87, 173] width 33 height 11
type input "ThinkPad T14 Gen 1 Laptop -16 GB RAM"
type textarea "Intel Core i5-10210U- 14"- 512 GB SSD"
type input "[GEOGRAPHIC_DATA]"
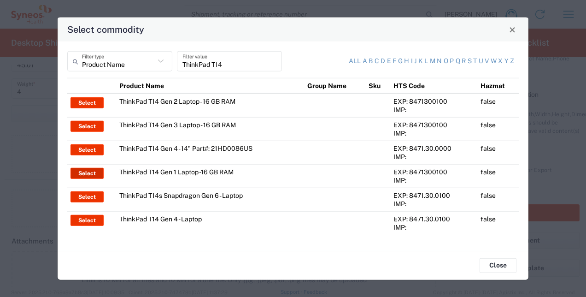
type input "8471300100"
type input "BIS"
type input "5A992.c"
type input "Yes"
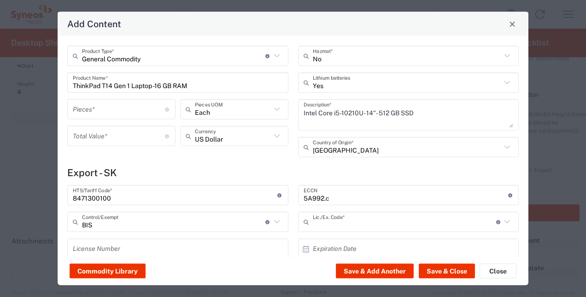
type input "NLR - No License Required"
click at [110, 116] on input "number" at bounding box center [119, 109] width 92 height 16
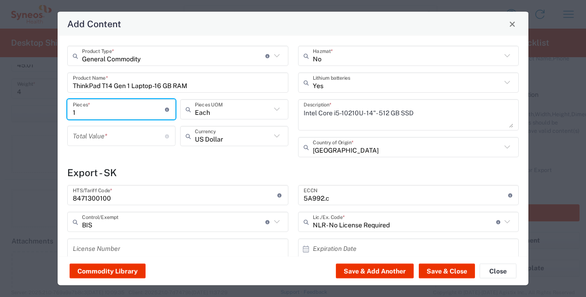
type input "1"
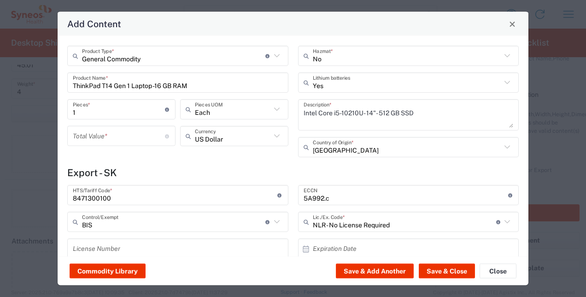
click at [60, 124] on div "General Commodity Product Type * Document: Paper document generated internally …" at bounding box center [293, 146] width 471 height 220
click at [106, 140] on input "number" at bounding box center [119, 136] width 92 height 16
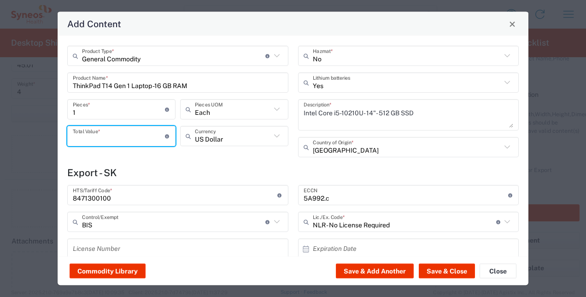
type input "1"
click at [142, 160] on div "General Commodity Product Type * Document: Paper document generated internally …" at bounding box center [178, 105] width 231 height 118
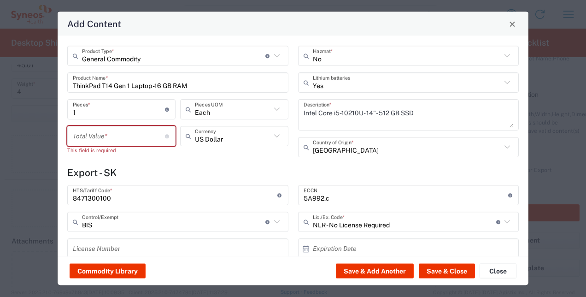
click at [142, 160] on div "Total Value * Total value of all the pieces This field is required" at bounding box center [121, 143] width 113 height 35
click at [59, 142] on div "General Commodity Product Type * Document: Paper document generated internally …" at bounding box center [293, 146] width 471 height 220
click at [94, 142] on input "number" at bounding box center [119, 136] width 92 height 16
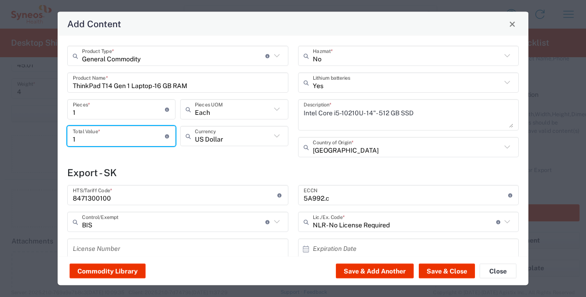
type input "1"
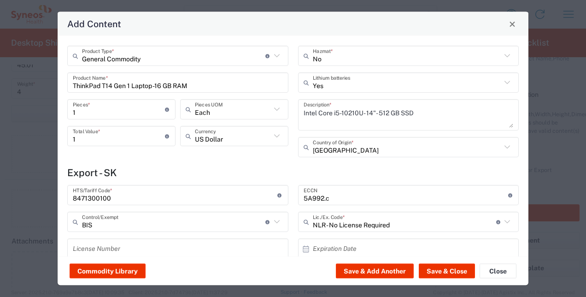
click at [147, 160] on div "General Commodity Product Type * Document: Paper document generated internally …" at bounding box center [178, 105] width 231 height 118
click at [316, 60] on input "text" at bounding box center [407, 55] width 189 height 16
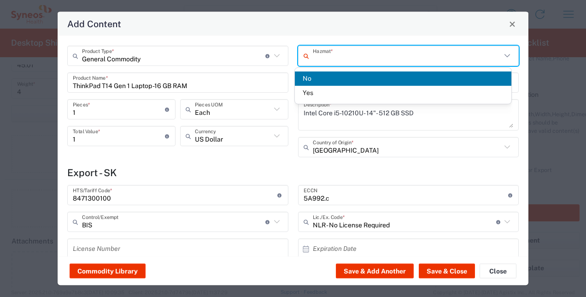
click at [308, 80] on span "No" at bounding box center [403, 78] width 217 height 14
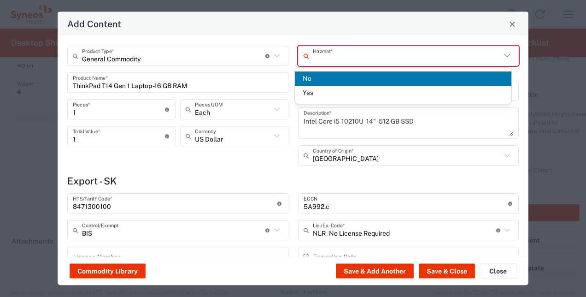
click at [319, 61] on input "text" at bounding box center [407, 55] width 189 height 16
click at [306, 81] on span "No" at bounding box center [403, 78] width 217 height 14
type input "No"
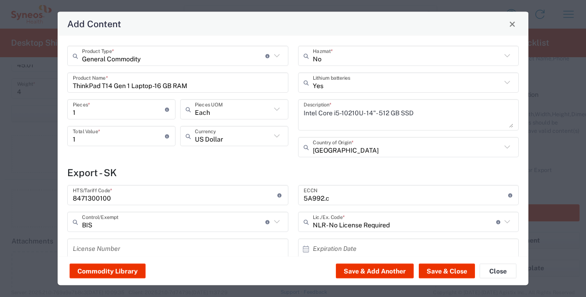
click at [284, 170] on h4 "Export - SK" at bounding box center [293, 173] width 452 height 12
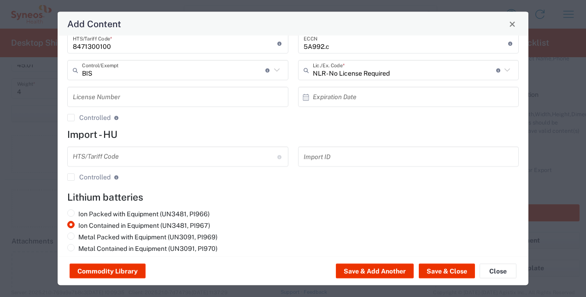
scroll to position [159, 0]
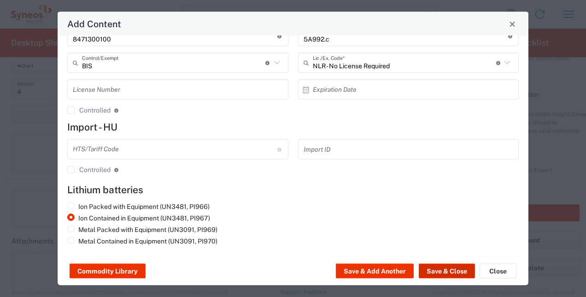
click at [437, 273] on button "Save & Close" at bounding box center [447, 271] width 56 height 15
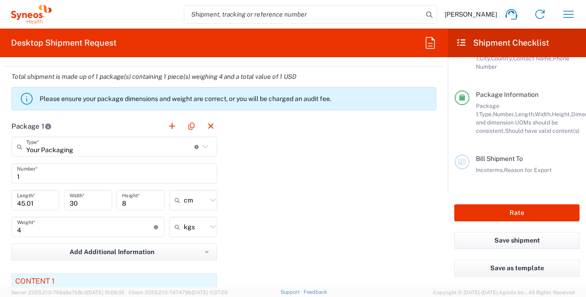
scroll to position [932, 0]
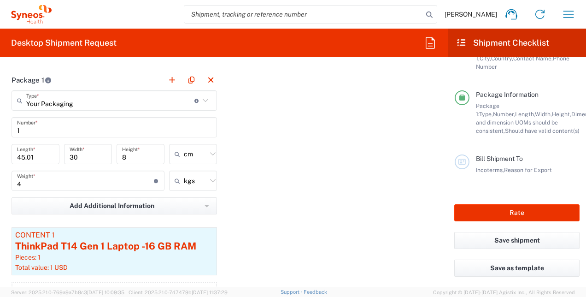
click at [37, 157] on input "45.01" at bounding box center [35, 154] width 37 height 16
type input "45"
click at [253, 169] on div "Package 1 Your Packaging Type * Material used to package goods Large Box Envelo…" at bounding box center [224, 198] width 439 height 257
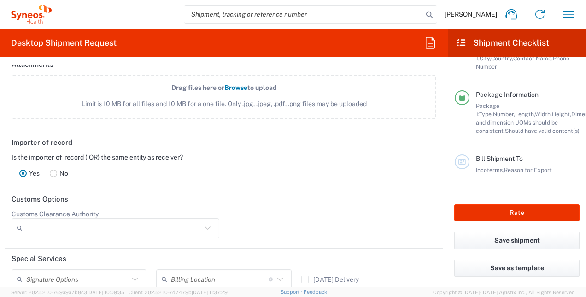
scroll to position [1301, 0]
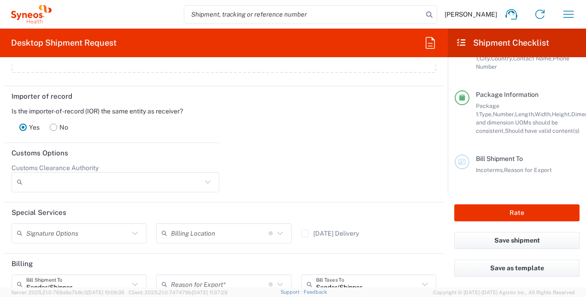
click at [53, 126] on rect at bounding box center [53, 127] width 7 height 7
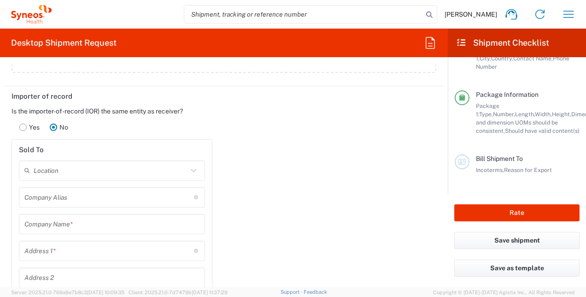
click at [24, 125] on rect at bounding box center [23, 127] width 7 height 7
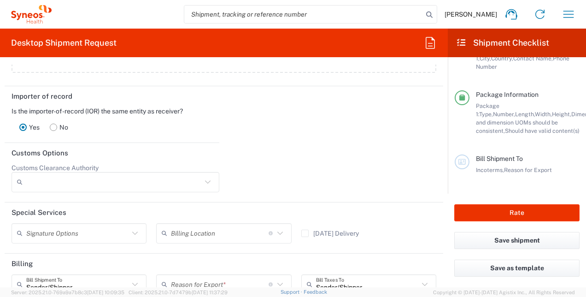
scroll to position [1347, 0]
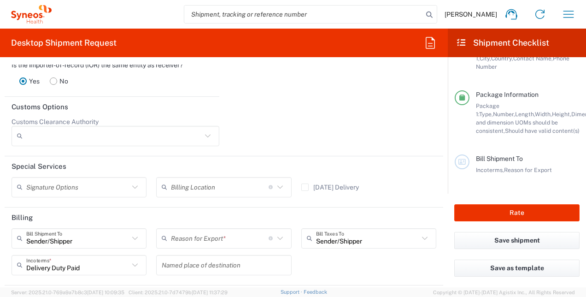
click at [202, 130] on icon at bounding box center [208, 136] width 12 height 12
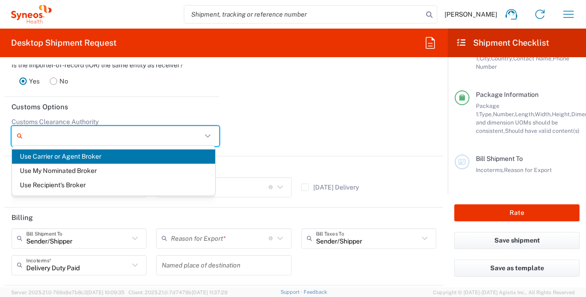
click at [202, 131] on icon at bounding box center [208, 136] width 12 height 12
click at [246, 125] on div at bounding box center [333, 135] width 218 height 35
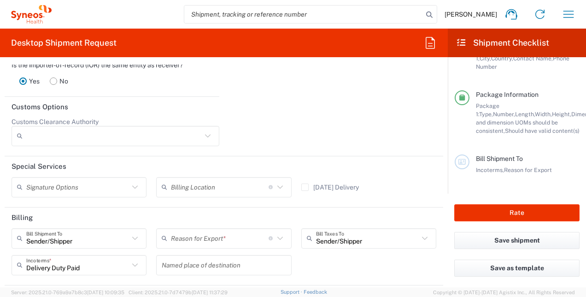
scroll to position [1393, 0]
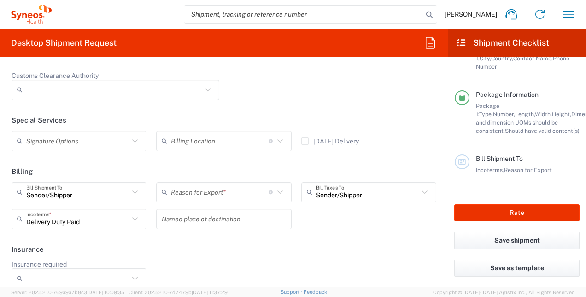
click at [134, 139] on icon at bounding box center [135, 141] width 12 height 12
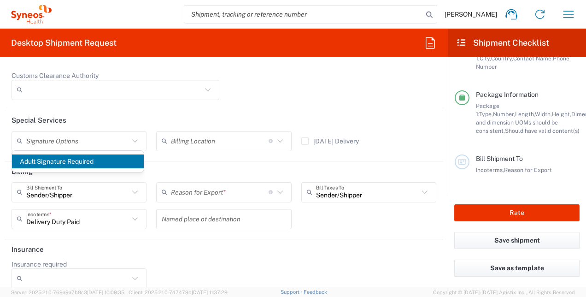
click at [151, 118] on header "Special Services" at bounding box center [224, 120] width 439 height 21
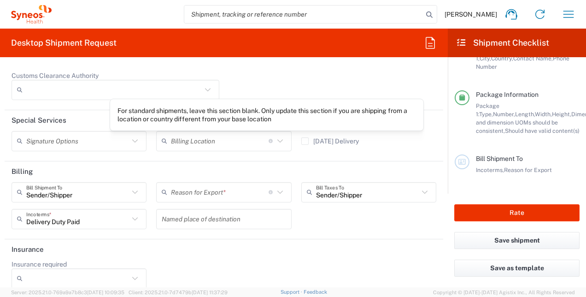
click at [278, 139] on icon at bounding box center [281, 140] width 6 height 3
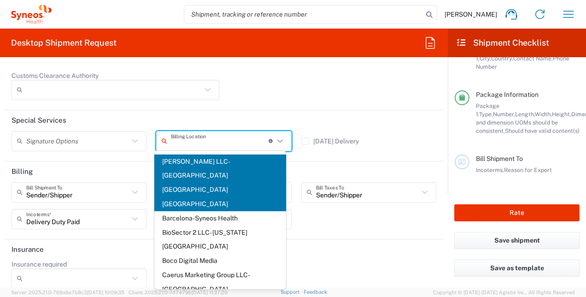
click at [278, 139] on icon at bounding box center [281, 140] width 6 height 3
click at [393, 140] on div "[DATE] Delivery" at bounding box center [368, 144] width 145 height 27
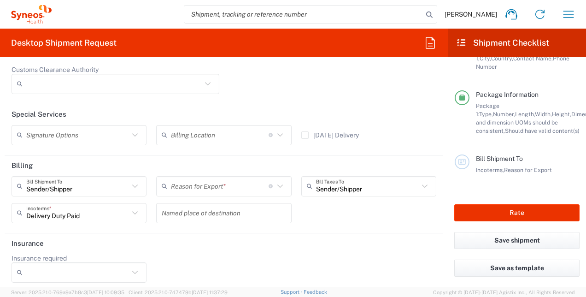
scroll to position [1401, 0]
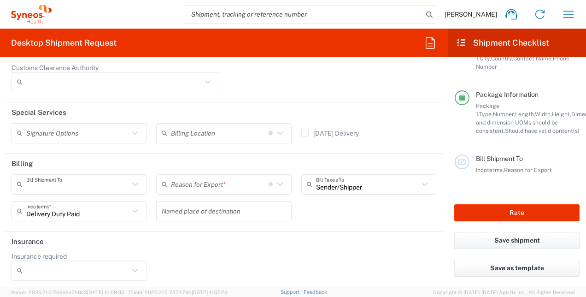
click at [67, 185] on input "text" at bounding box center [77, 184] width 103 height 16
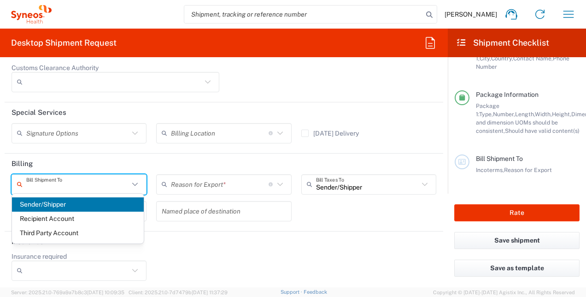
click at [67, 185] on input "text" at bounding box center [77, 184] width 103 height 16
click at [137, 182] on icon at bounding box center [135, 184] width 12 height 12
click at [41, 204] on span "Sender/Shipper" at bounding box center [78, 204] width 132 height 14
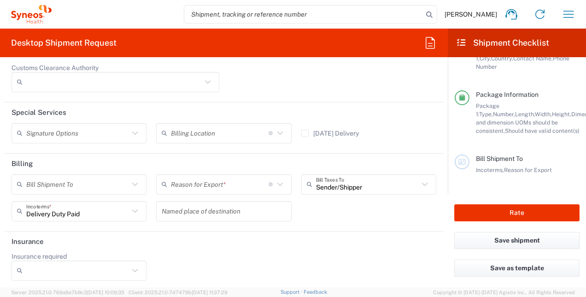
click at [95, 161] on header "Billing" at bounding box center [224, 164] width 439 height 21
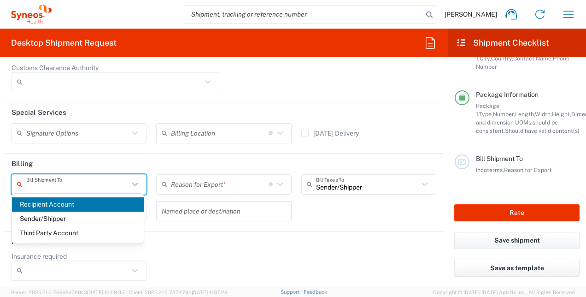
click at [60, 184] on input "text" at bounding box center [77, 184] width 103 height 16
click at [37, 206] on span "Recipient Account" at bounding box center [78, 204] width 132 height 14
type input "Recipient Account"
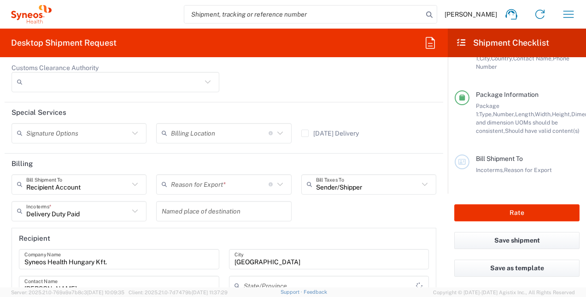
type input "[GEOGRAPHIC_DATA]"
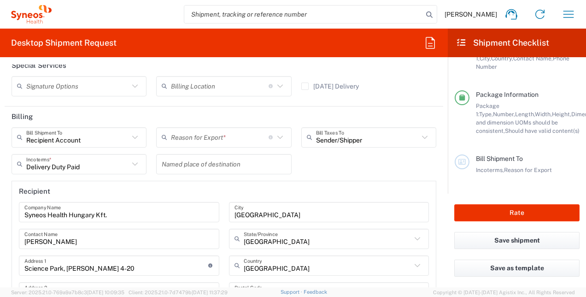
scroll to position [1447, 0]
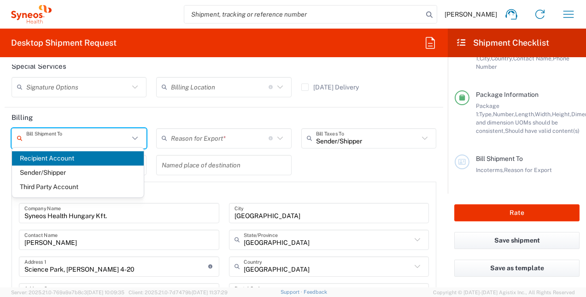
click at [50, 139] on input "text" at bounding box center [77, 138] width 103 height 16
click at [41, 174] on span "Sender/Shipper" at bounding box center [78, 173] width 132 height 14
type input "Sender/Shipper"
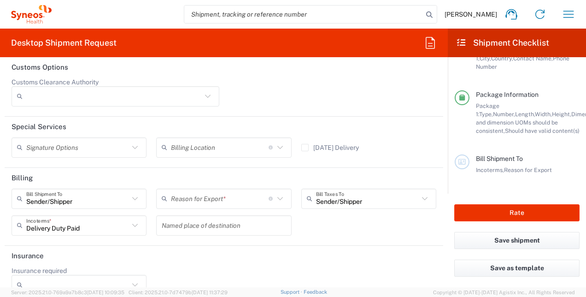
scroll to position [1401, 0]
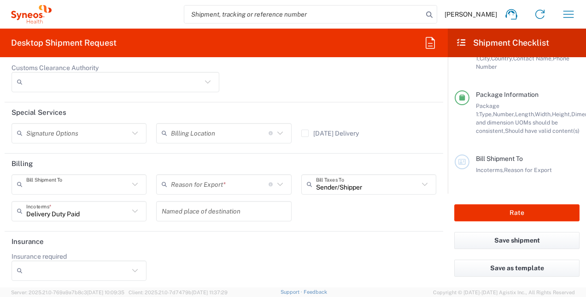
click at [53, 188] on input "text" at bounding box center [77, 184] width 103 height 16
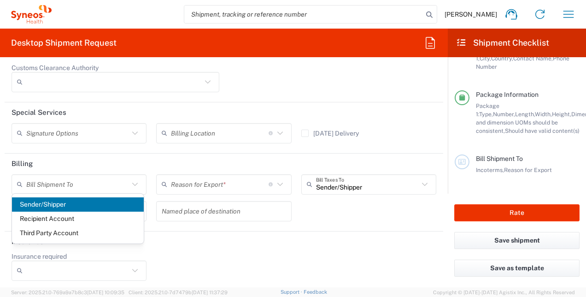
click at [41, 207] on span "Sender/Shipper" at bounding box center [78, 204] width 132 height 14
click at [69, 185] on input "text" at bounding box center [77, 184] width 103 height 16
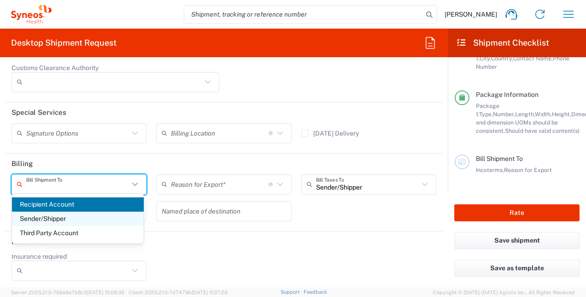
click at [44, 221] on span "Sender/Shipper" at bounding box center [78, 219] width 132 height 14
type input "Sender/Shipper"
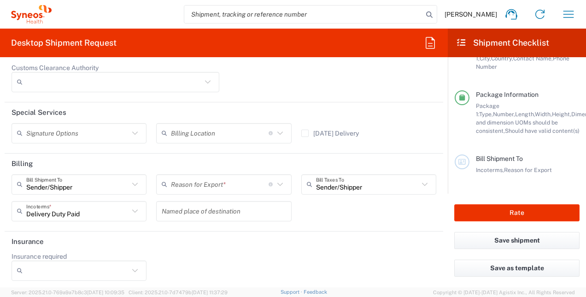
click at [260, 238] on header "Insurance" at bounding box center [224, 241] width 439 height 21
click at [186, 183] on input "text" at bounding box center [220, 184] width 98 height 16
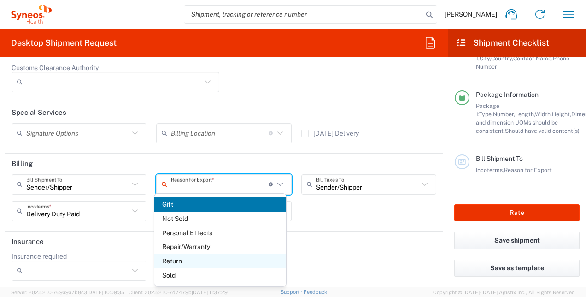
click at [173, 261] on span "Return" at bounding box center [220, 261] width 132 height 14
type input "Return"
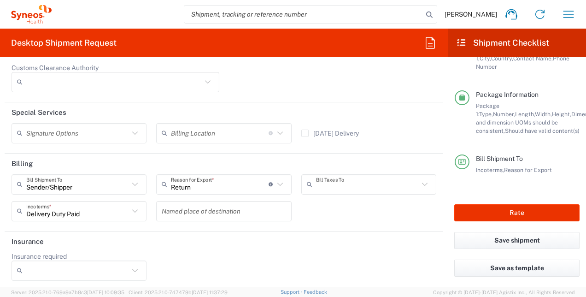
click at [325, 183] on input "text" at bounding box center [367, 184] width 103 height 16
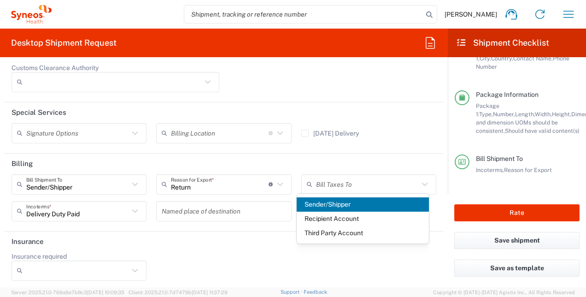
click at [324, 205] on span "Sender/Shipper" at bounding box center [363, 204] width 132 height 14
click at [320, 181] on input "text" at bounding box center [367, 184] width 103 height 16
click at [314, 207] on span "Recipient Account" at bounding box center [363, 204] width 132 height 14
type input "Recipient Account"
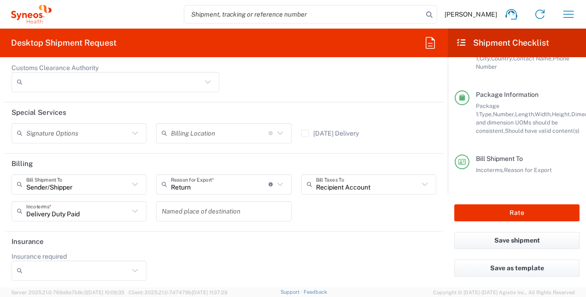
click at [316, 206] on div "Sender/[PERSON_NAME] Shipment To Recipient Account Sender/Shipper Third Party A…" at bounding box center [224, 200] width 435 height 53
click at [131, 207] on icon at bounding box center [135, 211] width 12 height 12
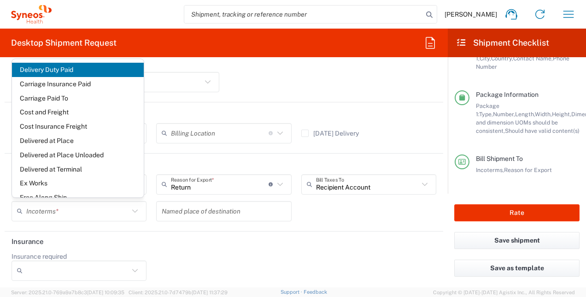
click at [110, 225] on agx-form-section "Billing Sender/[PERSON_NAME] Shipment To Recipient Account Sender/Shipper Third…" at bounding box center [224, 193] width 439 height 78
type input "Delivery Duty Paid"
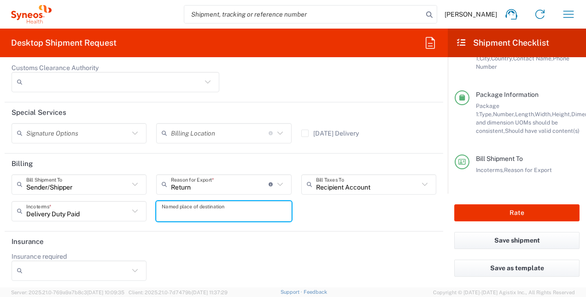
click at [207, 211] on input "text" at bounding box center [224, 211] width 124 height 16
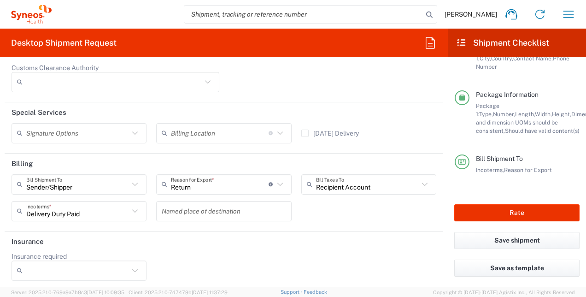
click at [186, 239] on header "Insurance" at bounding box center [224, 241] width 439 height 21
click at [132, 269] on icon at bounding box center [135, 270] width 6 height 3
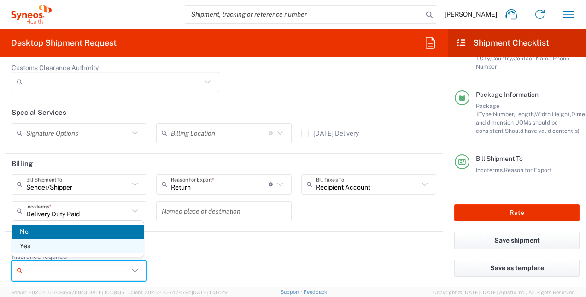
click at [28, 245] on span "Yes" at bounding box center [78, 246] width 132 height 14
type input "Yes"
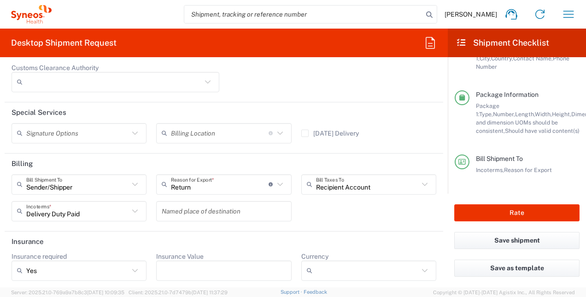
click at [133, 271] on icon at bounding box center [135, 271] width 12 height 12
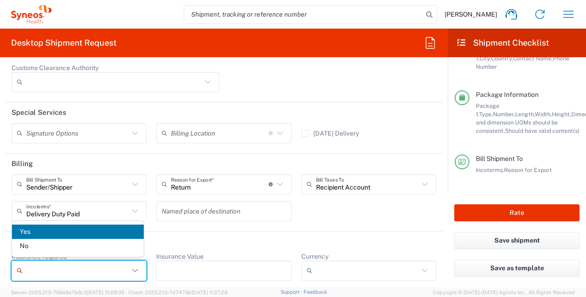
click at [132, 268] on icon at bounding box center [135, 271] width 12 height 12
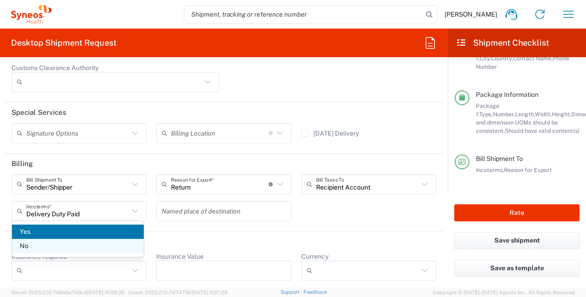
click at [24, 246] on span "No" at bounding box center [78, 246] width 132 height 14
type input "No"
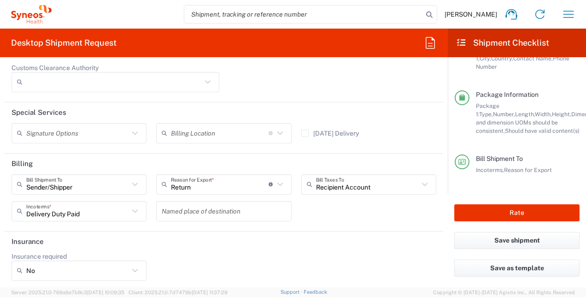
click at [90, 246] on header "Insurance" at bounding box center [224, 241] width 439 height 21
click at [515, 242] on button "Save shipment" at bounding box center [517, 240] width 125 height 17
type input "3212"
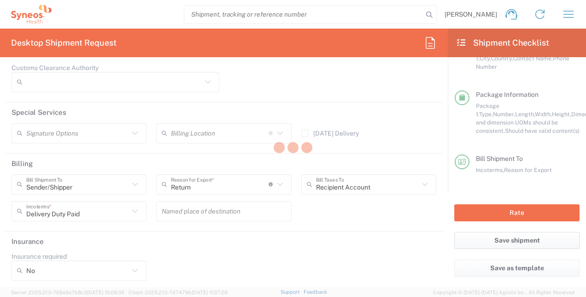
type input "4510 DEPARTMENTAL EXPENSE"
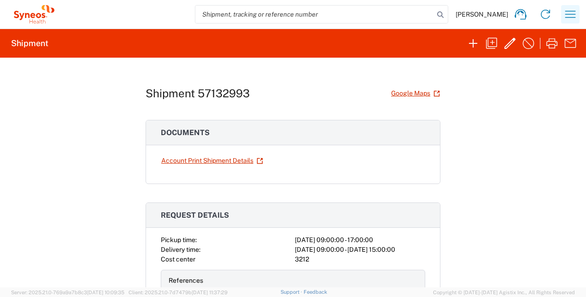
click at [569, 14] on icon "button" at bounding box center [571, 14] width 11 height 7
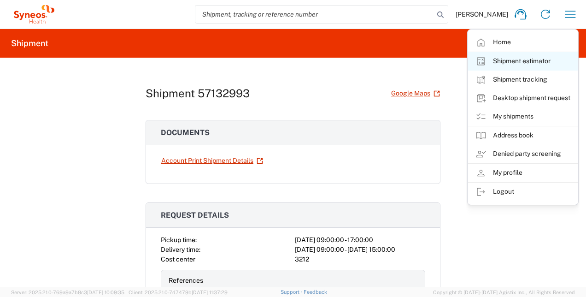
click at [502, 62] on link "Shipment estimator" at bounding box center [523, 61] width 110 height 18
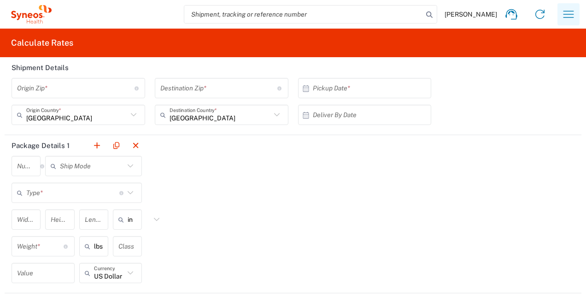
click at [564, 14] on icon "button" at bounding box center [569, 14] width 11 height 7
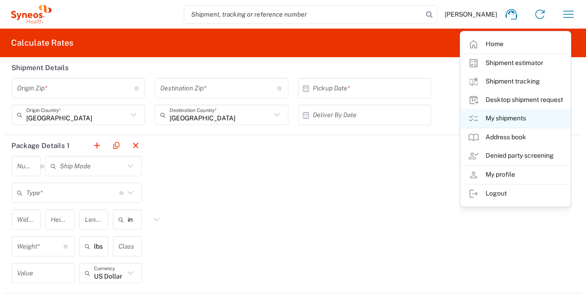
click at [500, 118] on link "My shipments" at bounding box center [516, 118] width 110 height 18
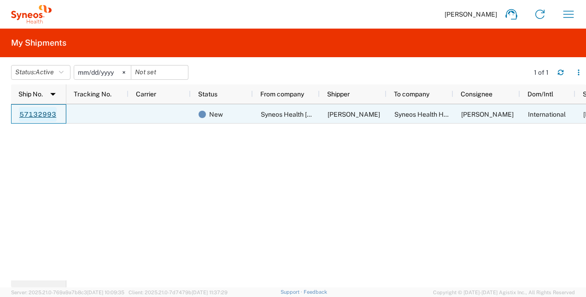
click at [30, 116] on link "57132993" at bounding box center [38, 114] width 38 height 15
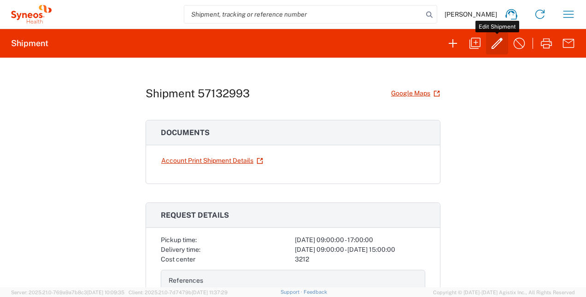
click at [497, 45] on icon "button" at bounding box center [497, 43] width 11 height 11
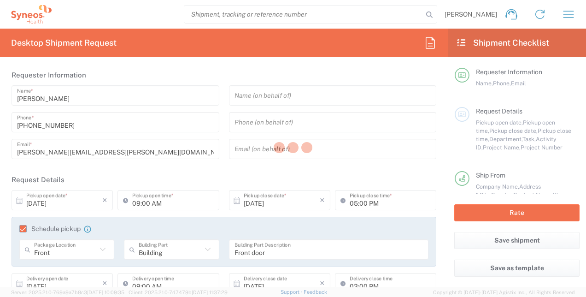
type input "Residential/Home"
type input "[GEOGRAPHIC_DATA]"
type input "Business (General)"
type input "Your Packaging"
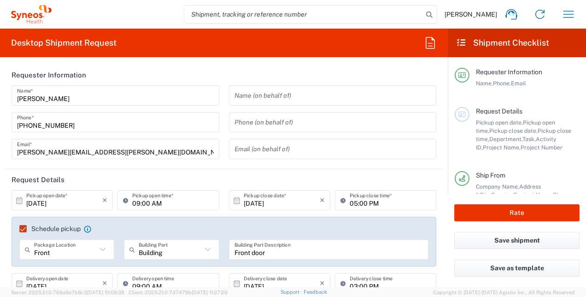
type input "4510 DEPARTMENTAL EXPENSE"
type input "[GEOGRAPHIC_DATA]"
type input "International Economy"
type input "Delivery Duty Paid"
type input "4510 DEPARTMENTAL EXPENSE"
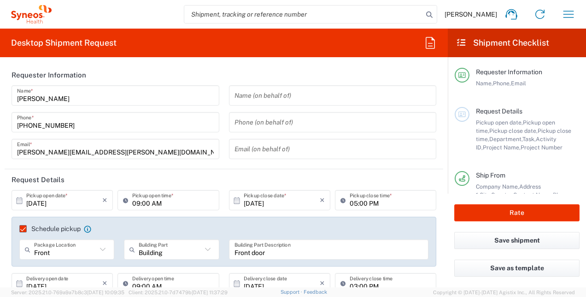
type input "3212"
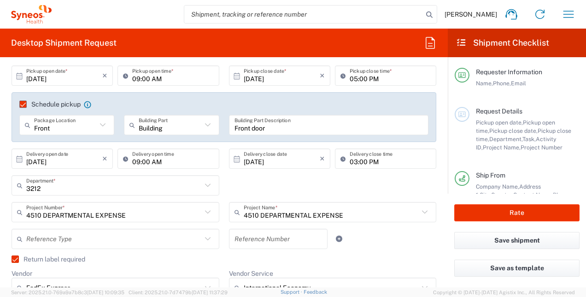
scroll to position [110, 0]
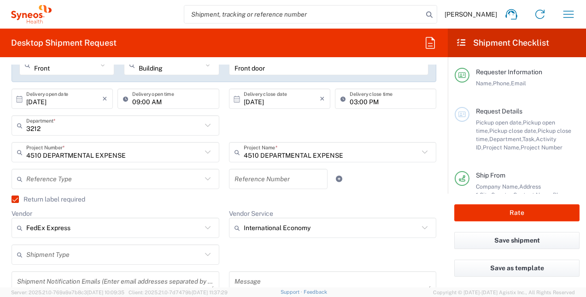
click at [203, 178] on icon at bounding box center [208, 179] width 12 height 12
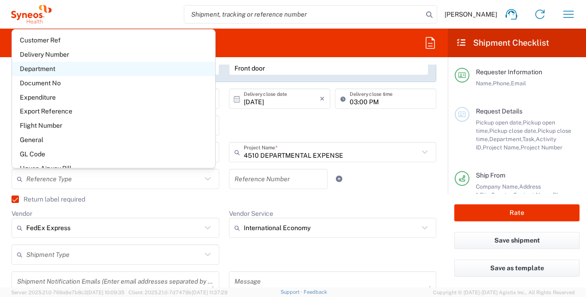
click at [40, 73] on span "Department" at bounding box center [113, 69] width 203 height 14
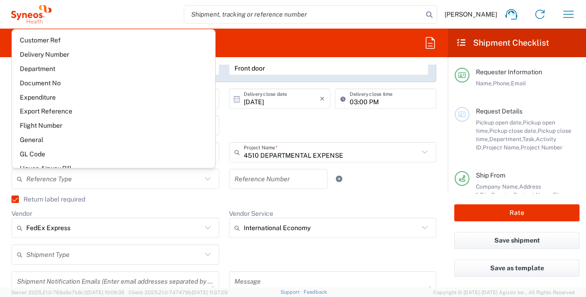
type input "Department"
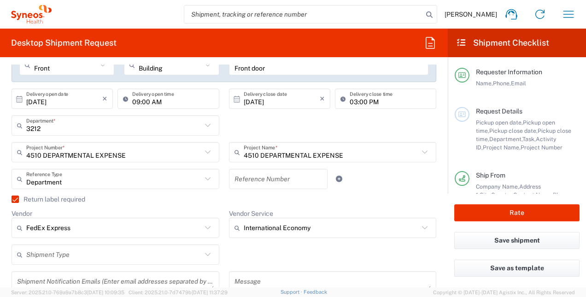
click at [249, 183] on input "text" at bounding box center [279, 179] width 88 height 16
type input "4510"
click at [280, 192] on div "4510 Reference Number" at bounding box center [278, 182] width 109 height 27
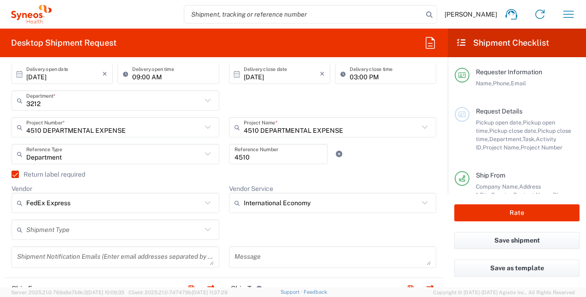
scroll to position [231, 0]
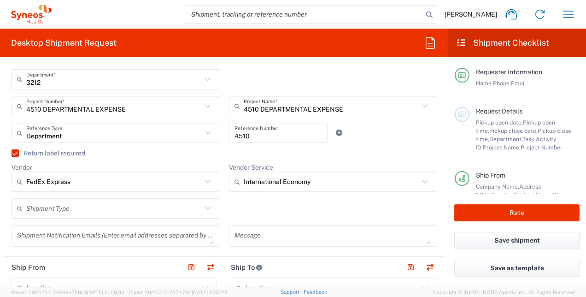
click at [37, 210] on input "text" at bounding box center [114, 209] width 176 height 16
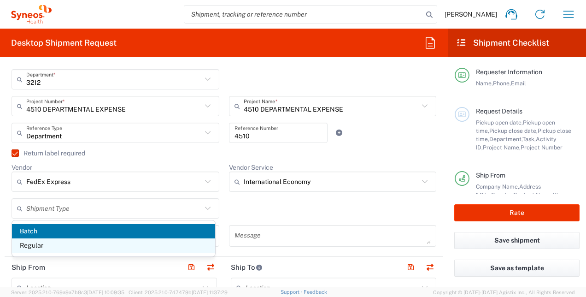
click at [27, 246] on span "Regular" at bounding box center [113, 245] width 203 height 14
type input "Regular"
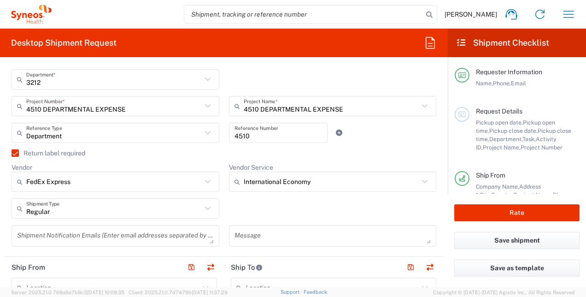
scroll to position [277, 0]
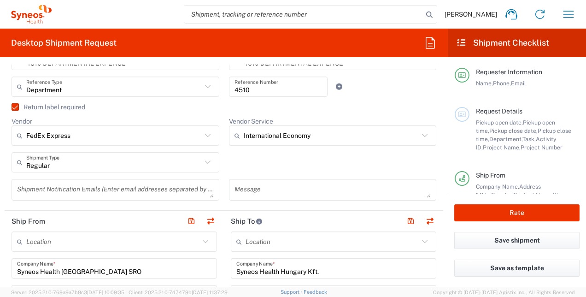
click at [59, 195] on textarea at bounding box center [115, 190] width 197 height 16
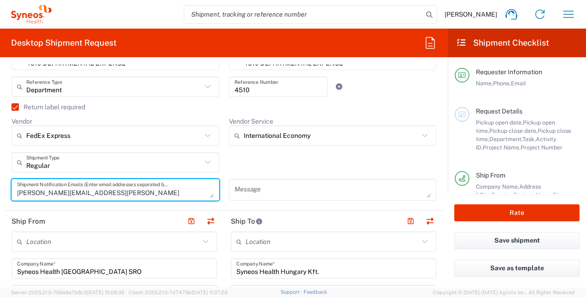
type textarea "[PERSON_NAME][EMAIL_ADDRESS][PERSON_NAME][DOMAIN_NAME]"
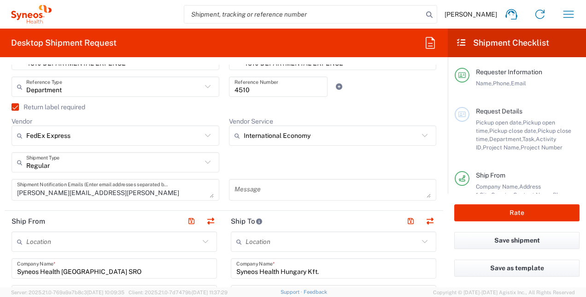
click at [273, 163] on div "Regular Shipment Type Batch Regular" at bounding box center [224, 165] width 435 height 27
click at [275, 163] on div "Regular Shipment Type Batch Regular" at bounding box center [224, 165] width 435 height 27
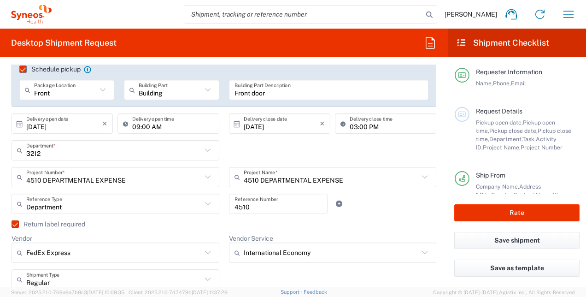
scroll to position [138, 0]
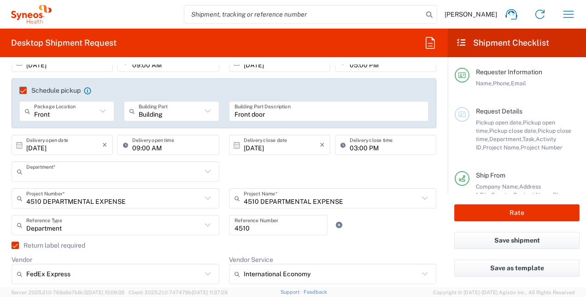
click at [44, 175] on input "text" at bounding box center [114, 172] width 176 height 16
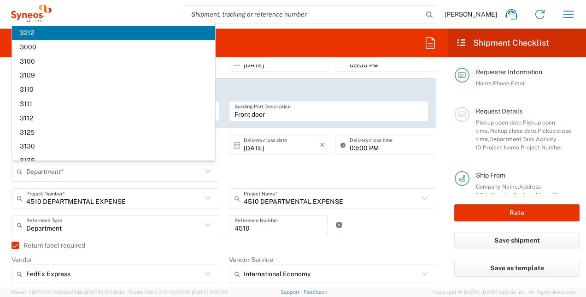
click at [29, 33] on span "3212" at bounding box center [113, 33] width 203 height 14
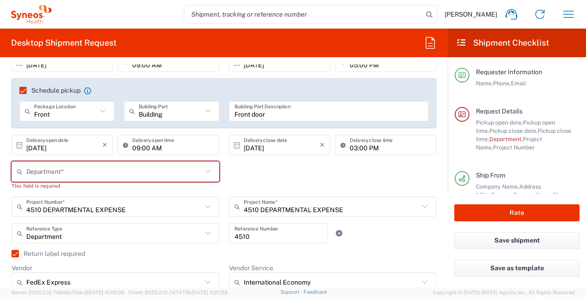
click at [41, 172] on input "text" at bounding box center [114, 172] width 176 height 16
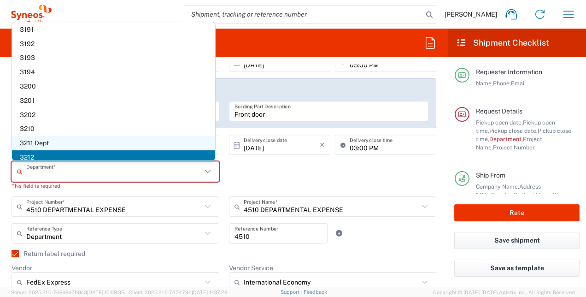
scroll to position [277, 0]
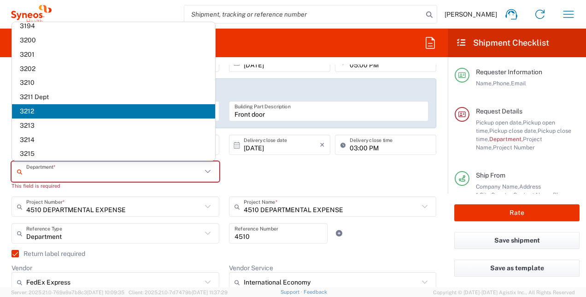
click at [26, 112] on span "3212" at bounding box center [113, 111] width 203 height 14
type input "3212"
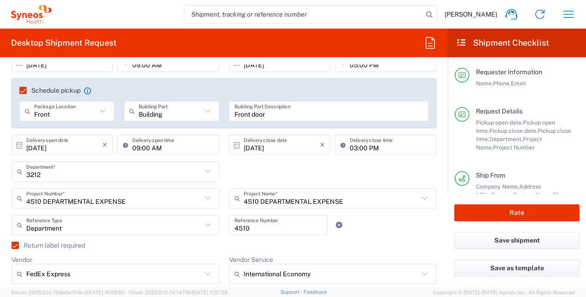
click at [6, 181] on main "[DATE] × Pickup open date * Cancel Apply 09:00 AM Pickup open time * [DATE] × P…" at bounding box center [224, 199] width 439 height 294
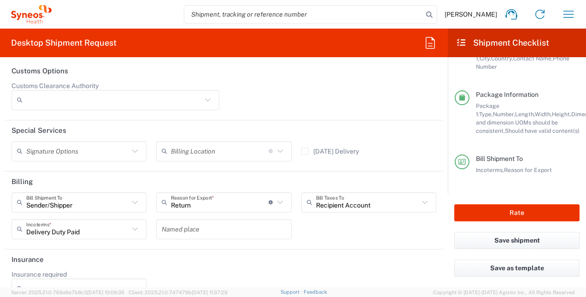
scroll to position [1401, 0]
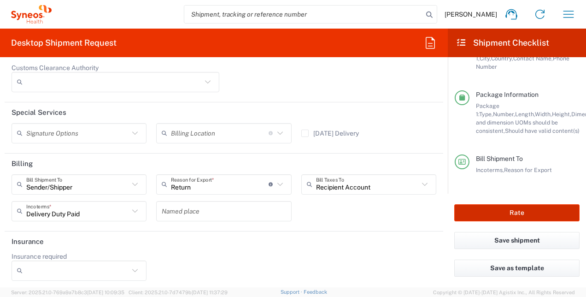
click at [515, 216] on button "Rate" at bounding box center [517, 212] width 125 height 17
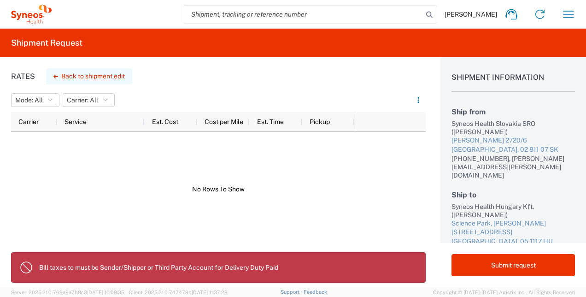
click at [101, 79] on button "Back to shipment edit" at bounding box center [89, 76] width 86 height 16
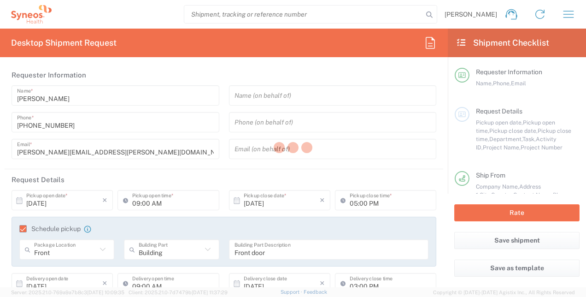
type input "[GEOGRAPHIC_DATA]"
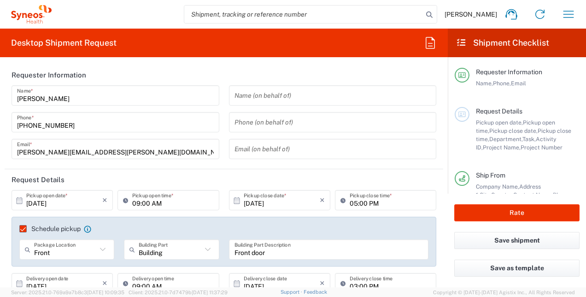
type input "4510 DEPARTMENTAL EXPENSE"
type input "International Economy"
type input "4510 DEPARTMENTAL EXPENSE"
type input "[GEOGRAPHIC_DATA]"
type input "3212"
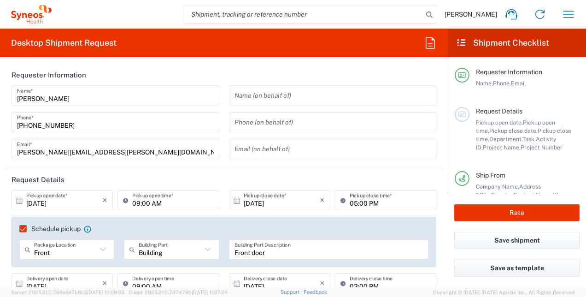
type input "Your Packaging"
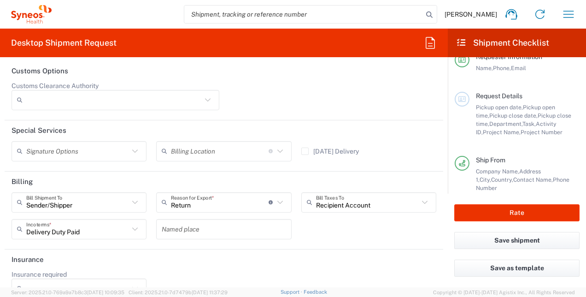
scroll to position [1401, 0]
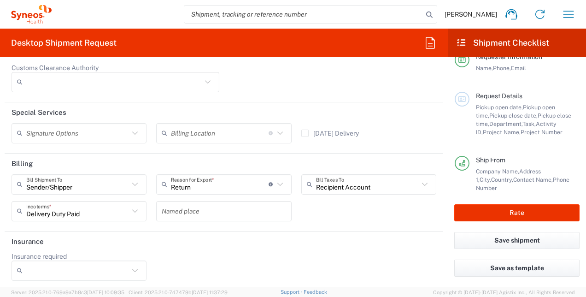
click at [133, 209] on icon at bounding box center [135, 210] width 6 height 3
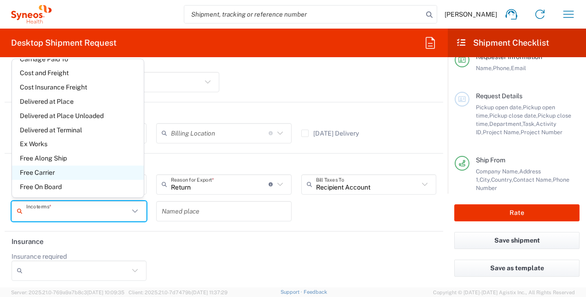
scroll to position [0, 0]
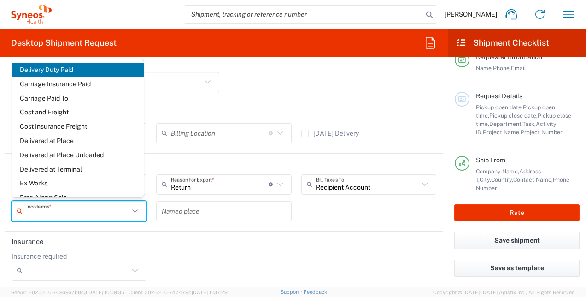
click at [53, 71] on span "Delivery Duty Paid" at bounding box center [78, 70] width 132 height 14
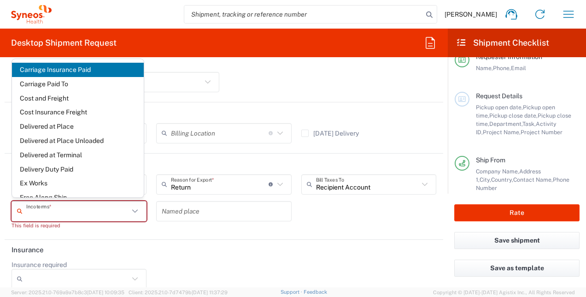
click at [40, 211] on input "text" at bounding box center [77, 211] width 103 height 16
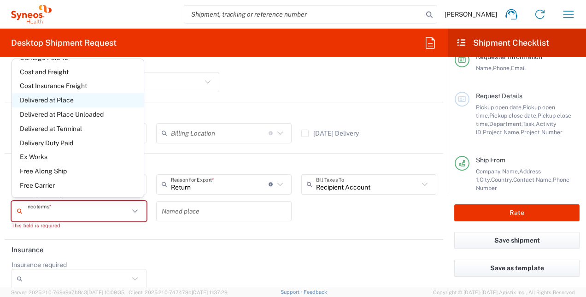
scroll to position [39, 0]
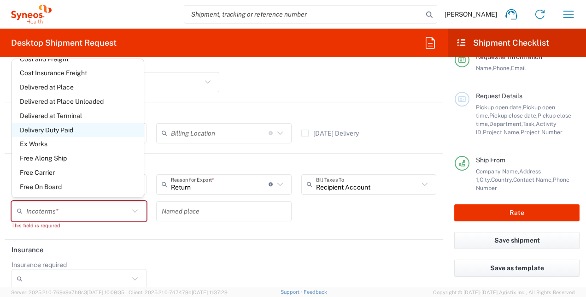
click at [49, 131] on span "Delivery Duty Paid" at bounding box center [78, 130] width 132 height 14
type input "Sender/Shipper"
type input "Delivery Duty Paid"
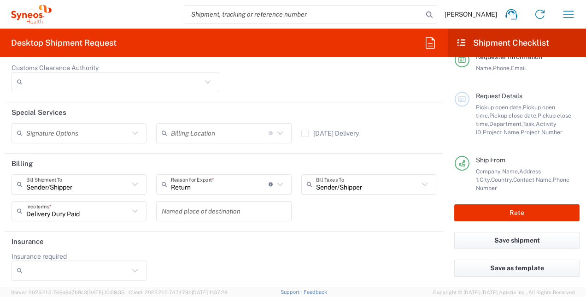
click at [318, 209] on div "Sender/[PERSON_NAME] Shipment To Sender/Shipper Recipient Account Third Party A…" at bounding box center [224, 200] width 435 height 53
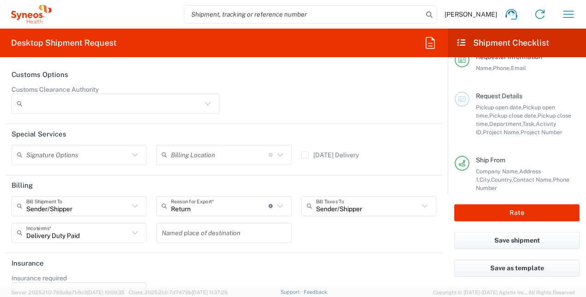
scroll to position [1401, 0]
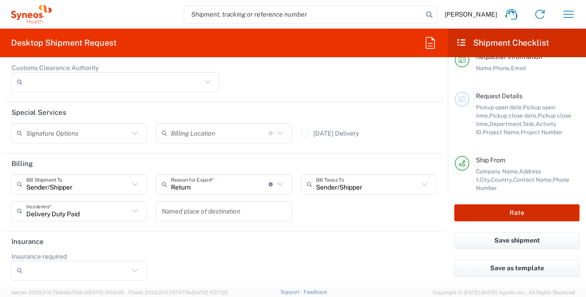
click at [517, 214] on button "Rate" at bounding box center [517, 212] width 125 height 17
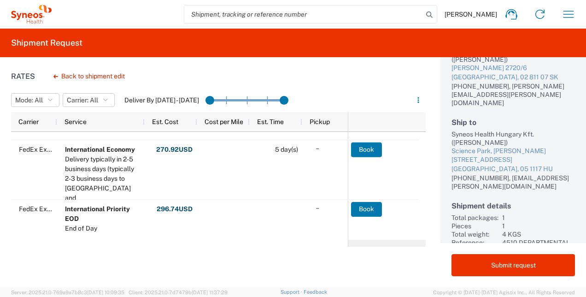
scroll to position [92, 0]
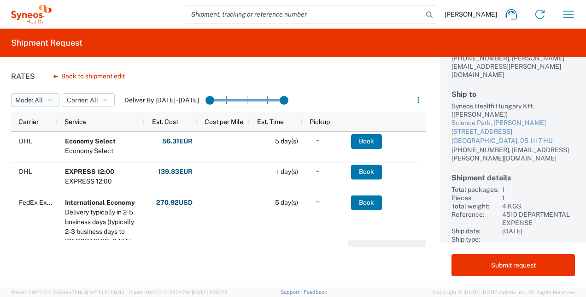
click at [52, 101] on icon "button" at bounding box center [50, 100] width 5 height 6
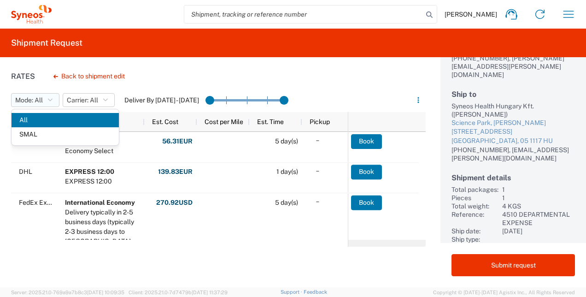
click at [52, 101] on icon "button" at bounding box center [50, 100] width 5 height 6
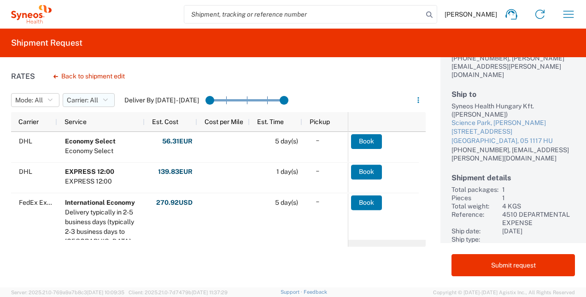
click at [108, 100] on icon "button" at bounding box center [105, 100] width 5 height 6
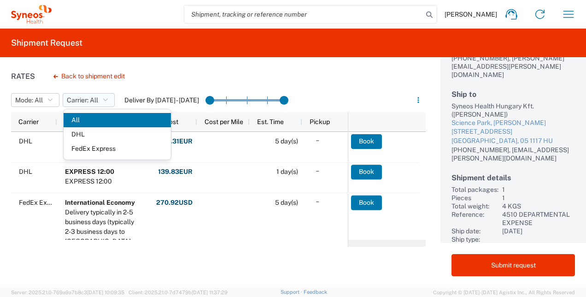
click at [108, 100] on icon "button" at bounding box center [105, 100] width 5 height 6
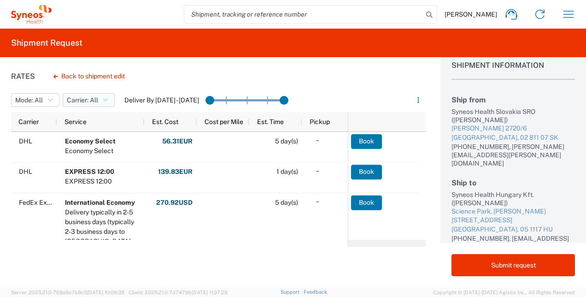
scroll to position [0, 0]
